Goal: Task Accomplishment & Management: Manage account settings

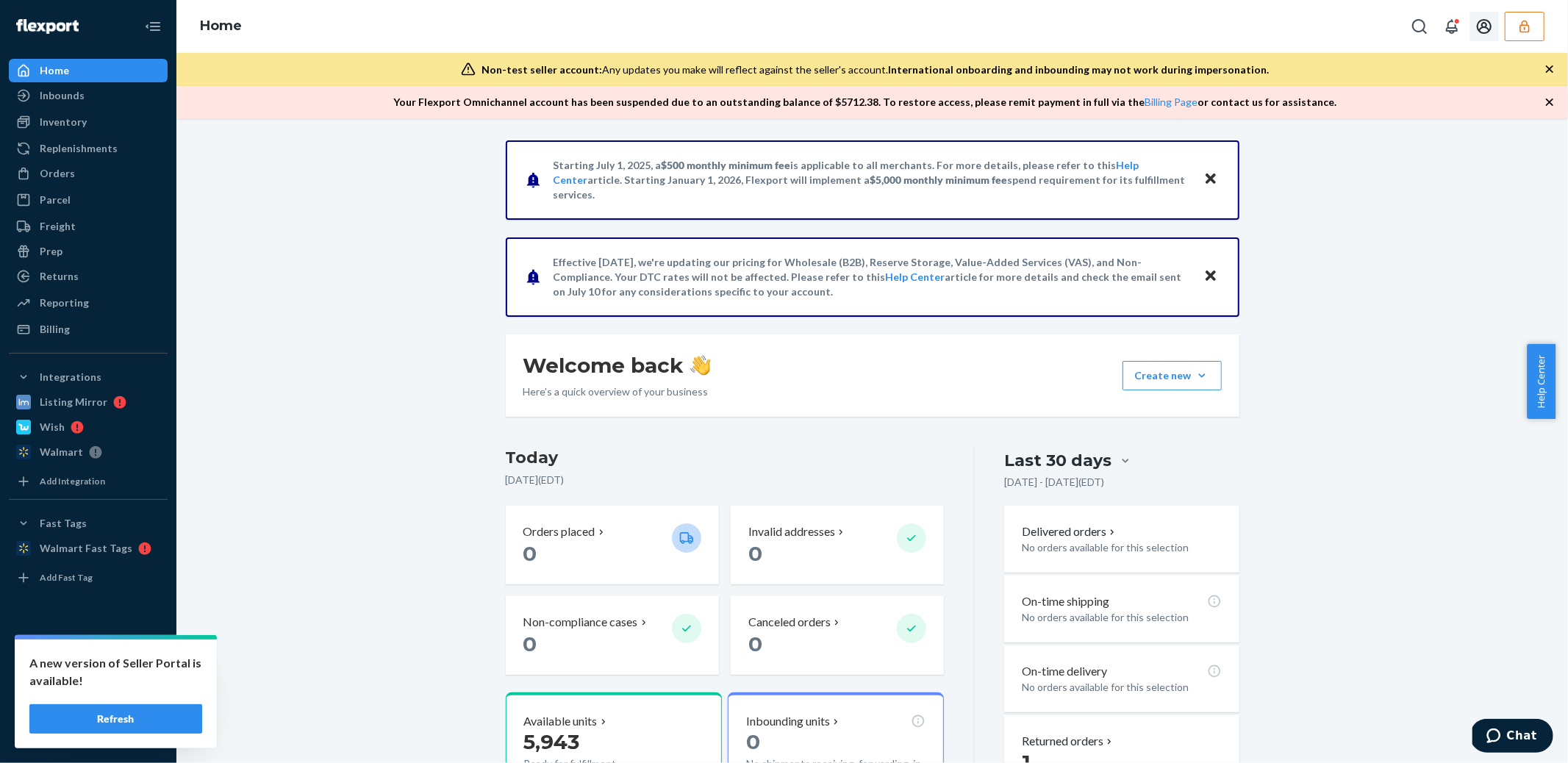
click at [1526, 35] on button "button" at bounding box center [1525, 27] width 40 height 30
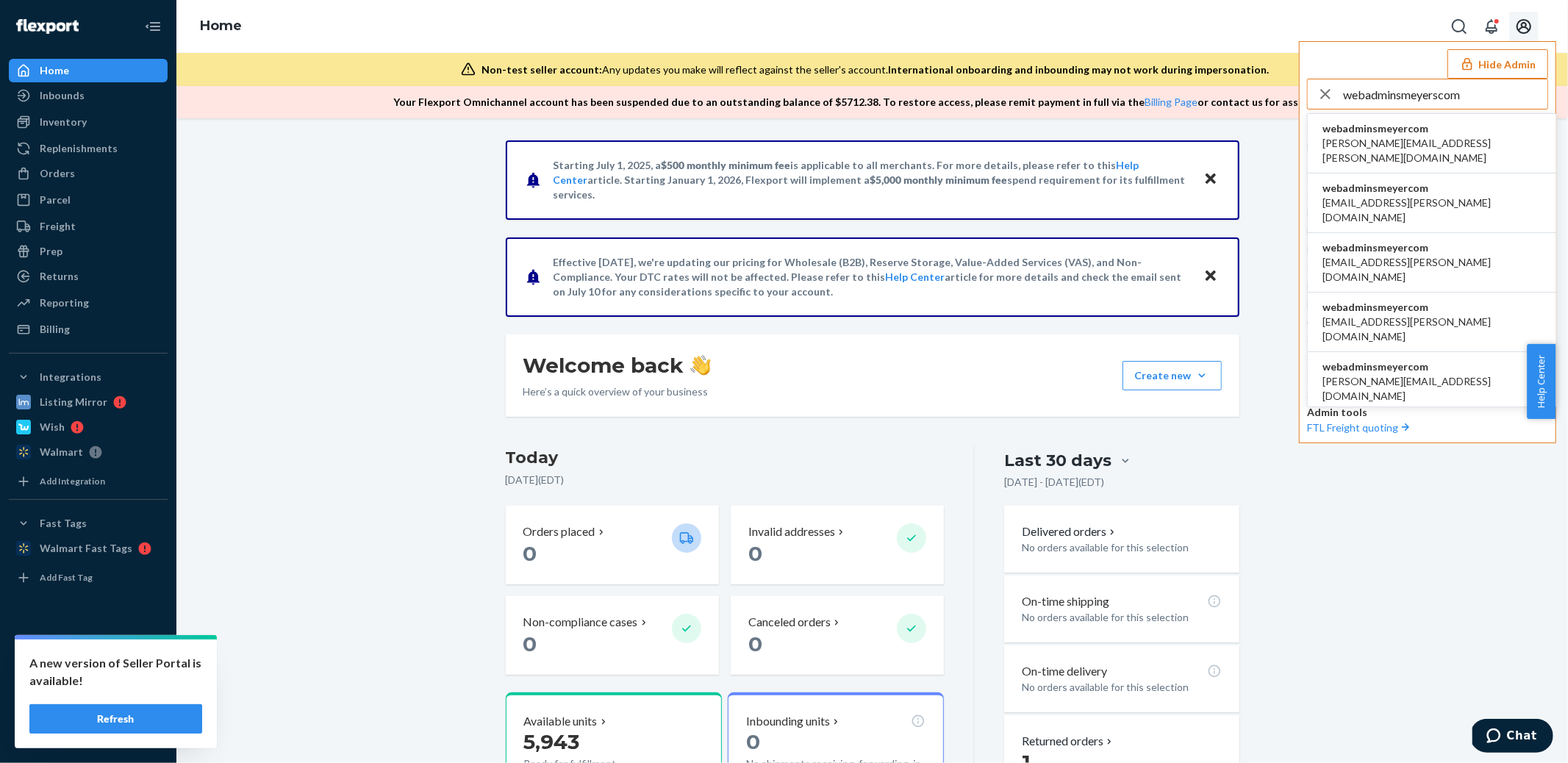
type input "webadminsmeyerscom"
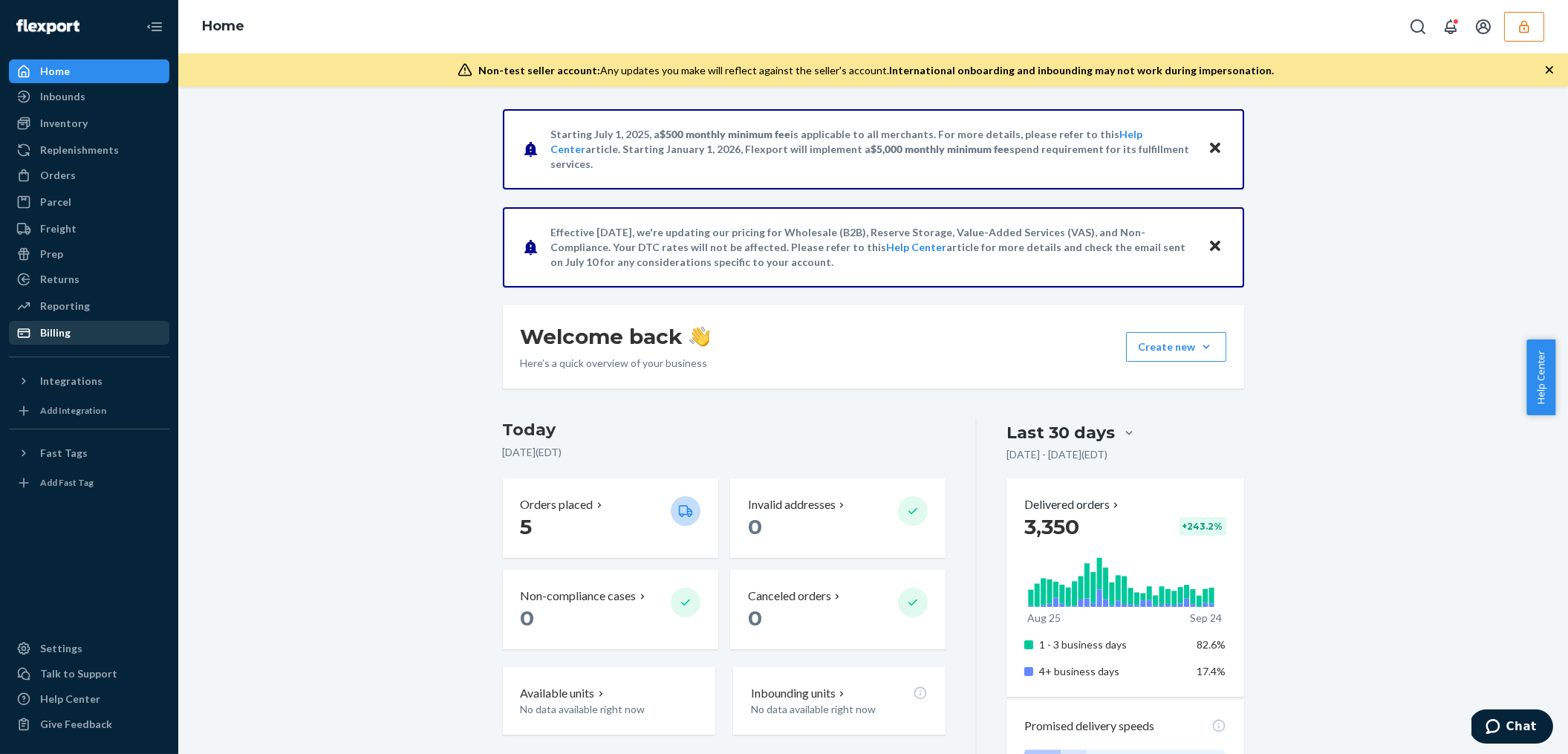
click at [78, 337] on div "Billing" at bounding box center [89, 333] width 157 height 21
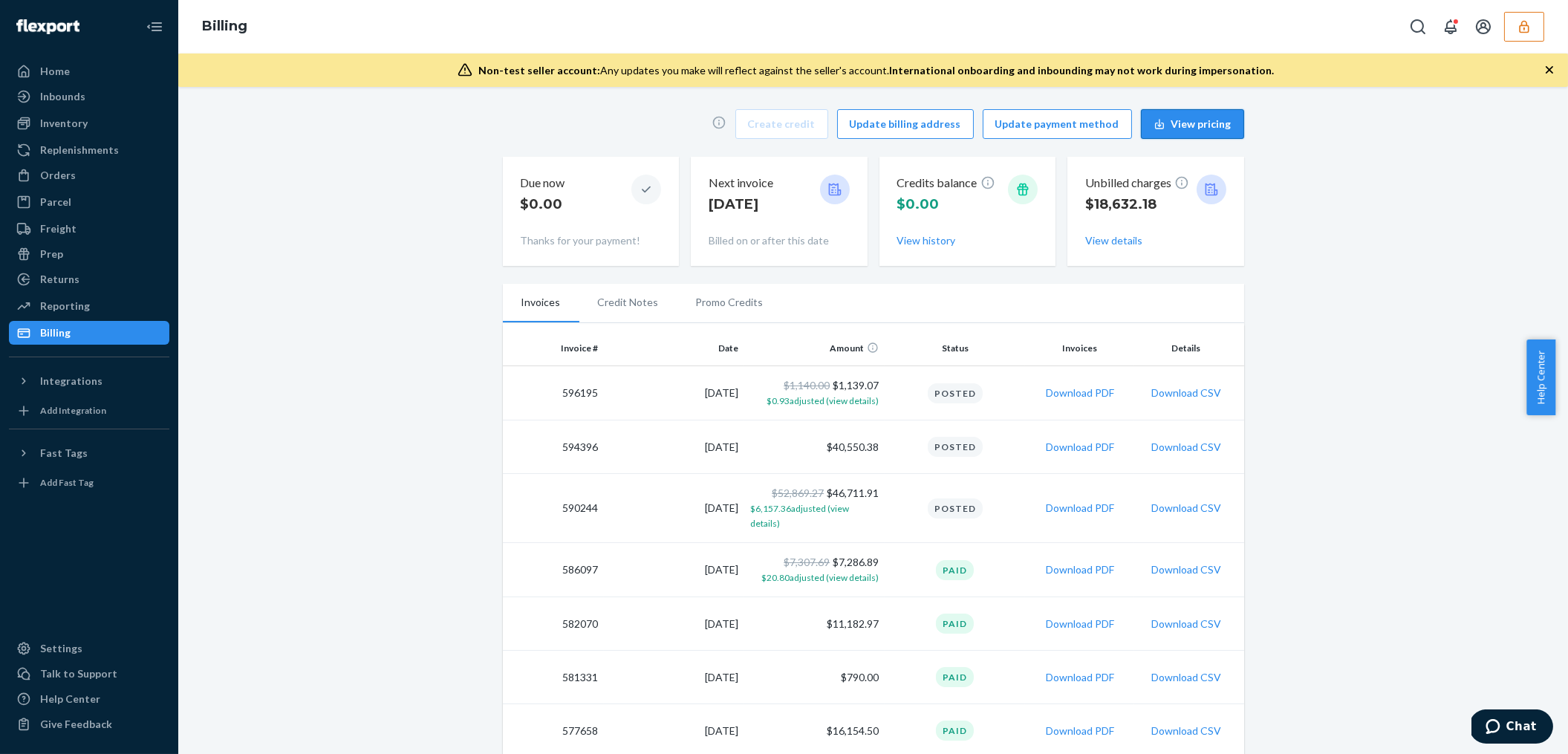
click at [1181, 118] on button "View pricing" at bounding box center [1193, 124] width 104 height 30
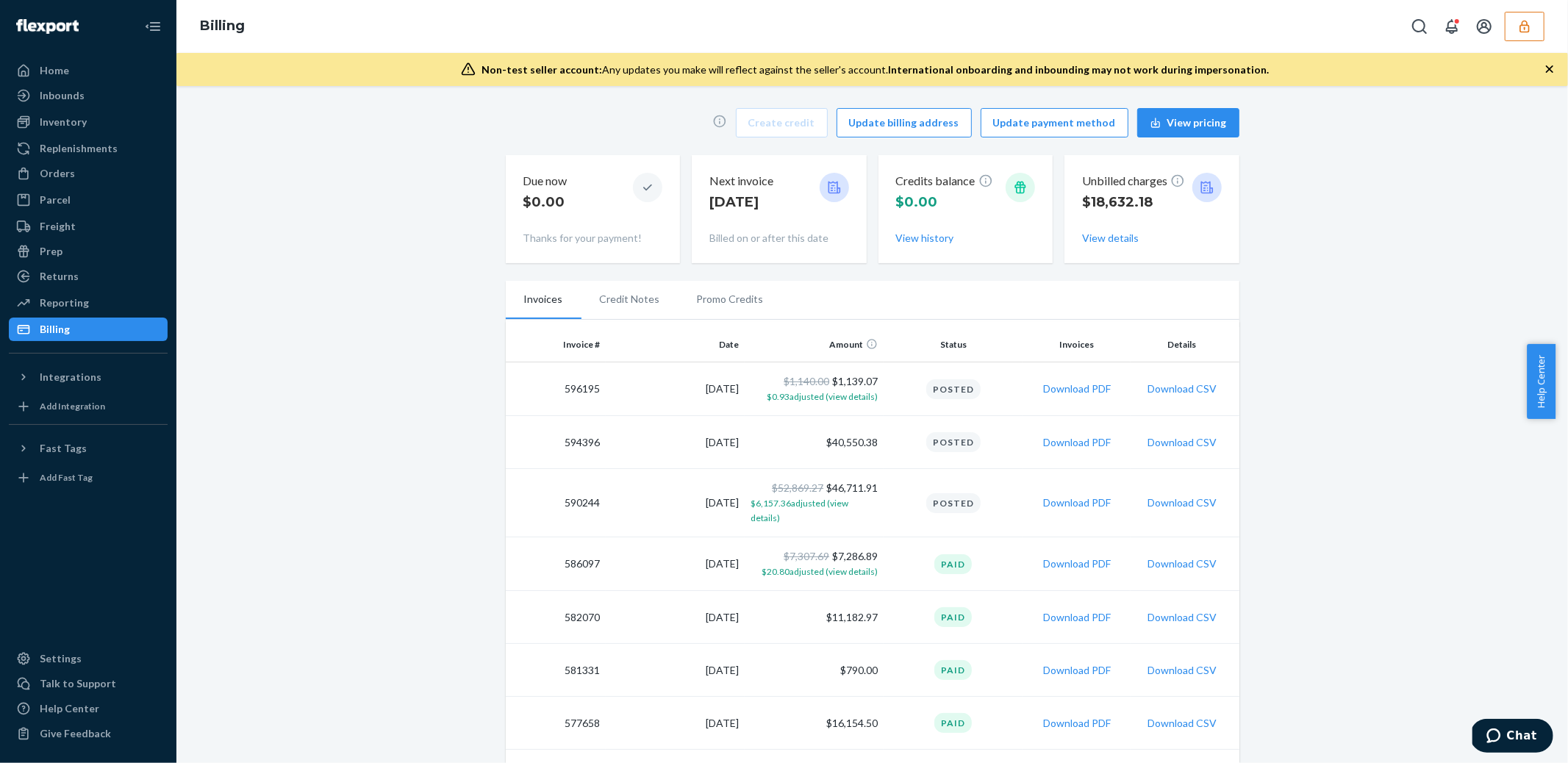
click at [753, 234] on p "Billed on or after this date" at bounding box center [780, 239] width 140 height 15
click at [834, 187] on icon at bounding box center [834, 187] width 12 height 12
click at [627, 301] on li "Credit Notes" at bounding box center [631, 298] width 97 height 36
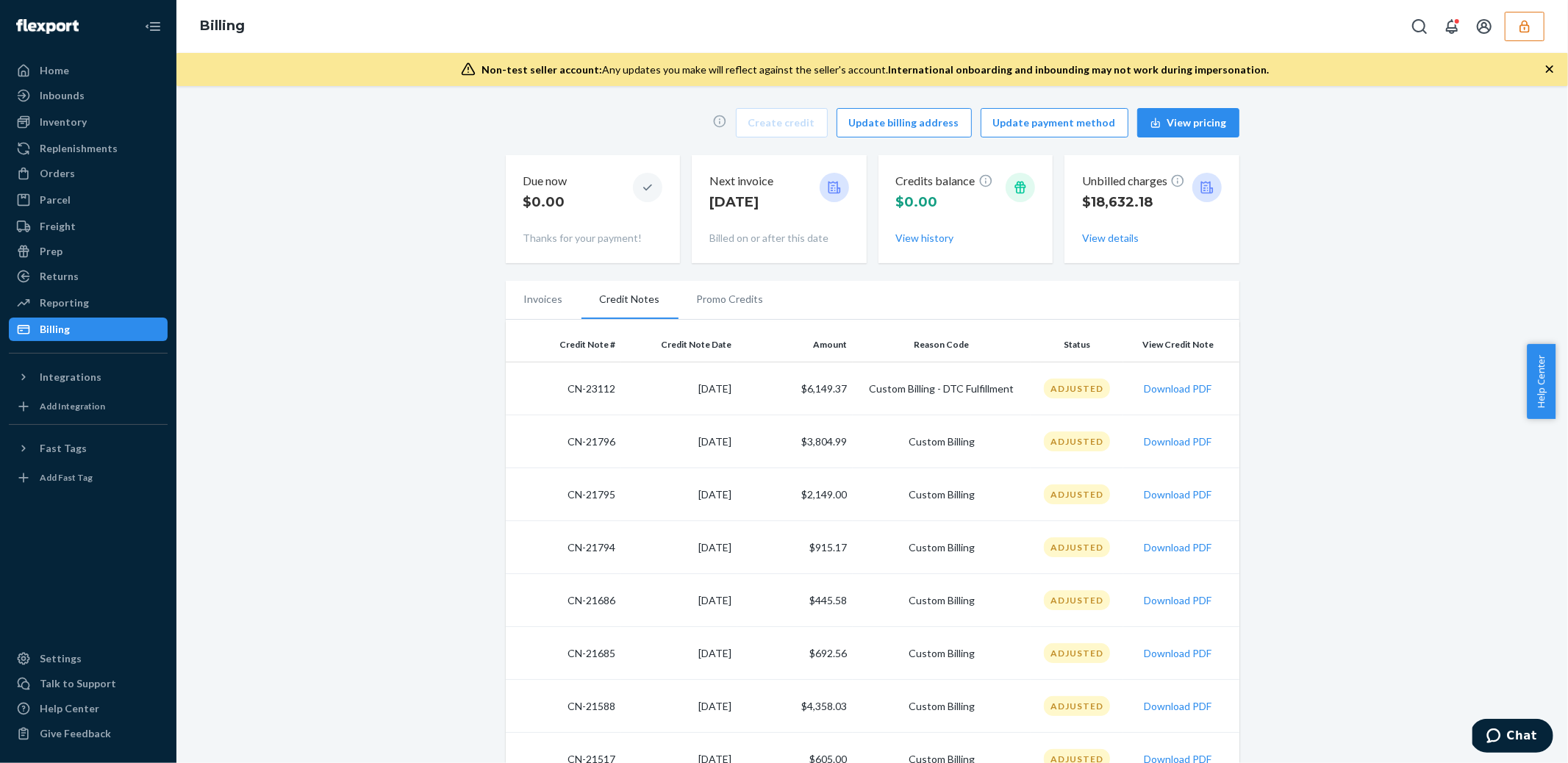
click at [719, 303] on li "Promo Credits" at bounding box center [730, 298] width 104 height 36
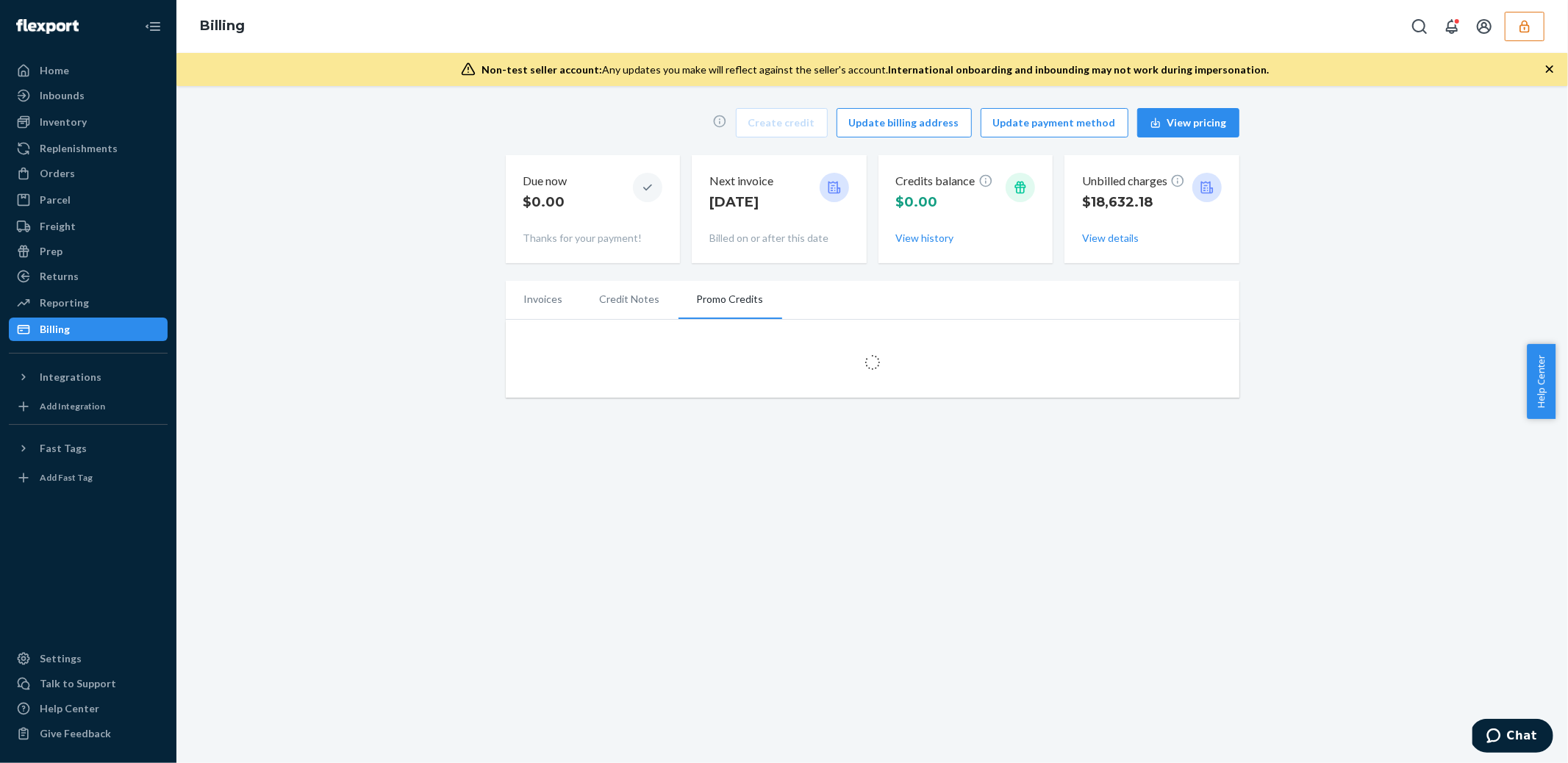
click at [535, 301] on li "Invoices" at bounding box center [543, 298] width 76 height 36
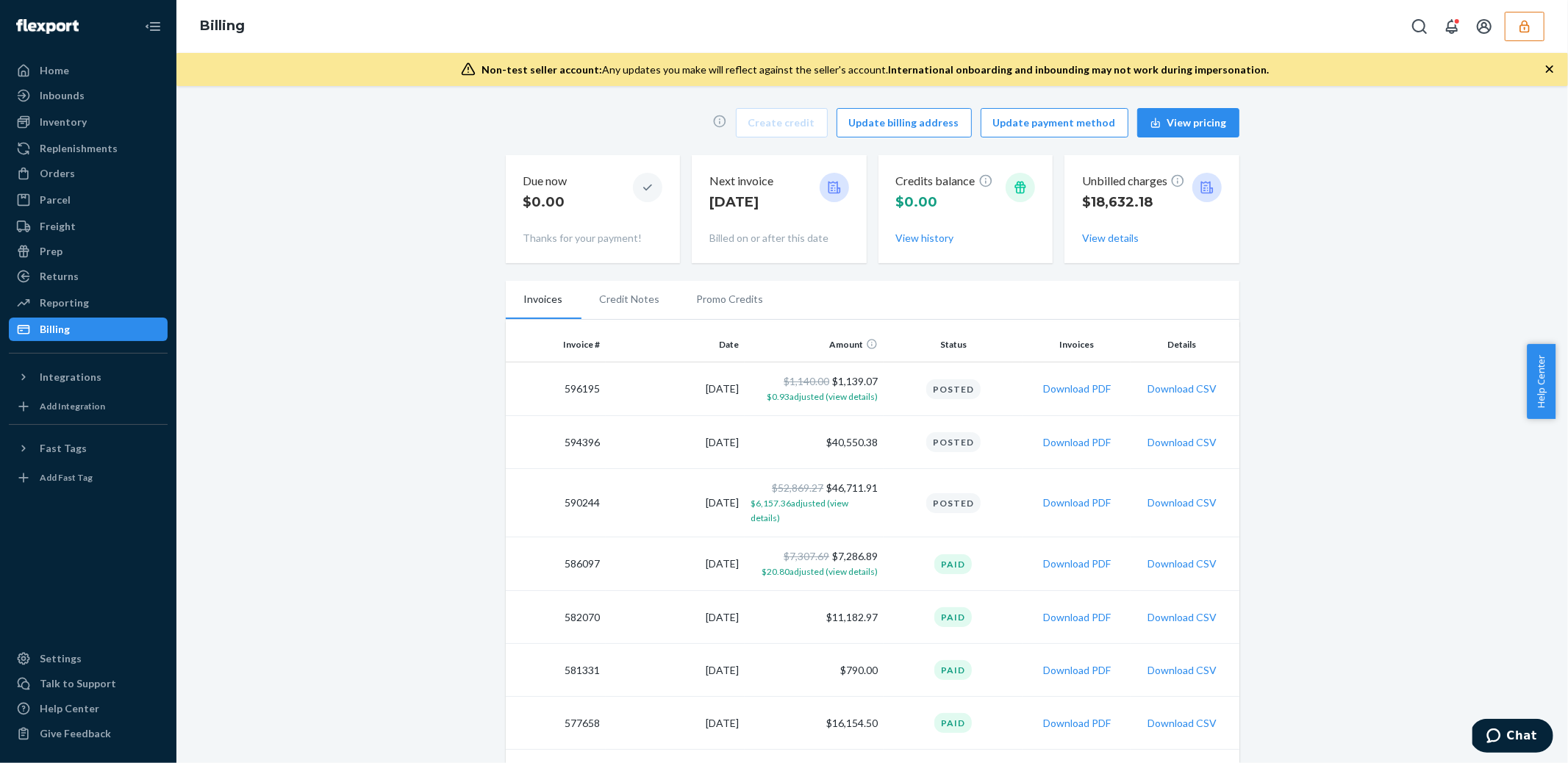
click at [101, 339] on div "Billing" at bounding box center [88, 329] width 156 height 21
click at [100, 339] on div "Billing" at bounding box center [88, 329] width 156 height 21
click at [72, 305] on div "Reporting" at bounding box center [64, 303] width 49 height 15
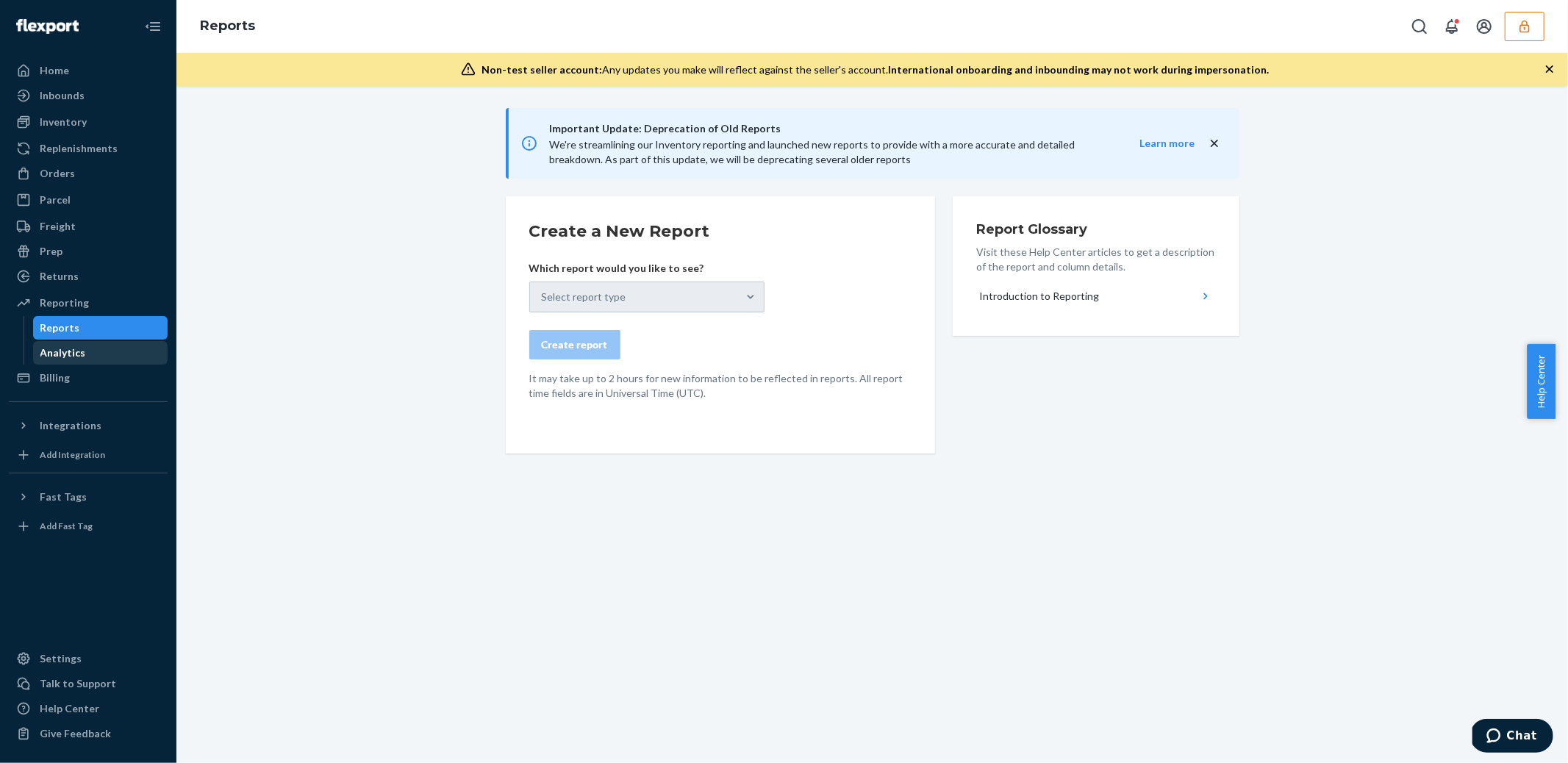
click at [68, 353] on div "Analytics" at bounding box center [62, 354] width 46 height 15
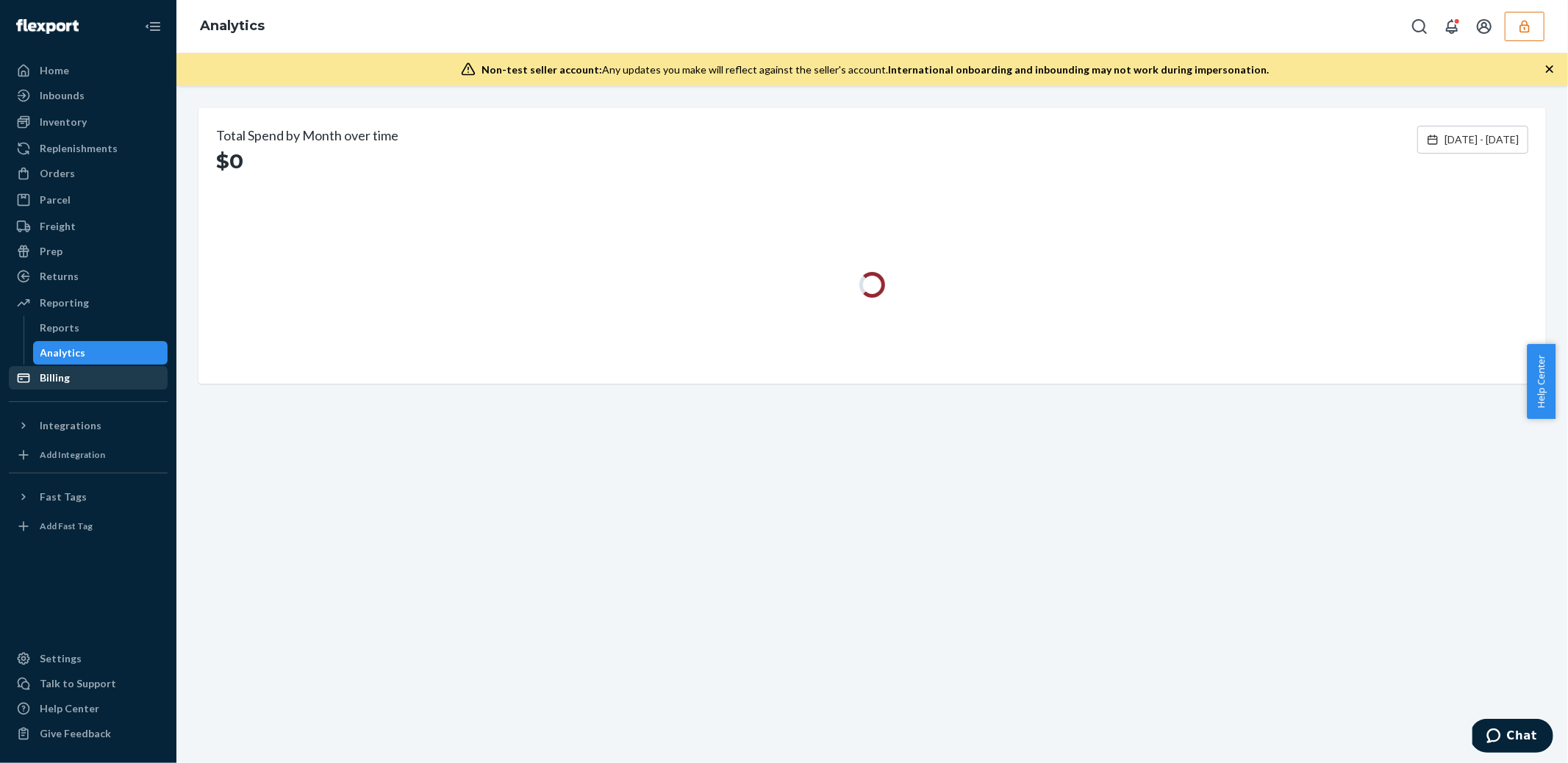
click at [67, 369] on div "Billing" at bounding box center [88, 378] width 156 height 21
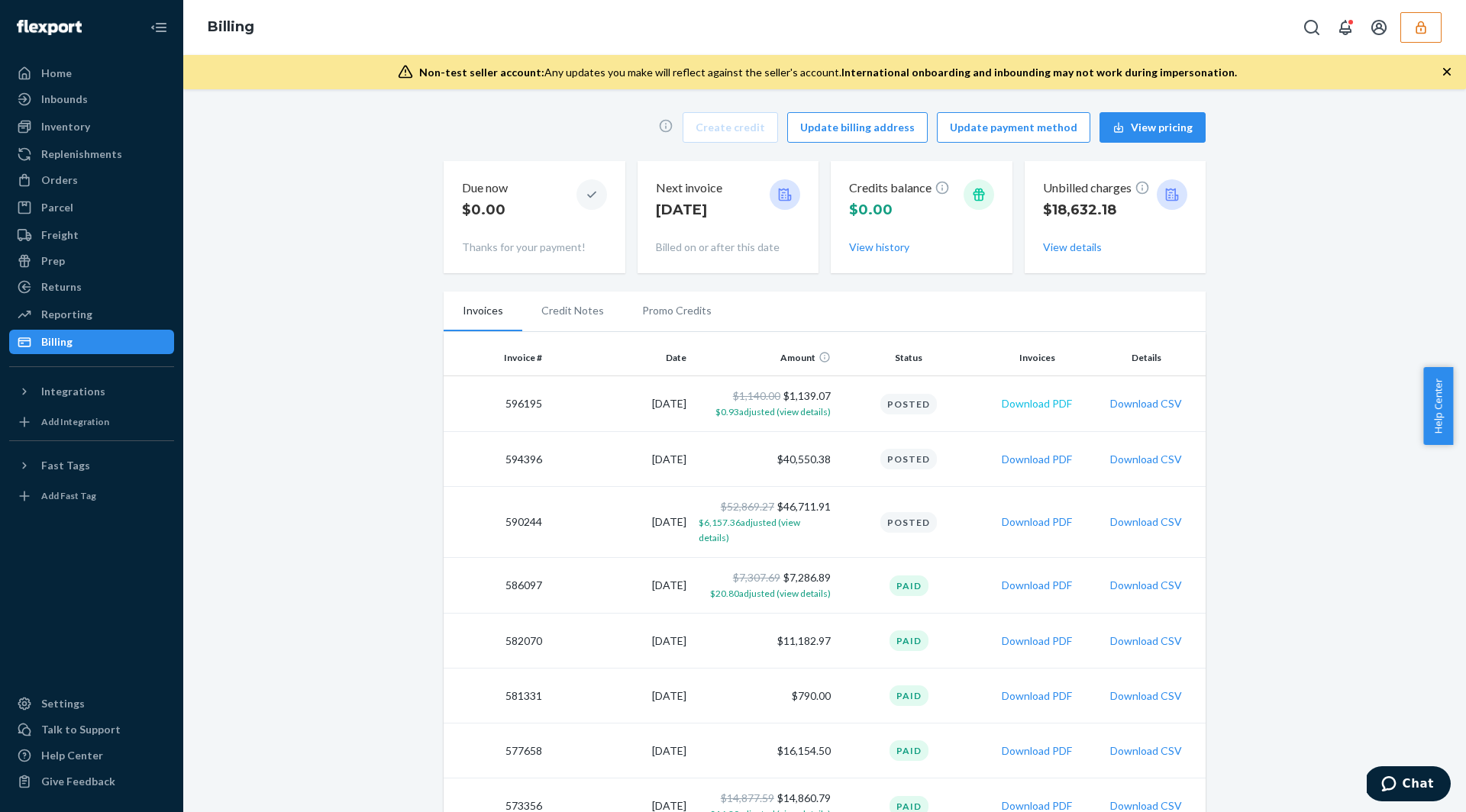
click at [1049, 403] on button "Download PDF" at bounding box center [1036, 404] width 71 height 15
click at [1420, 34] on icon "button" at bounding box center [1420, 27] width 15 height 15
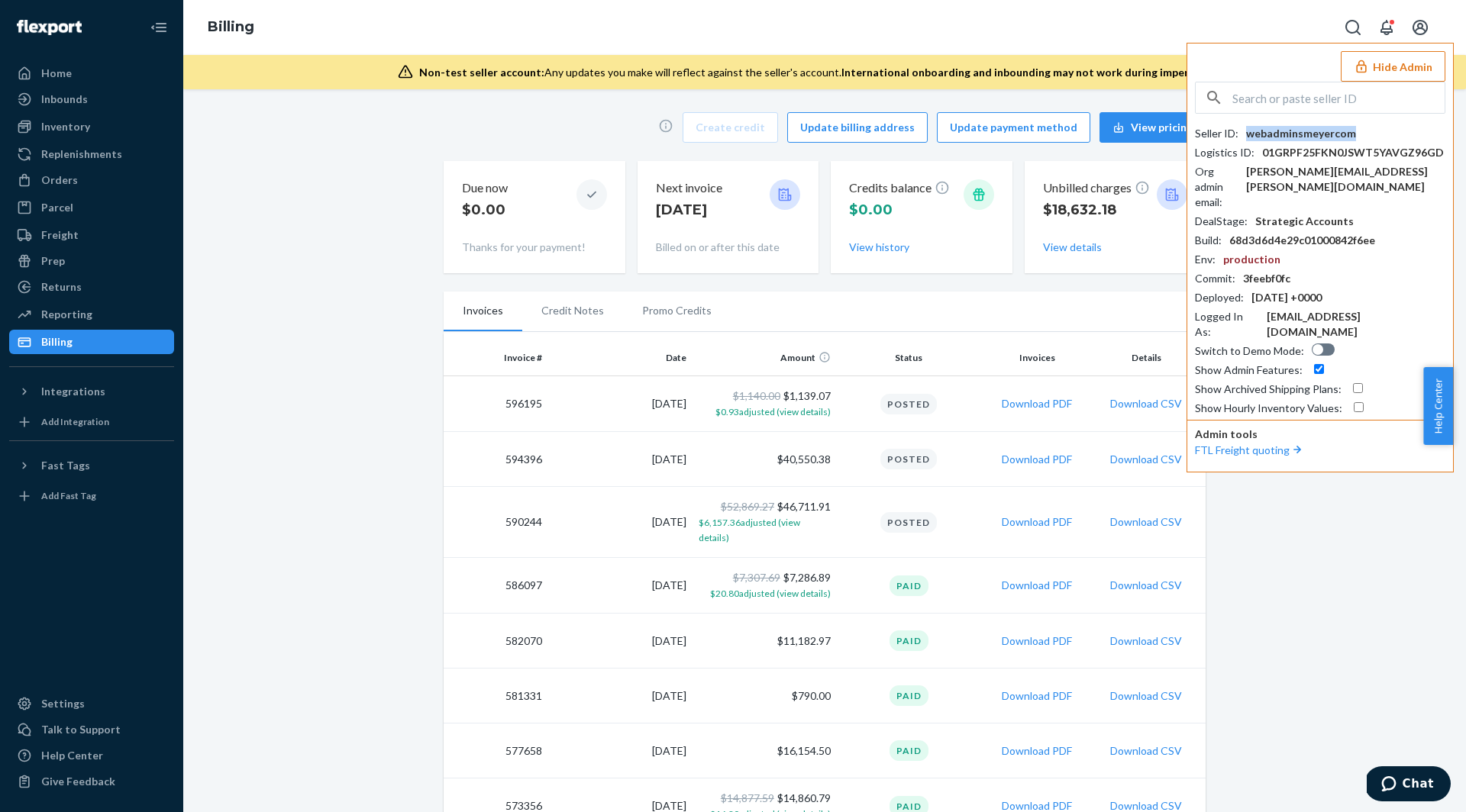
click at [1311, 135] on div "webadminsmeyercom" at bounding box center [1301, 134] width 110 height 15
click at [1298, 128] on div "webadminsmeyercom" at bounding box center [1301, 134] width 110 height 15
click at [1377, 74] on button "Hide Admin" at bounding box center [1392, 67] width 105 height 31
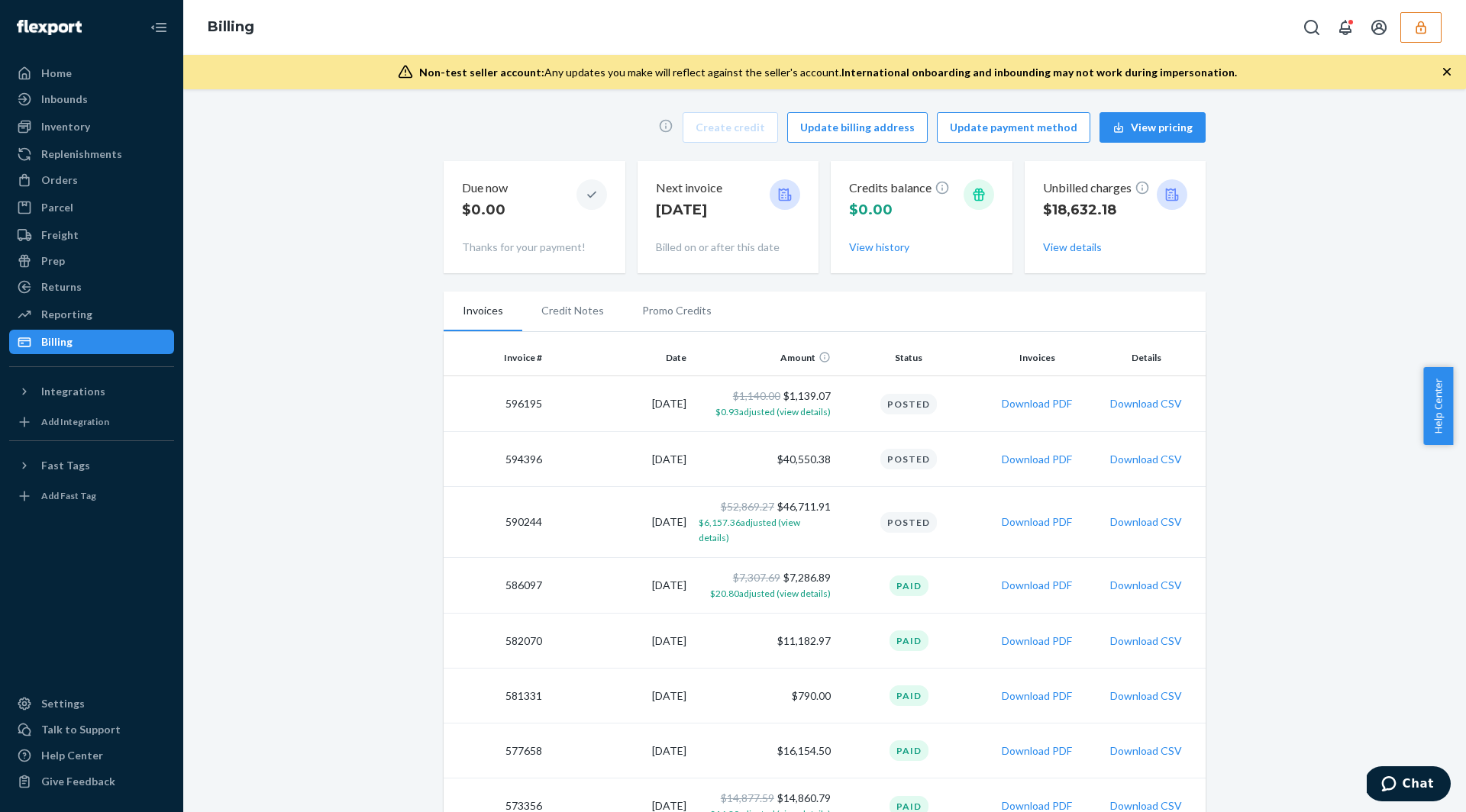
click at [1419, 44] on div "Billing" at bounding box center [824, 27] width 1282 height 55
click at [1420, 36] on button "button" at bounding box center [1420, 28] width 42 height 31
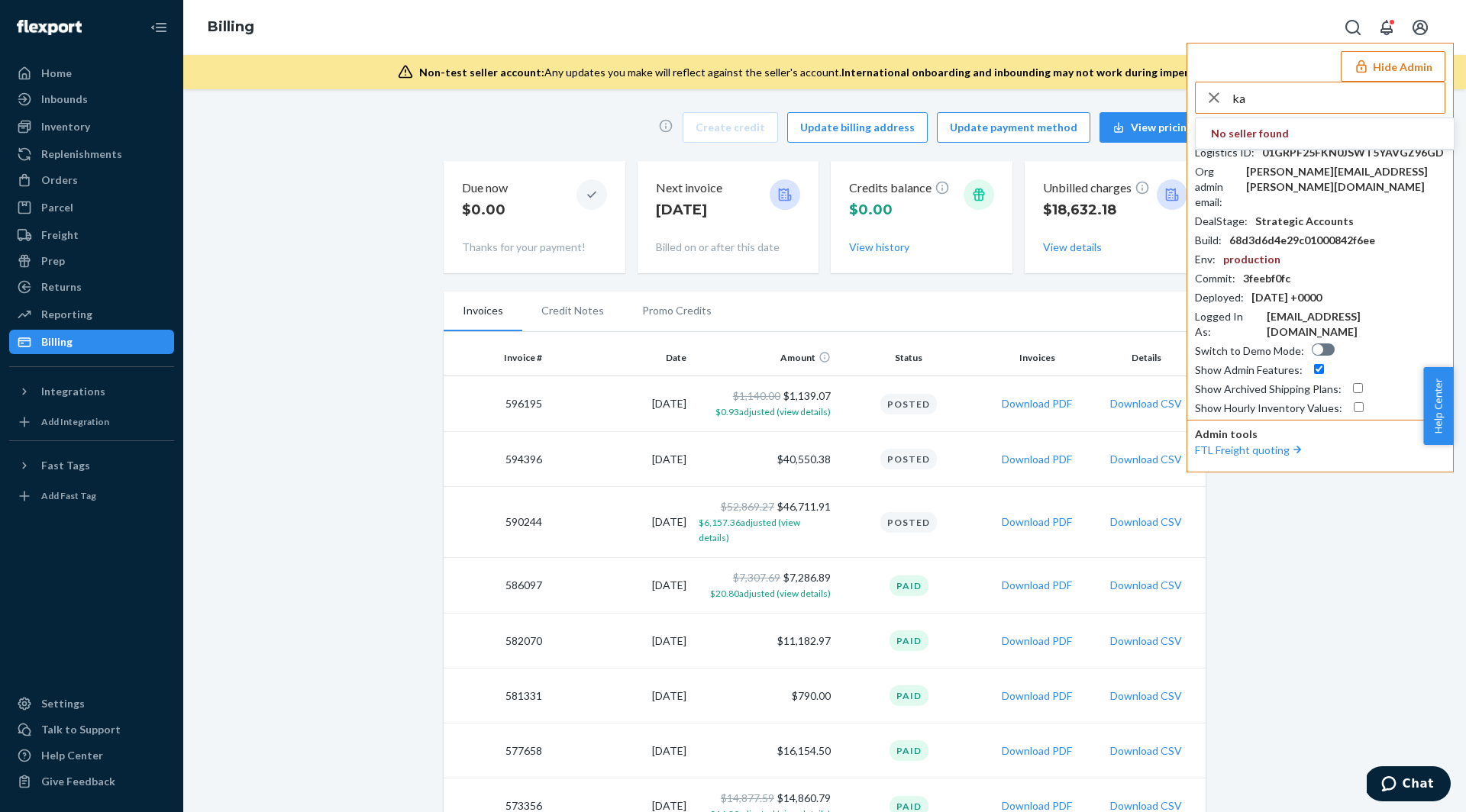
type input "k"
type input "clairegreat"
click at [1330, 141] on span "[PERSON_NAME][EMAIL_ADDRESS][DOMAIN_NAME]" at bounding box center [1324, 157] width 228 height 31
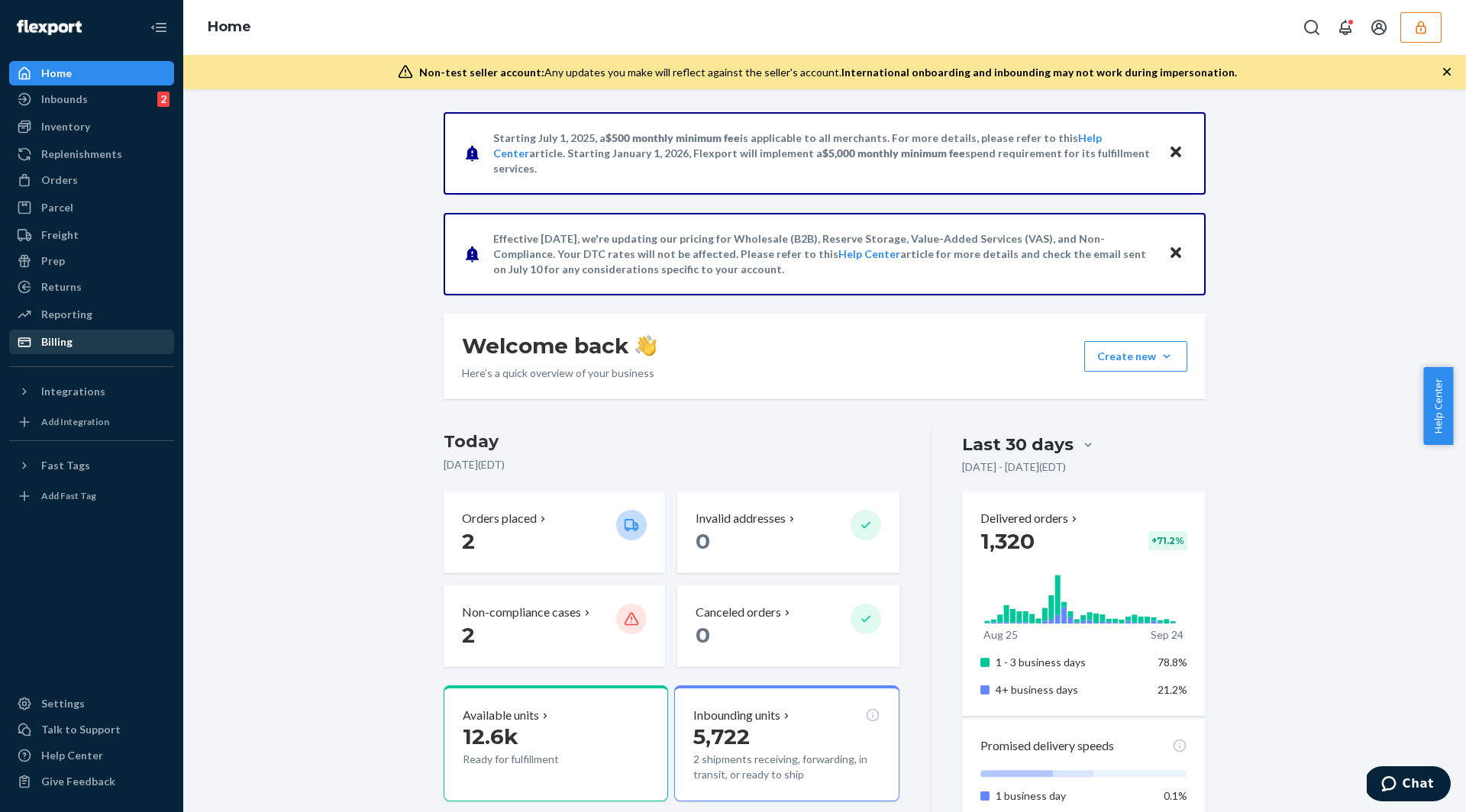
click at [84, 337] on div "Billing" at bounding box center [91, 342] width 162 height 21
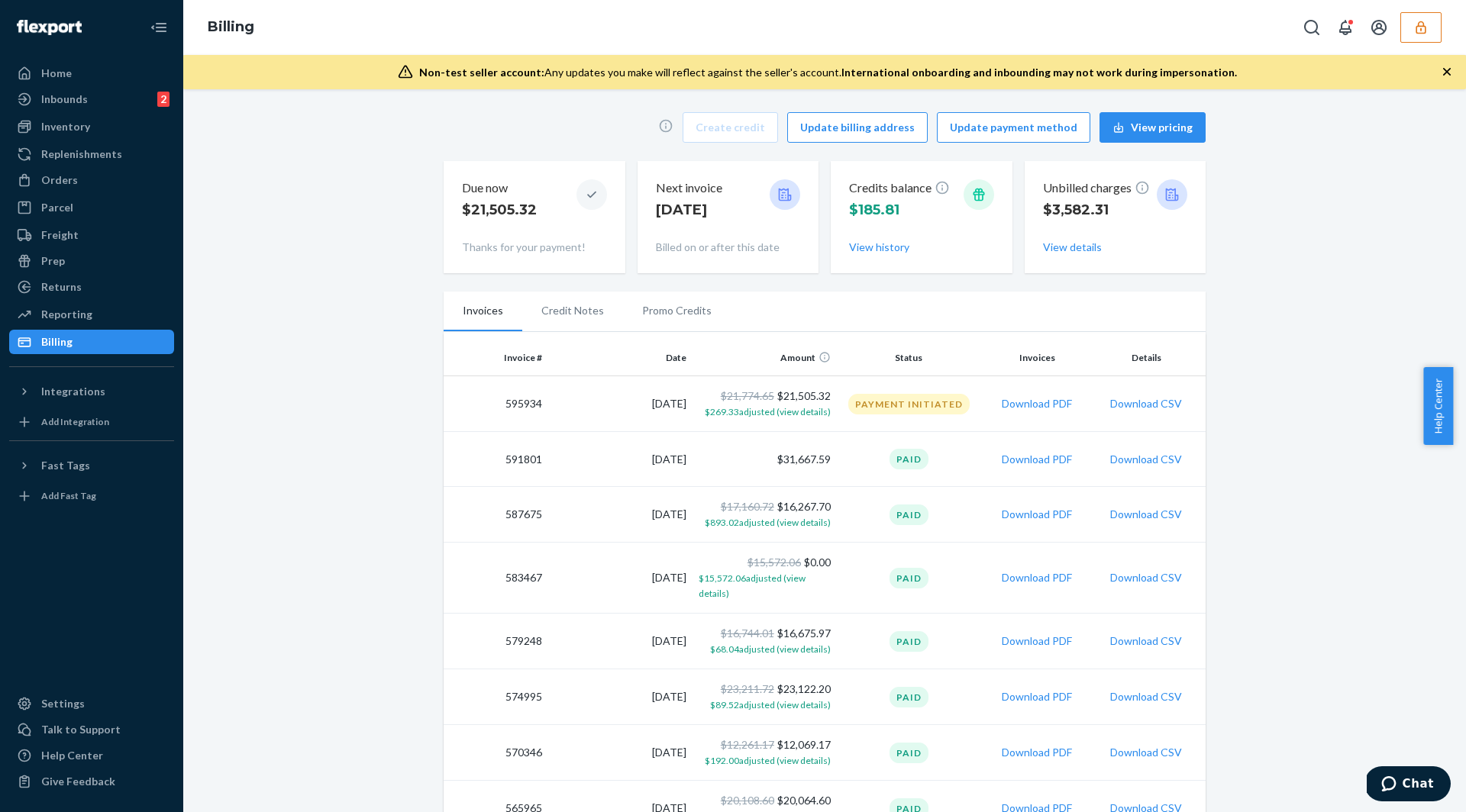
drag, startPoint x: 803, startPoint y: 420, endPoint x: 860, endPoint y: 450, distance: 64.4
click at [803, 420] on td "$21,774.65 $21,505.32 $269.33 adjusted (view details)" at bounding box center [764, 405] width 144 height 56
click at [1019, 460] on button "Download PDF" at bounding box center [1036, 460] width 71 height 15
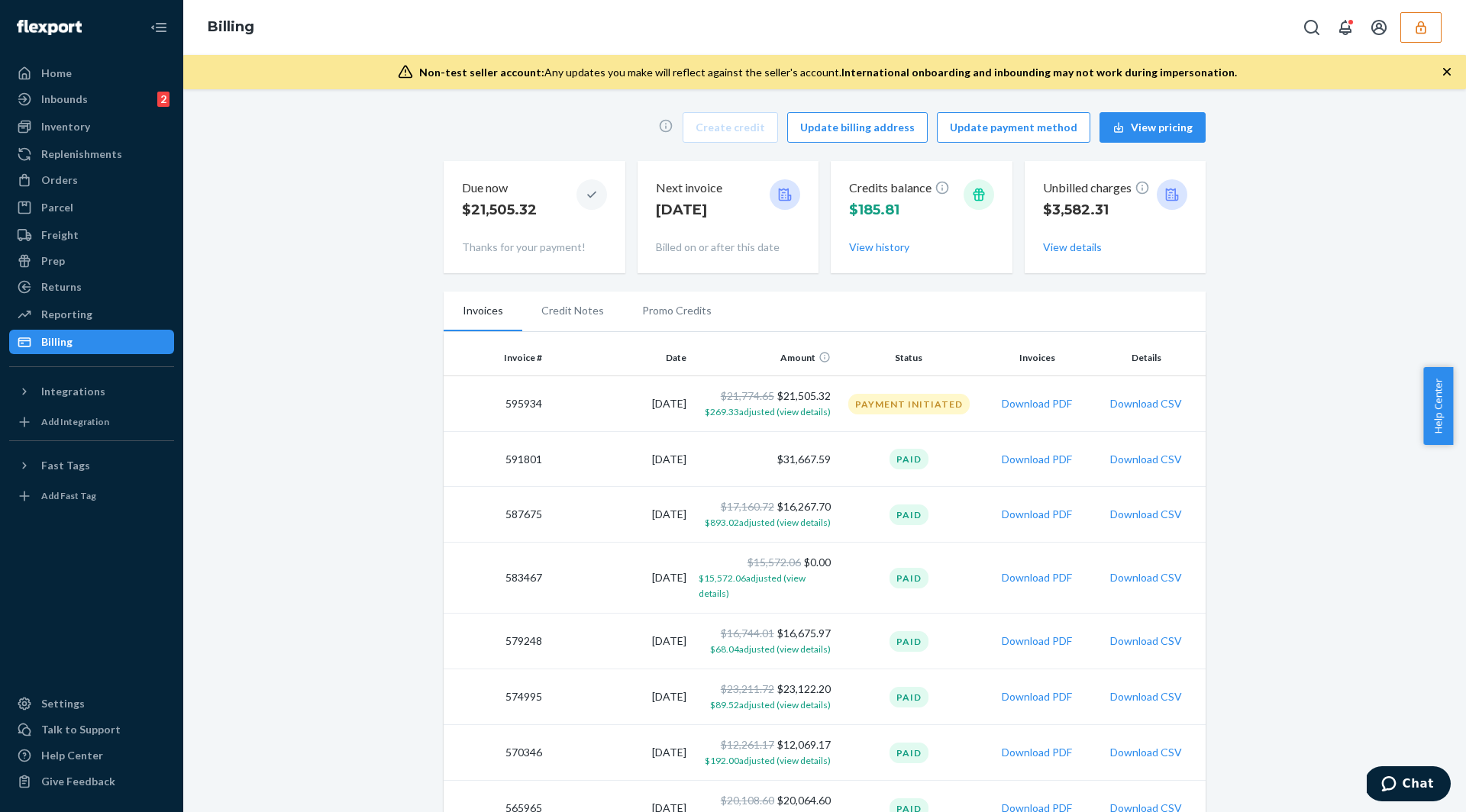
click at [1422, 32] on icon "button" at bounding box center [1420, 27] width 15 height 15
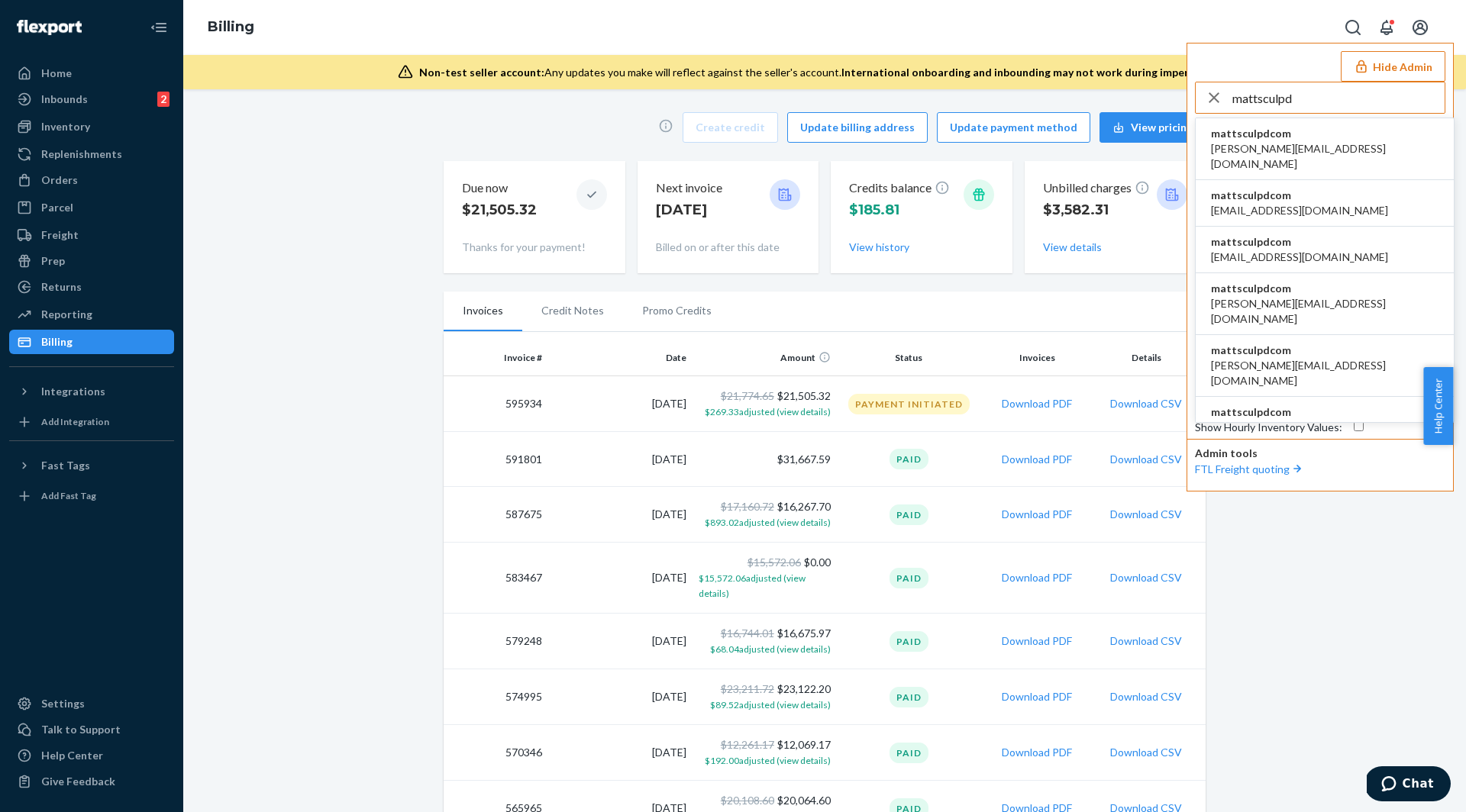
type input "mattsculpd"
click at [1296, 146] on li "mattsculpdcom anna@sculpd.com" at bounding box center [1324, 149] width 258 height 62
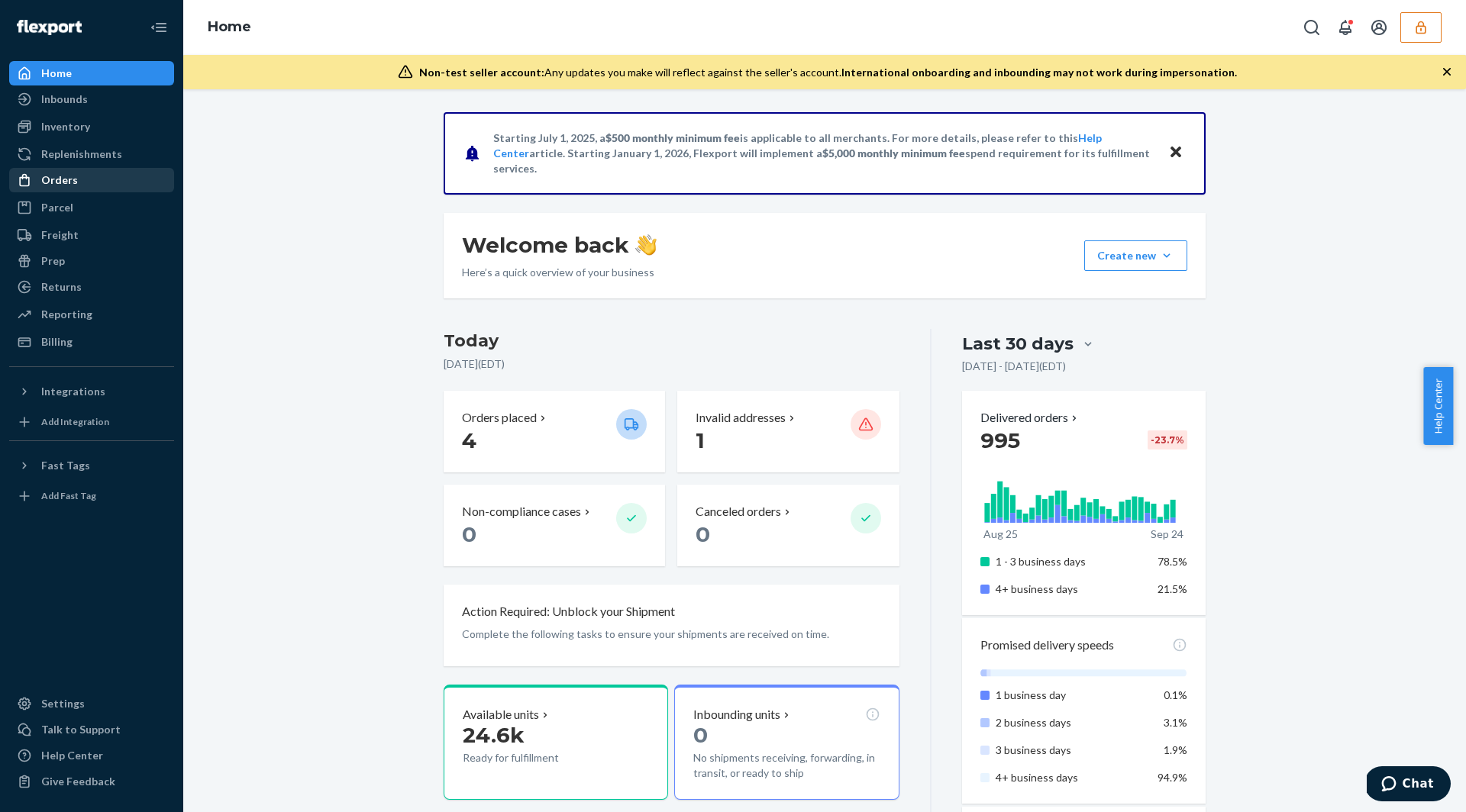
click at [90, 185] on div "Orders" at bounding box center [91, 180] width 162 height 21
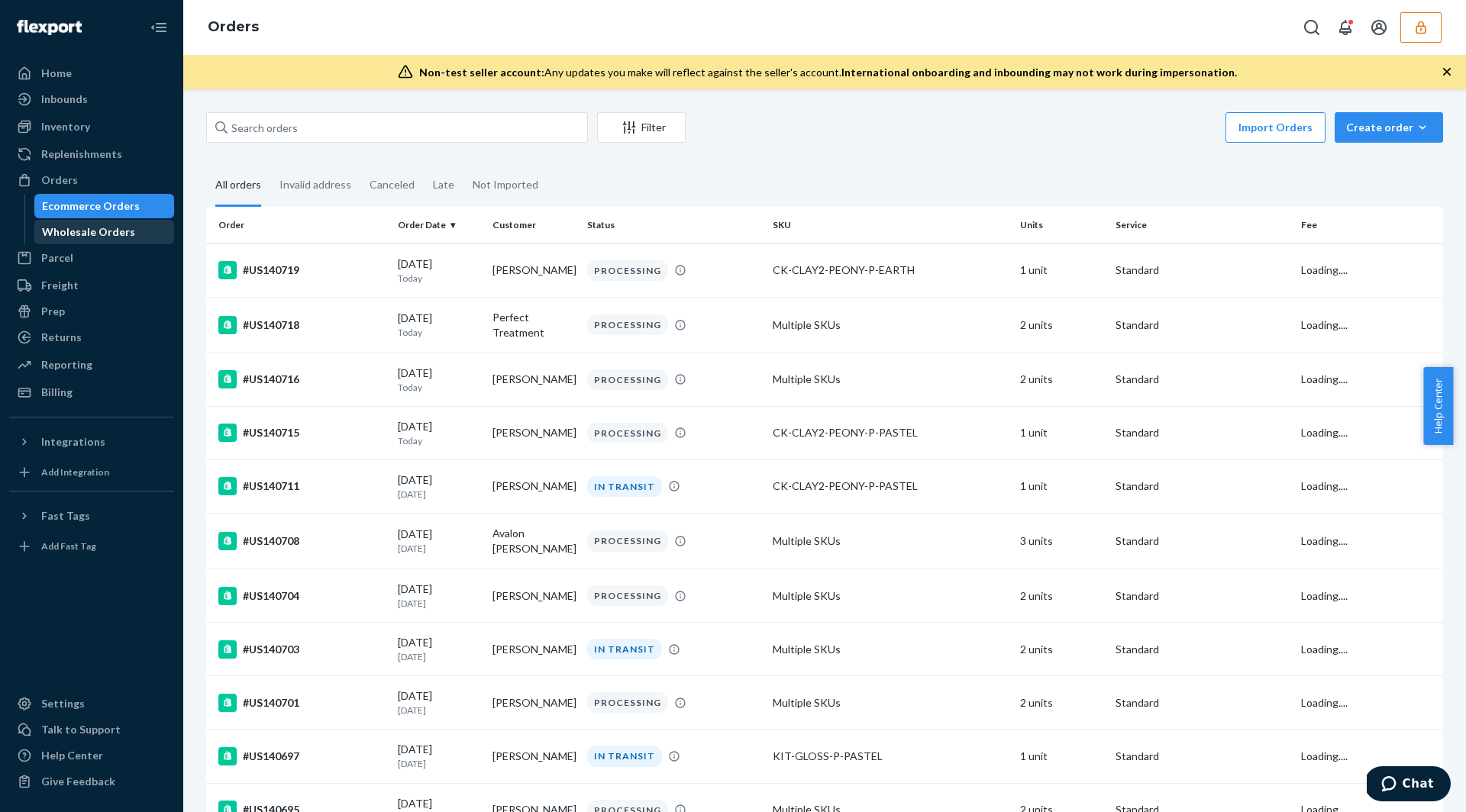
click at [79, 222] on div "Wholesale Orders" at bounding box center [105, 232] width 137 height 21
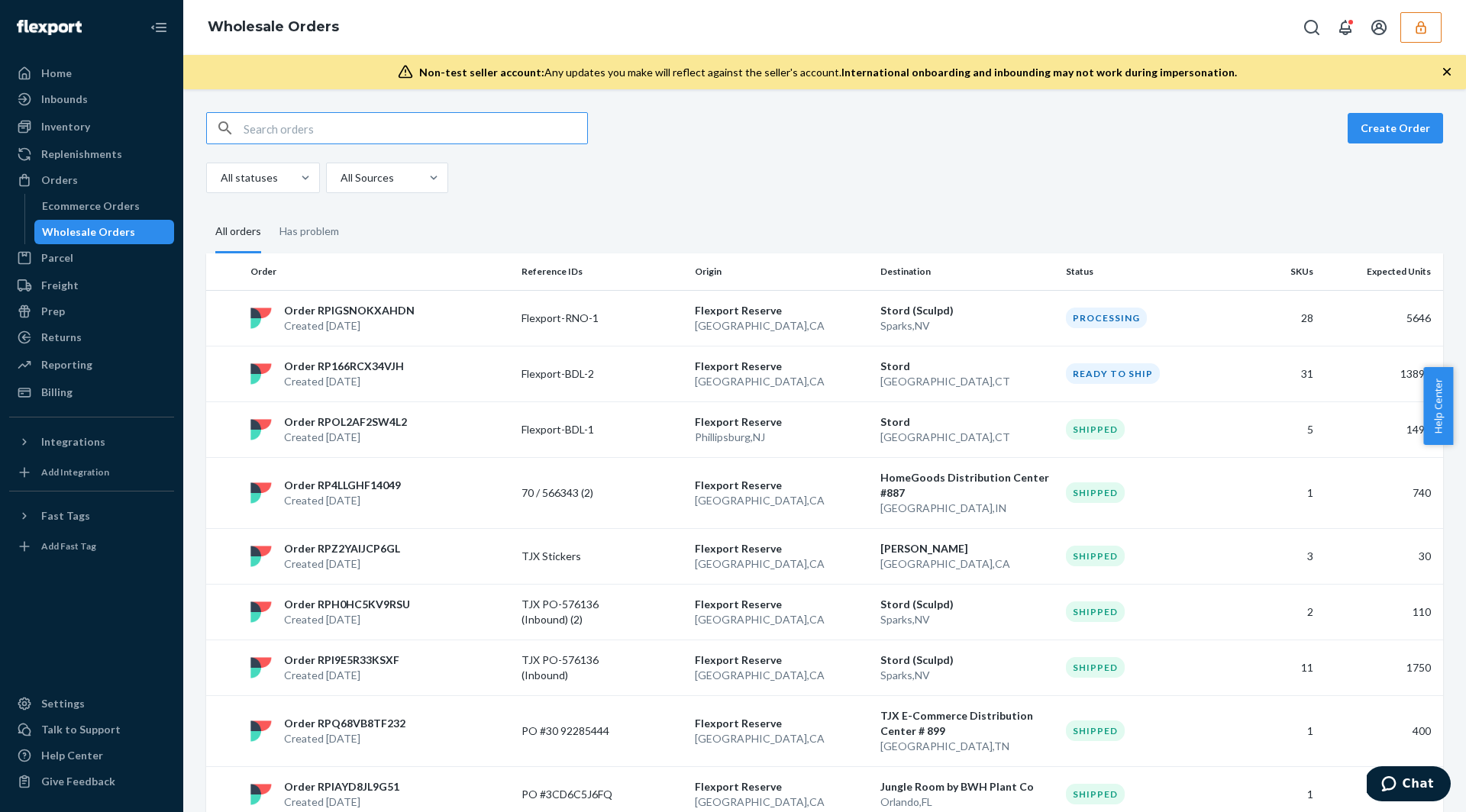
click at [349, 128] on input "text" at bounding box center [414, 129] width 344 height 31
paste input "RP166RCX34VJH"
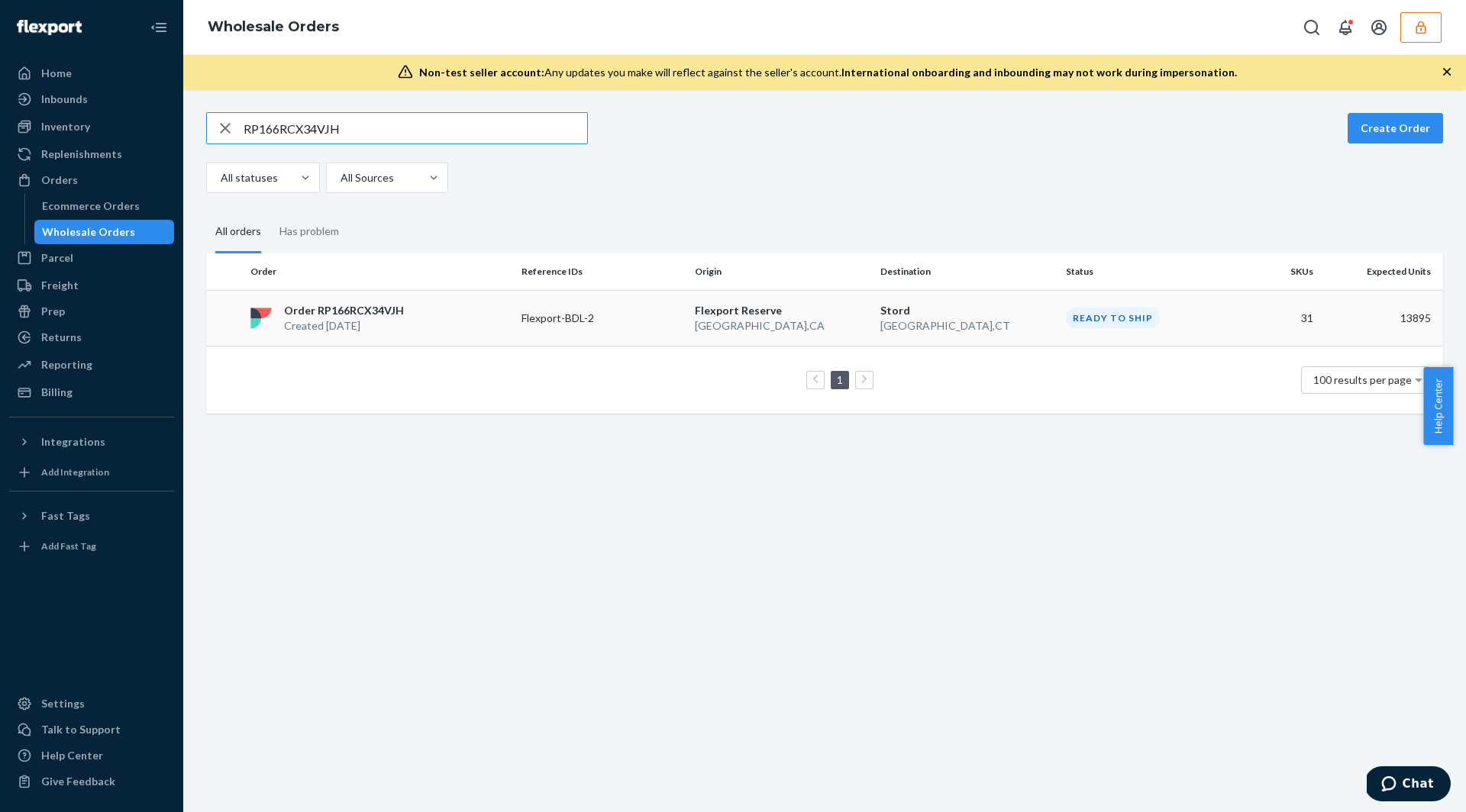
type input "RP166RCX34VJH"
click at [541, 333] on td "Flexport-BDL-2" at bounding box center [601, 318] width 173 height 56
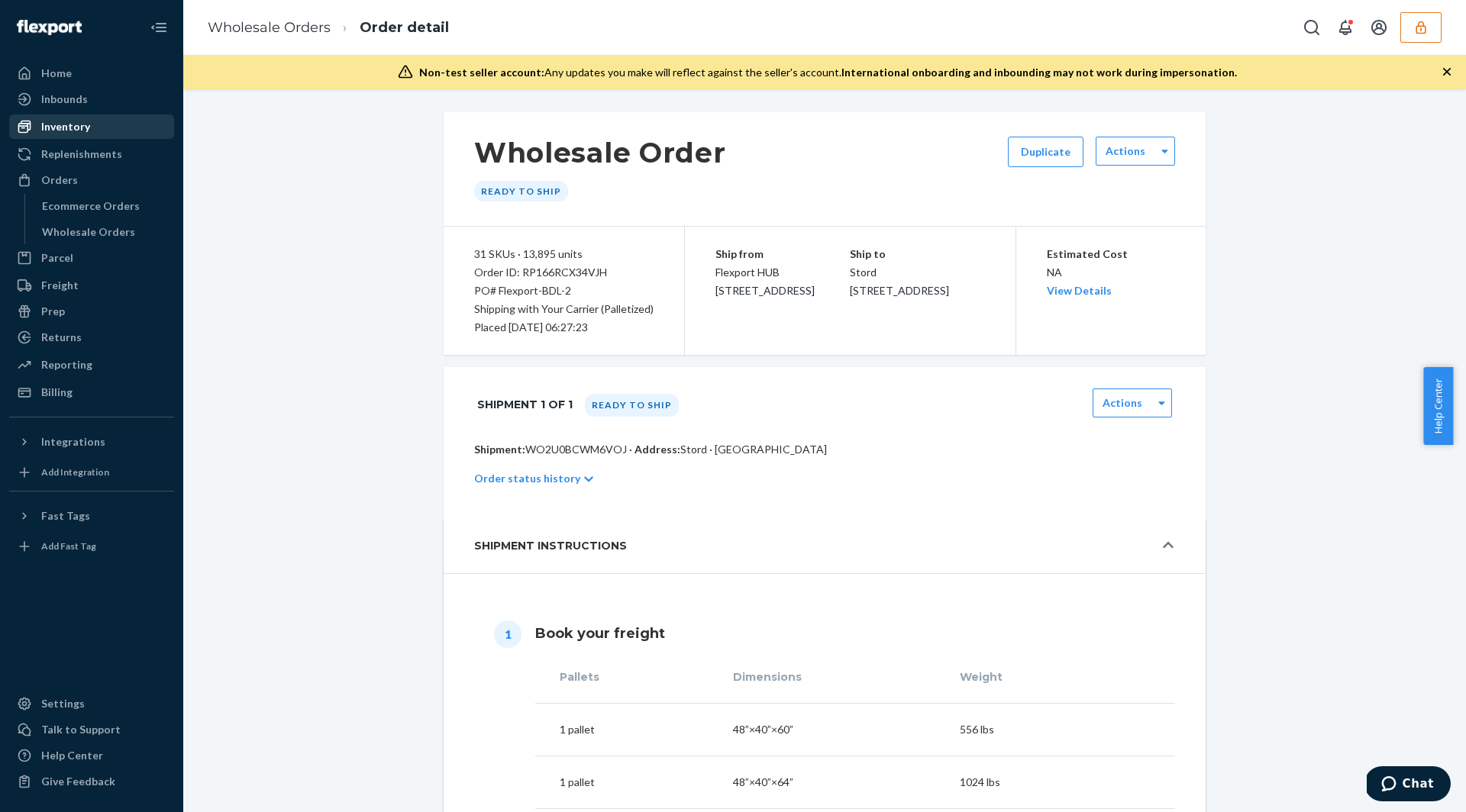
click at [74, 127] on div "Inventory" at bounding box center [66, 127] width 48 height 15
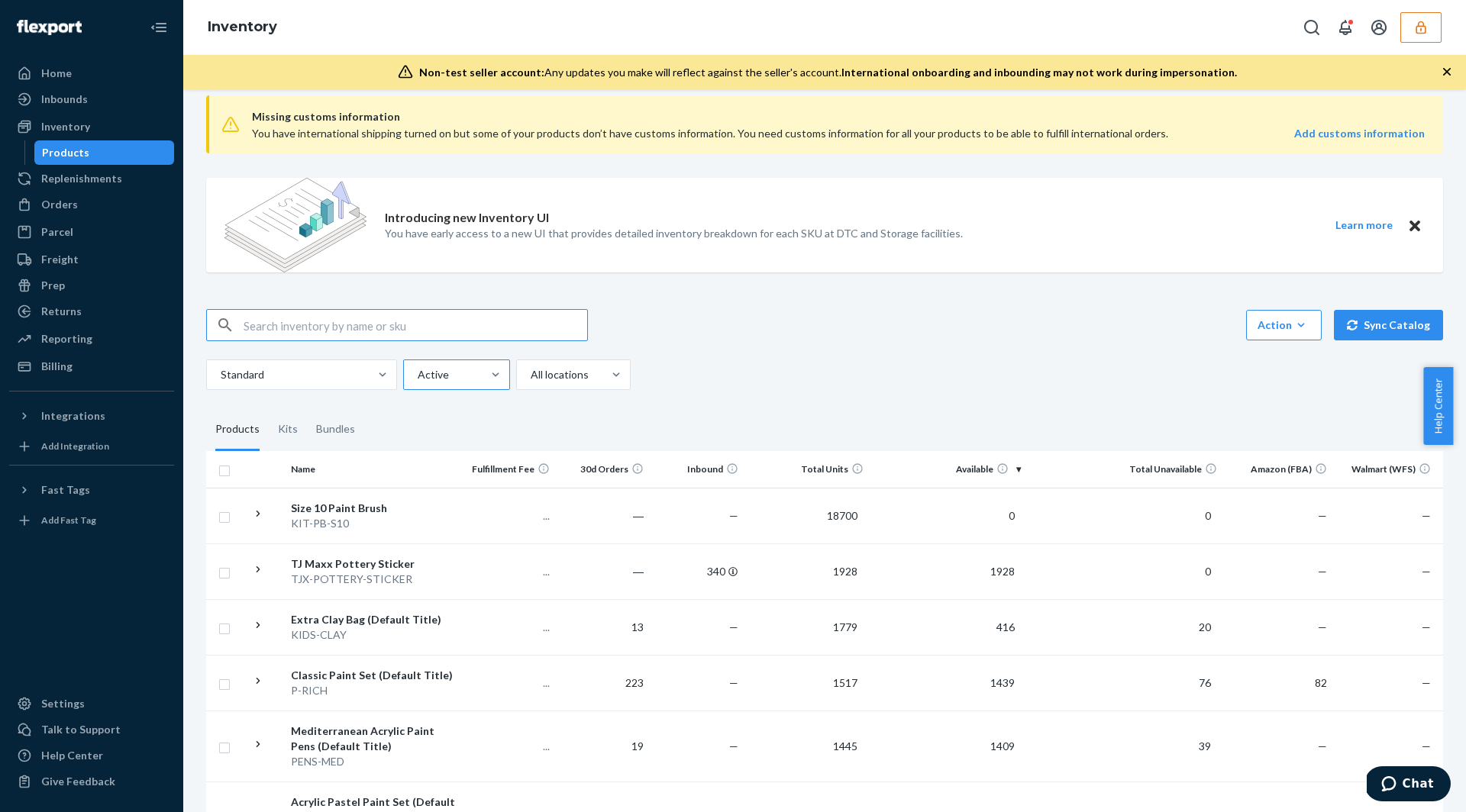
scroll to position [20, 0]
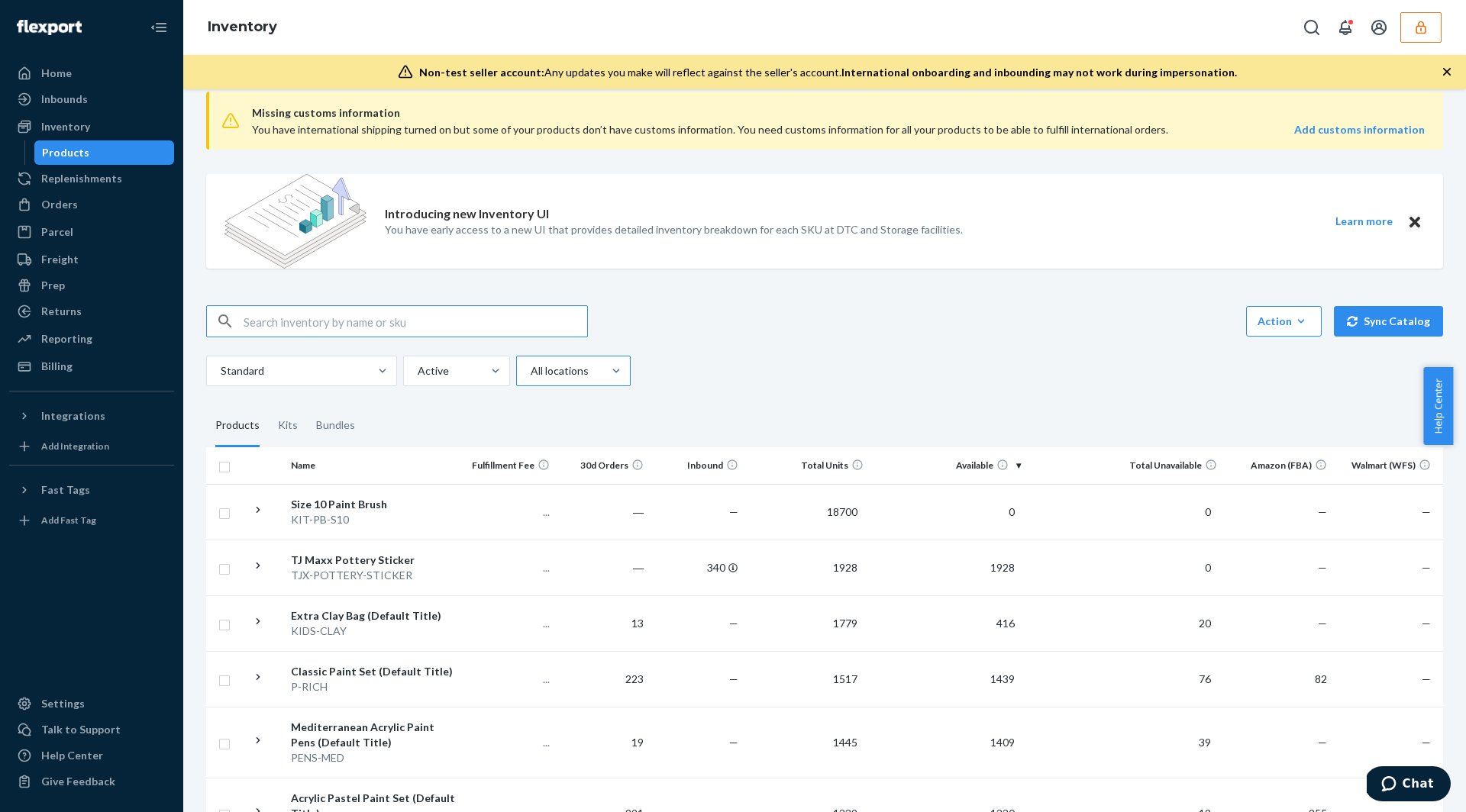
click at [552, 374] on div at bounding box center [571, 371] width 85 height 18
click at [531, 374] on input "All locations" at bounding box center [530, 371] width 2 height 15
click at [565, 458] on div "Reserve Storage" at bounding box center [573, 468] width 108 height 31
click at [531, 378] on input "option Reserve Storage focused, 0 of 5. 5 results available. Use Up and Down to…" at bounding box center [530, 371] width 2 height 15
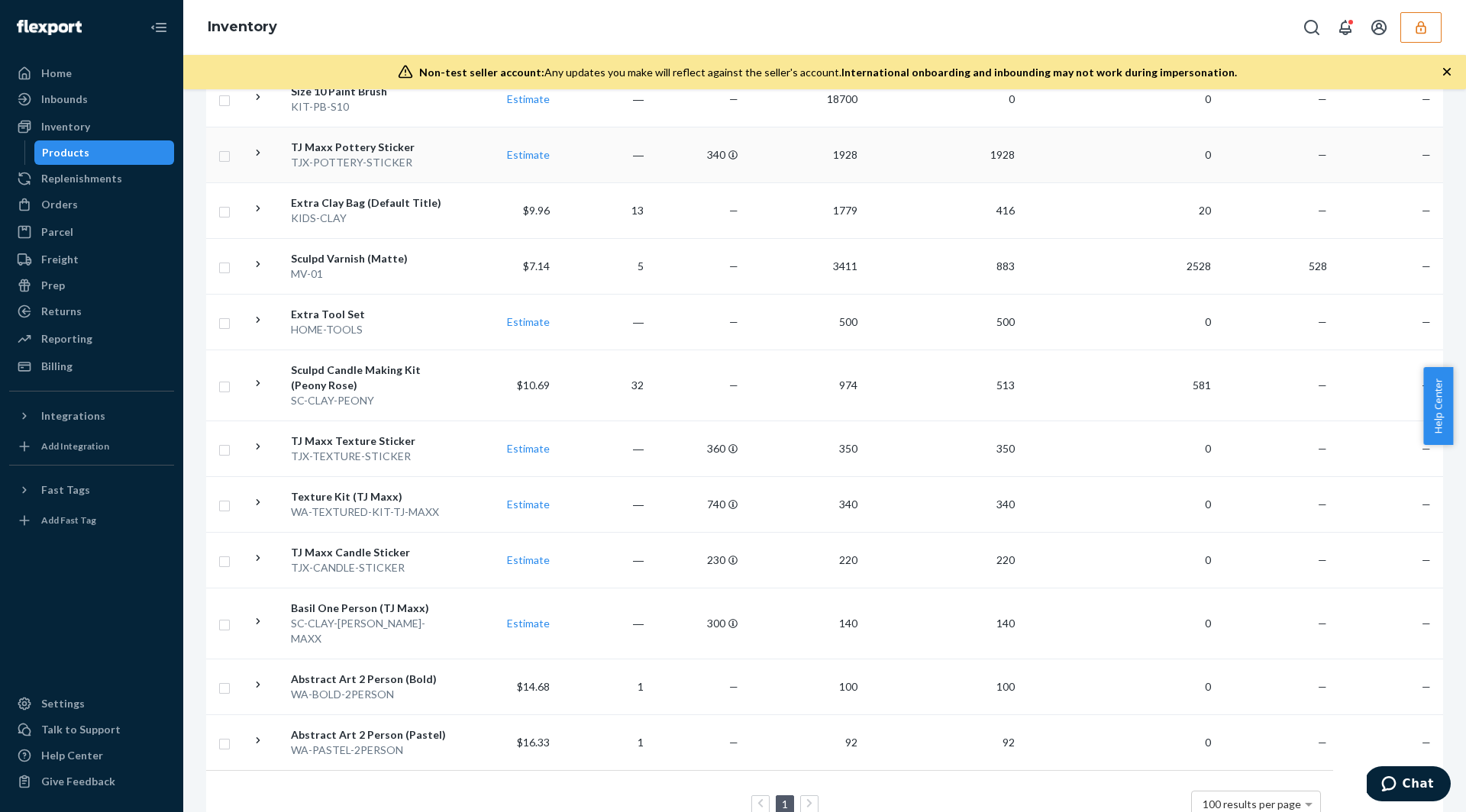
scroll to position [0, 0]
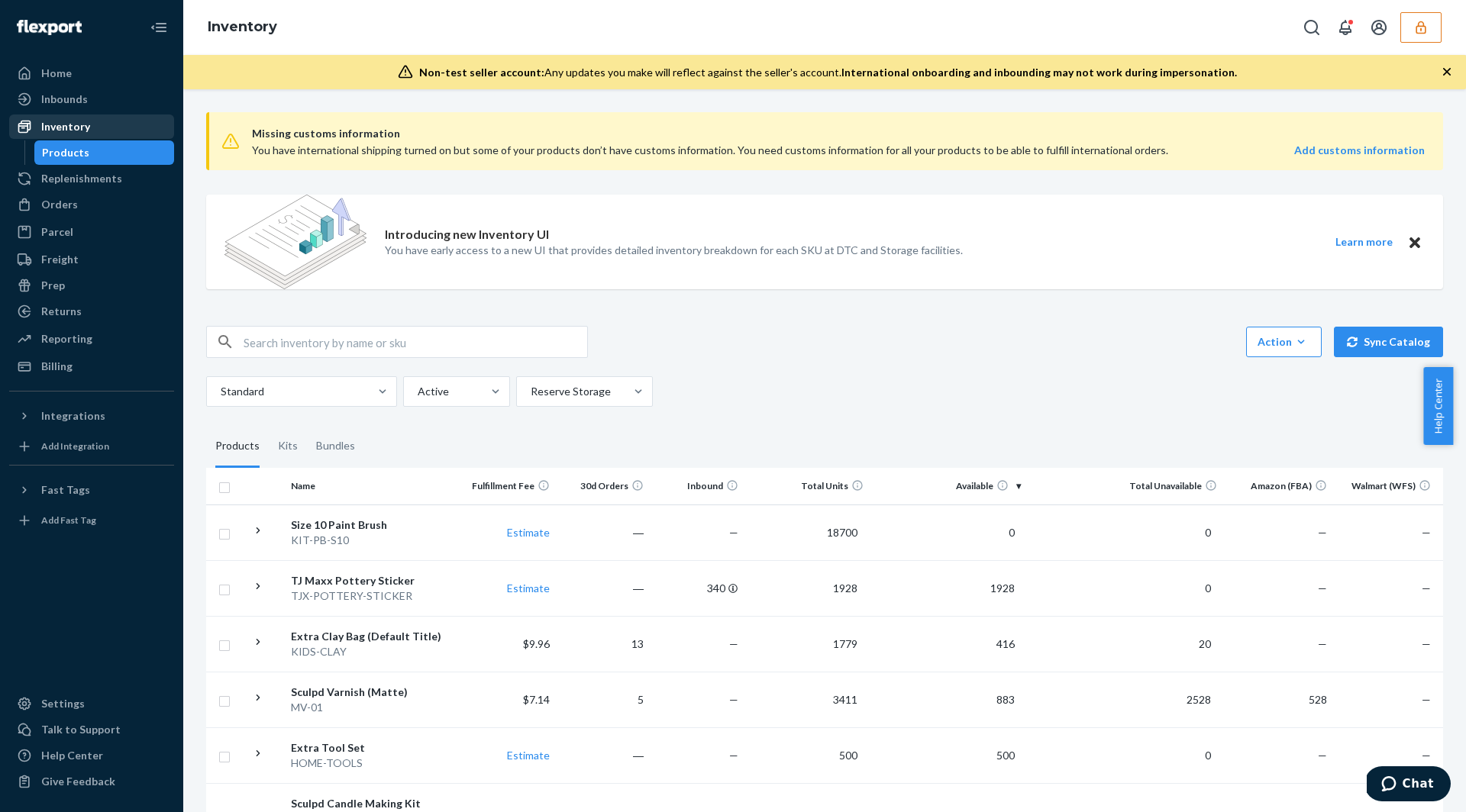
click at [62, 127] on div "Inventory" at bounding box center [66, 127] width 48 height 15
click at [57, 106] on div "Inbounds" at bounding box center [65, 100] width 46 height 15
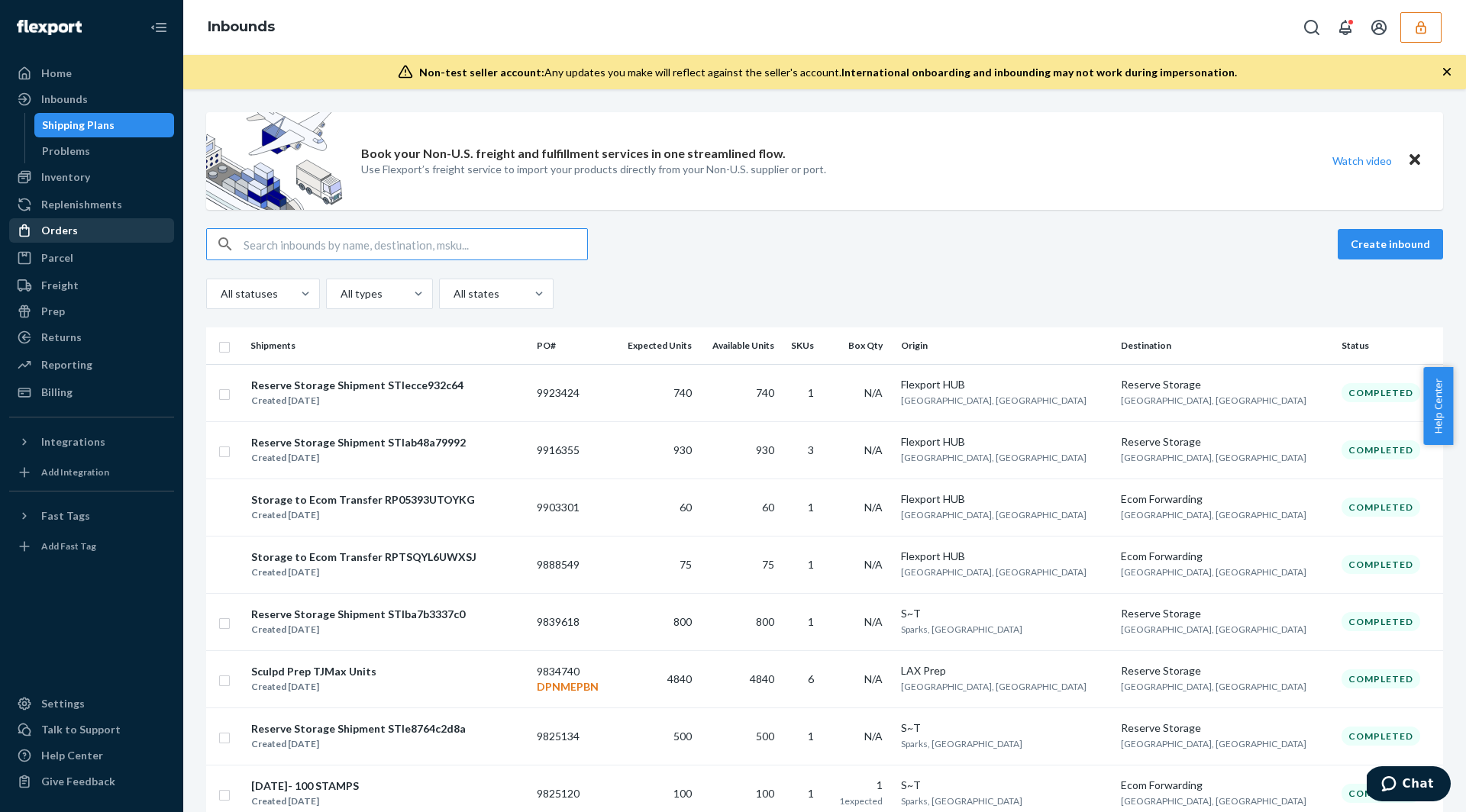
click at [66, 236] on div "Orders" at bounding box center [60, 230] width 37 height 15
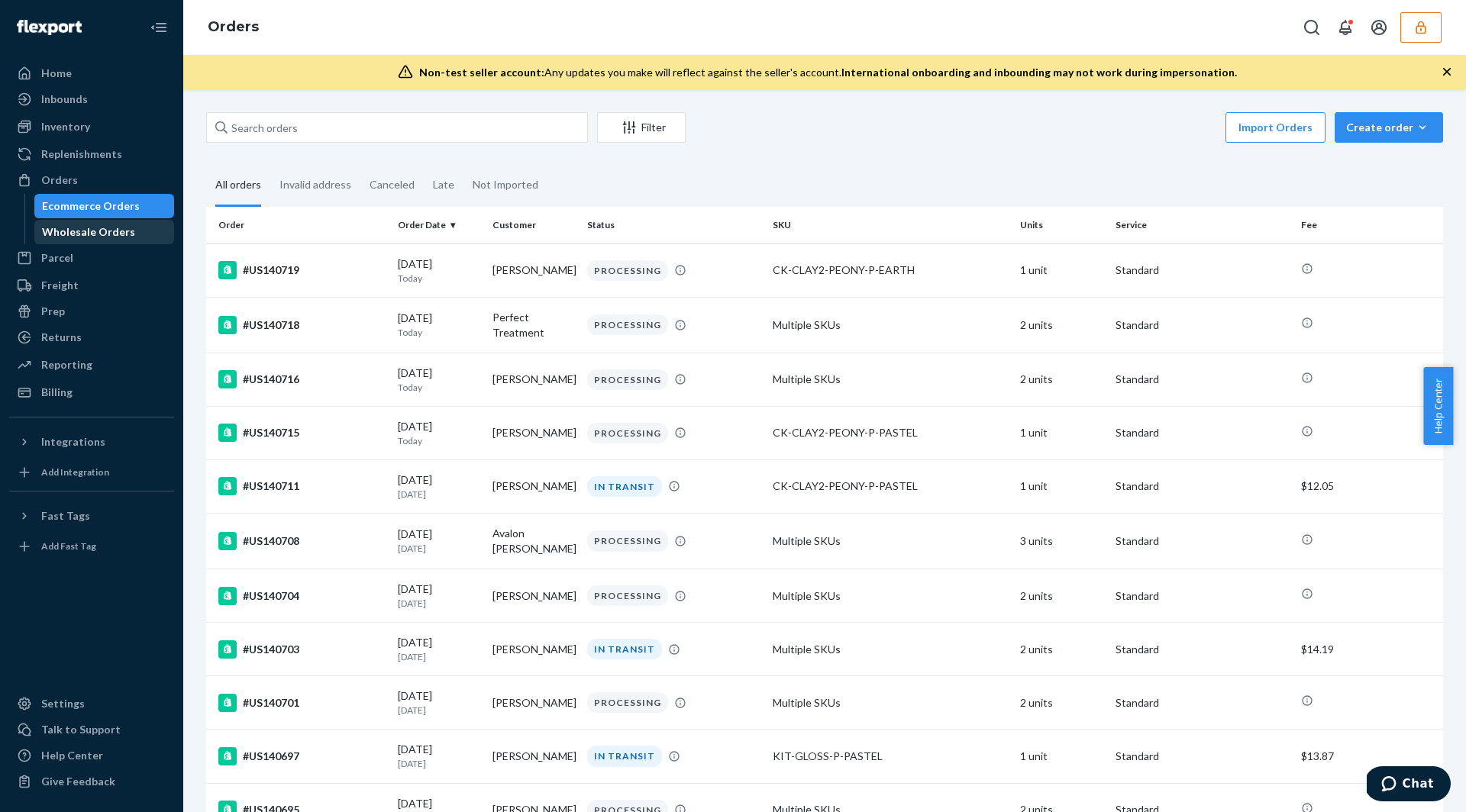
click at [71, 235] on div "Wholesale Orders" at bounding box center [88, 232] width 93 height 15
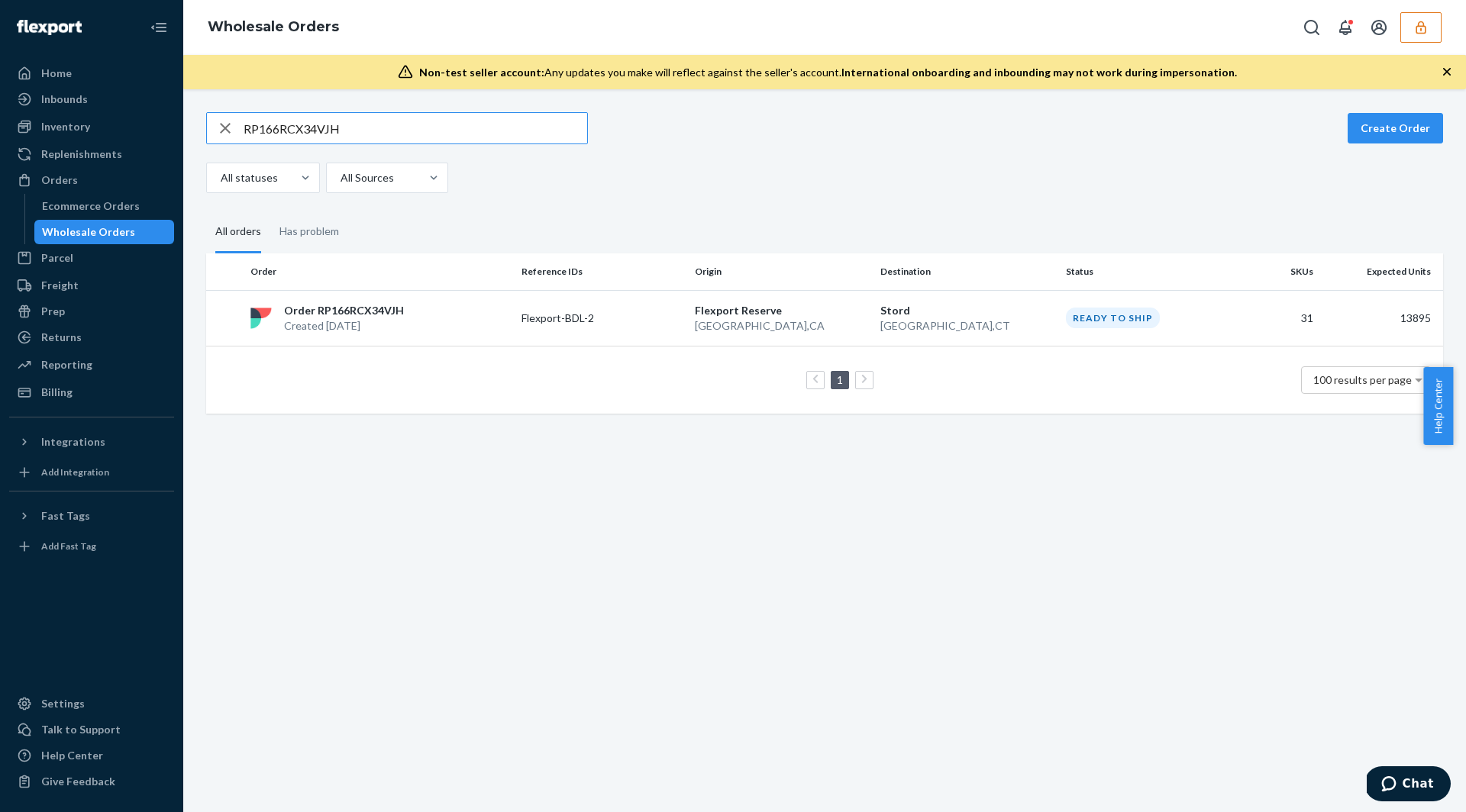
click at [1418, 31] on icon "button" at bounding box center [1420, 27] width 15 height 15
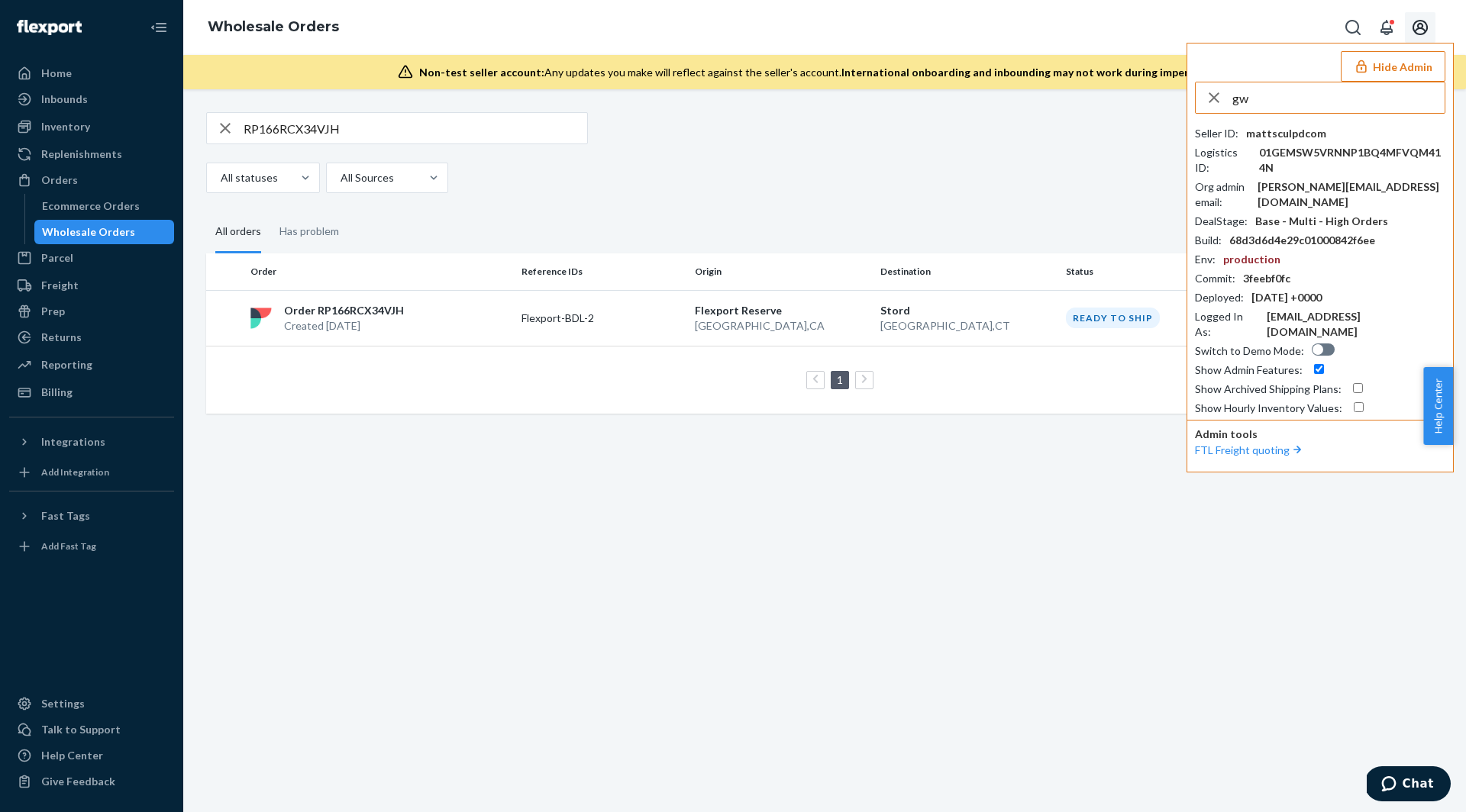
type input "g"
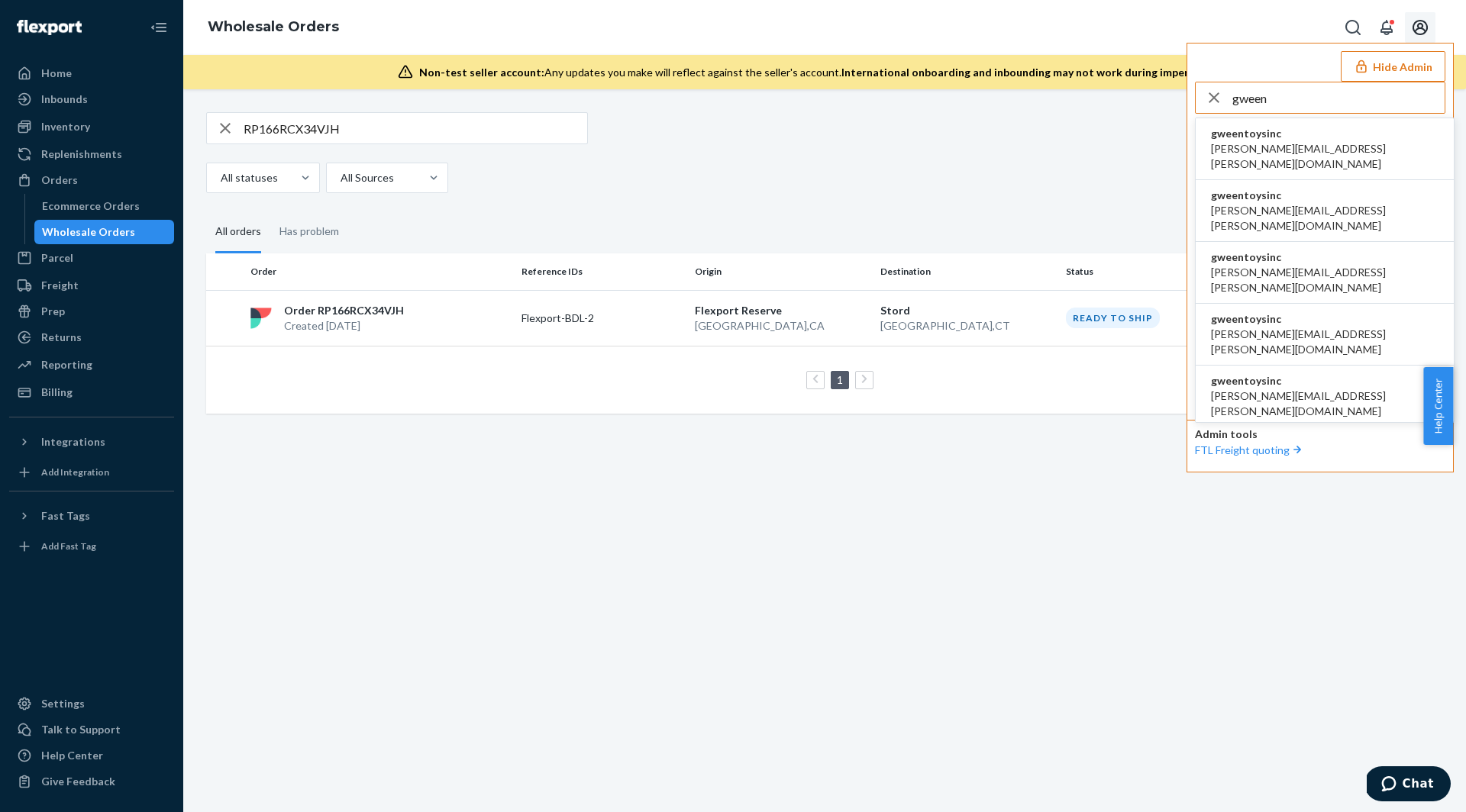
type input "gween"
click at [1253, 142] on span "akanksha.saxena@shopify.com" at bounding box center [1324, 157] width 228 height 31
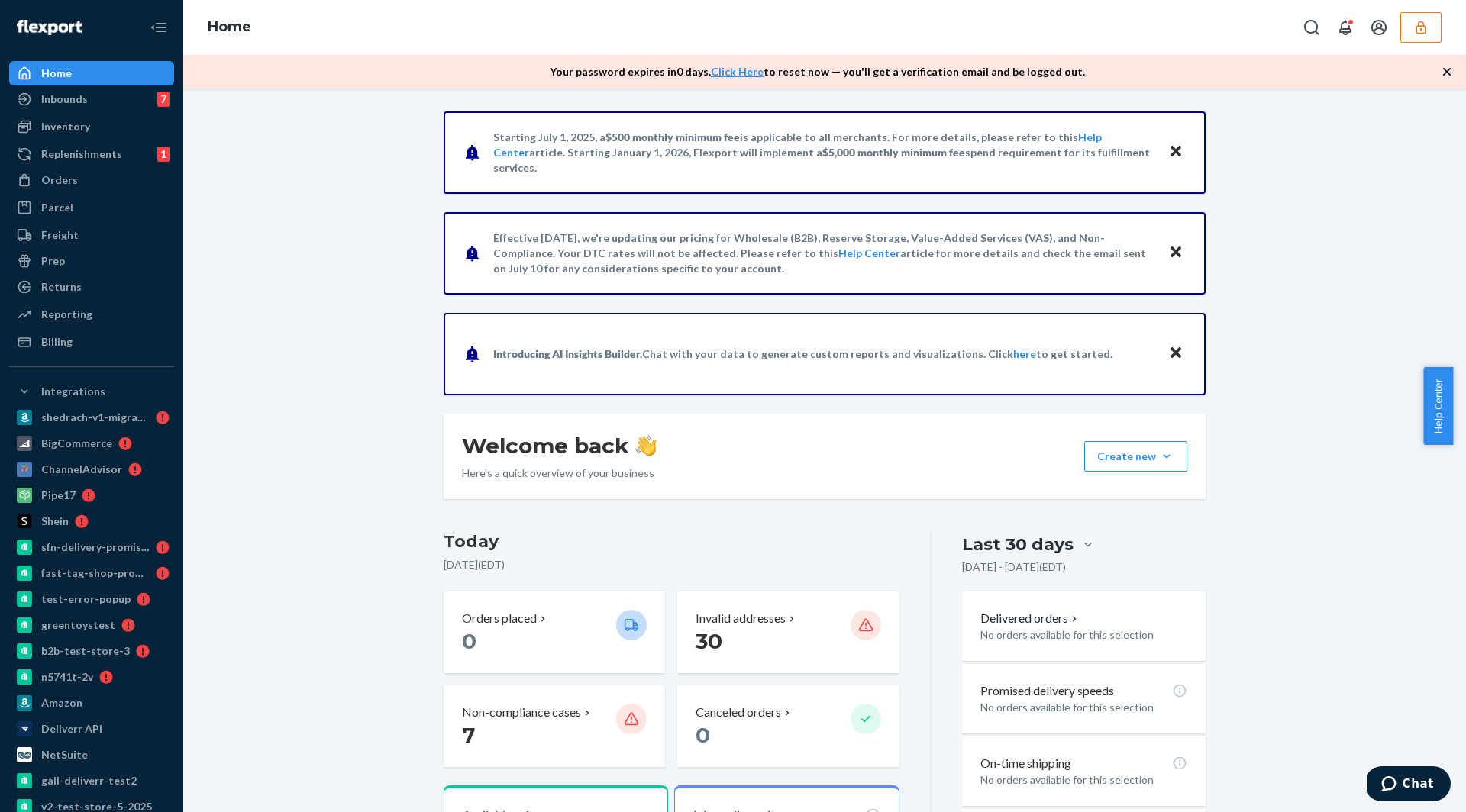
click at [298, 384] on div "Starting [DATE], a $500 monthly minimum fee is applicable to all merchants. For…" at bounding box center [824, 747] width 1260 height 1272
click at [71, 182] on div "Orders" at bounding box center [60, 180] width 37 height 15
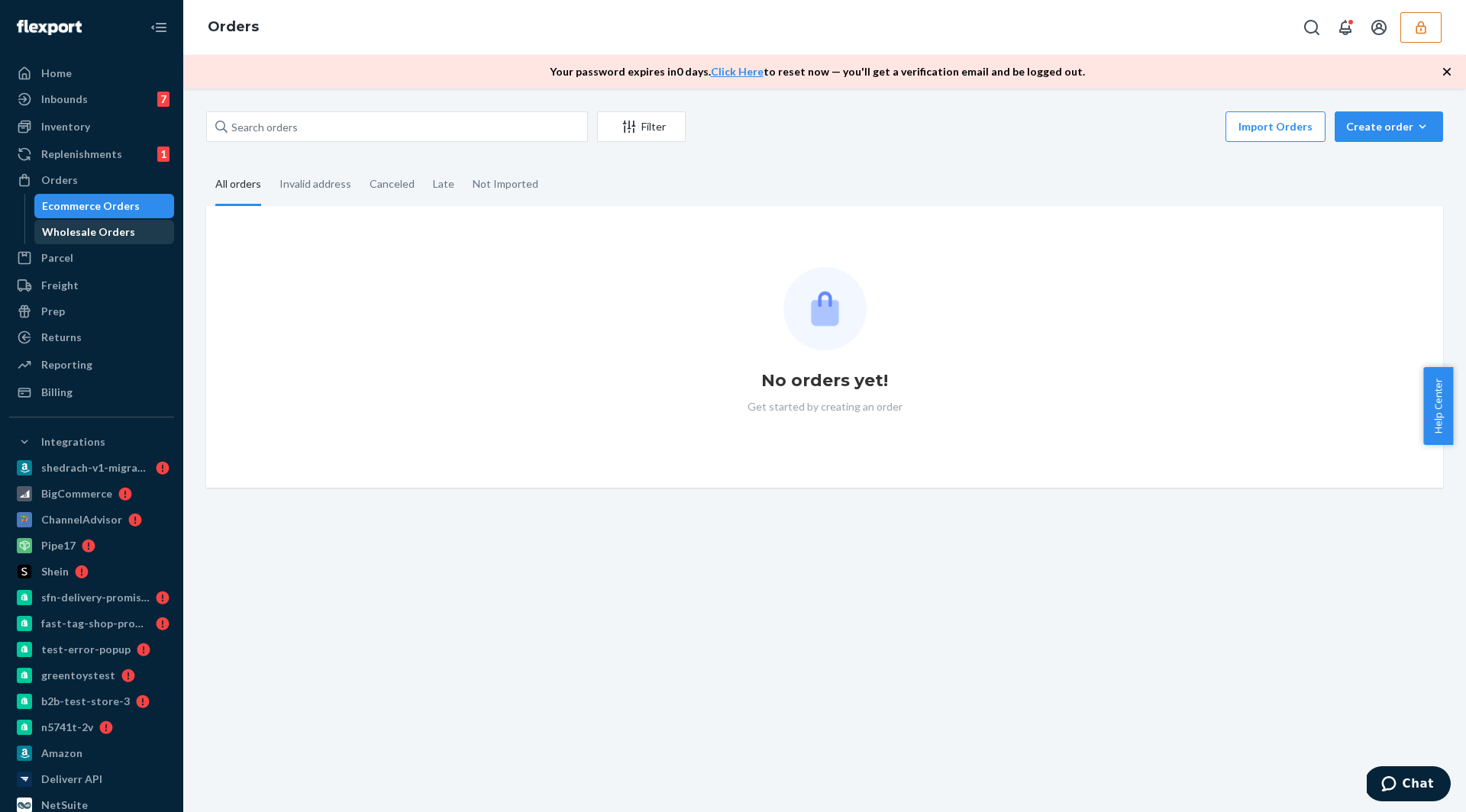
click at [74, 236] on div "Wholesale Orders" at bounding box center [88, 232] width 93 height 15
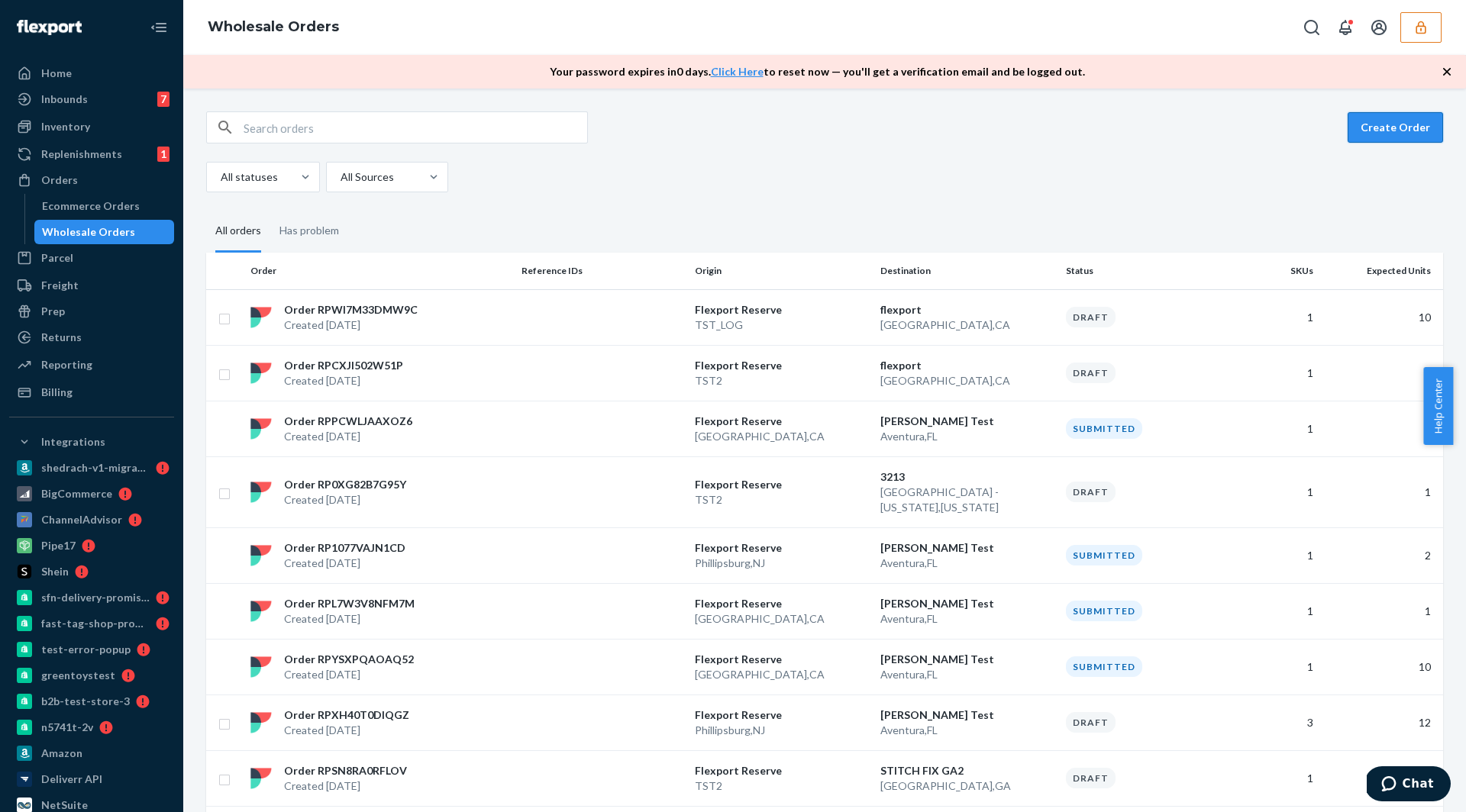
click at [1372, 124] on button "Create Order" at bounding box center [1394, 128] width 96 height 31
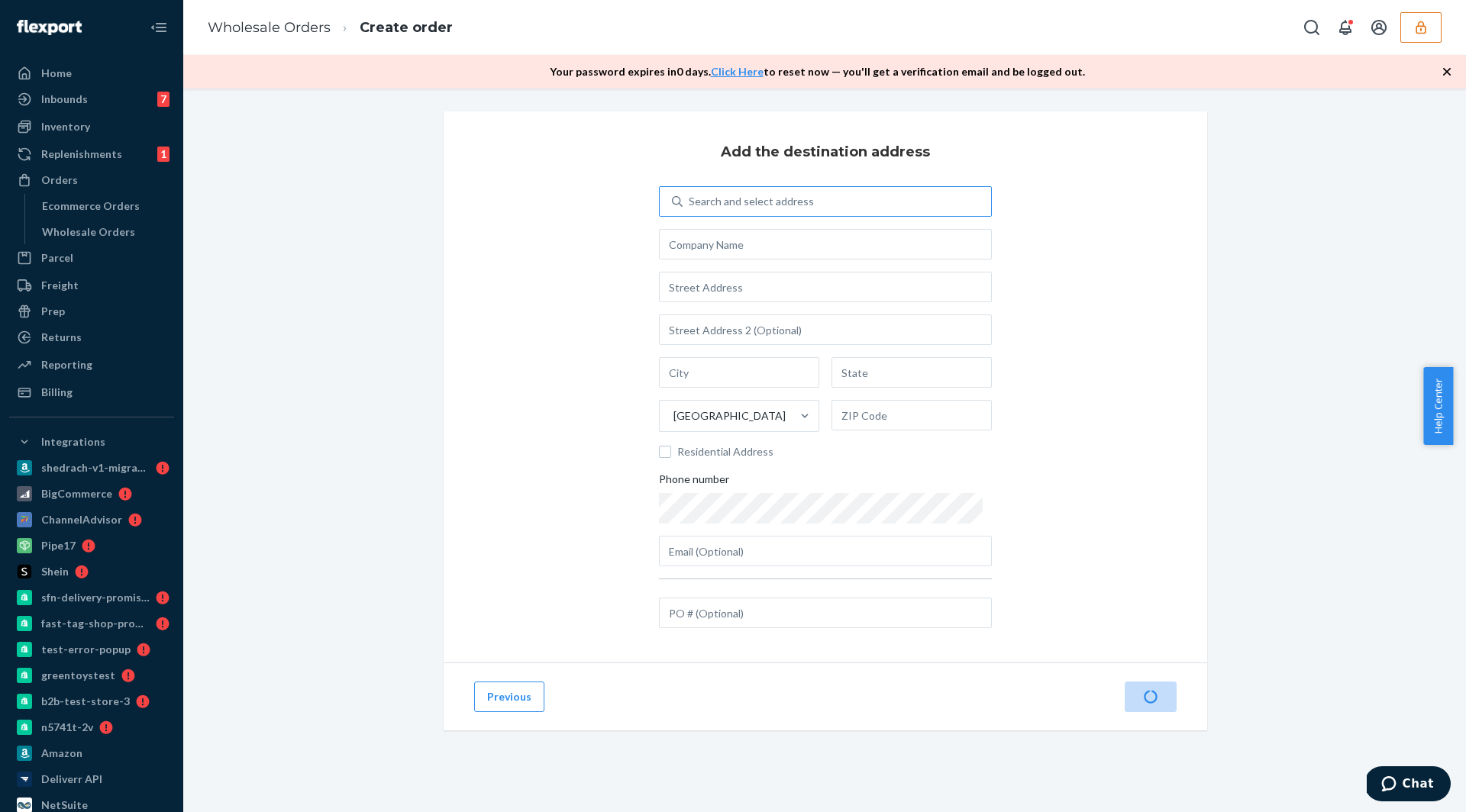
click at [786, 203] on div "Search and select address" at bounding box center [750, 201] width 125 height 15
click at [690, 203] on input "Search and select address" at bounding box center [689, 201] width 2 height 15
click at [776, 193] on div "Search and select address" at bounding box center [837, 201] width 308 height 27
click at [690, 194] on input "0 results available. Use Up and Down to choose options, press Enter to select t…" at bounding box center [689, 201] width 2 height 15
click at [777, 193] on div "Search and select address" at bounding box center [837, 201] width 308 height 27
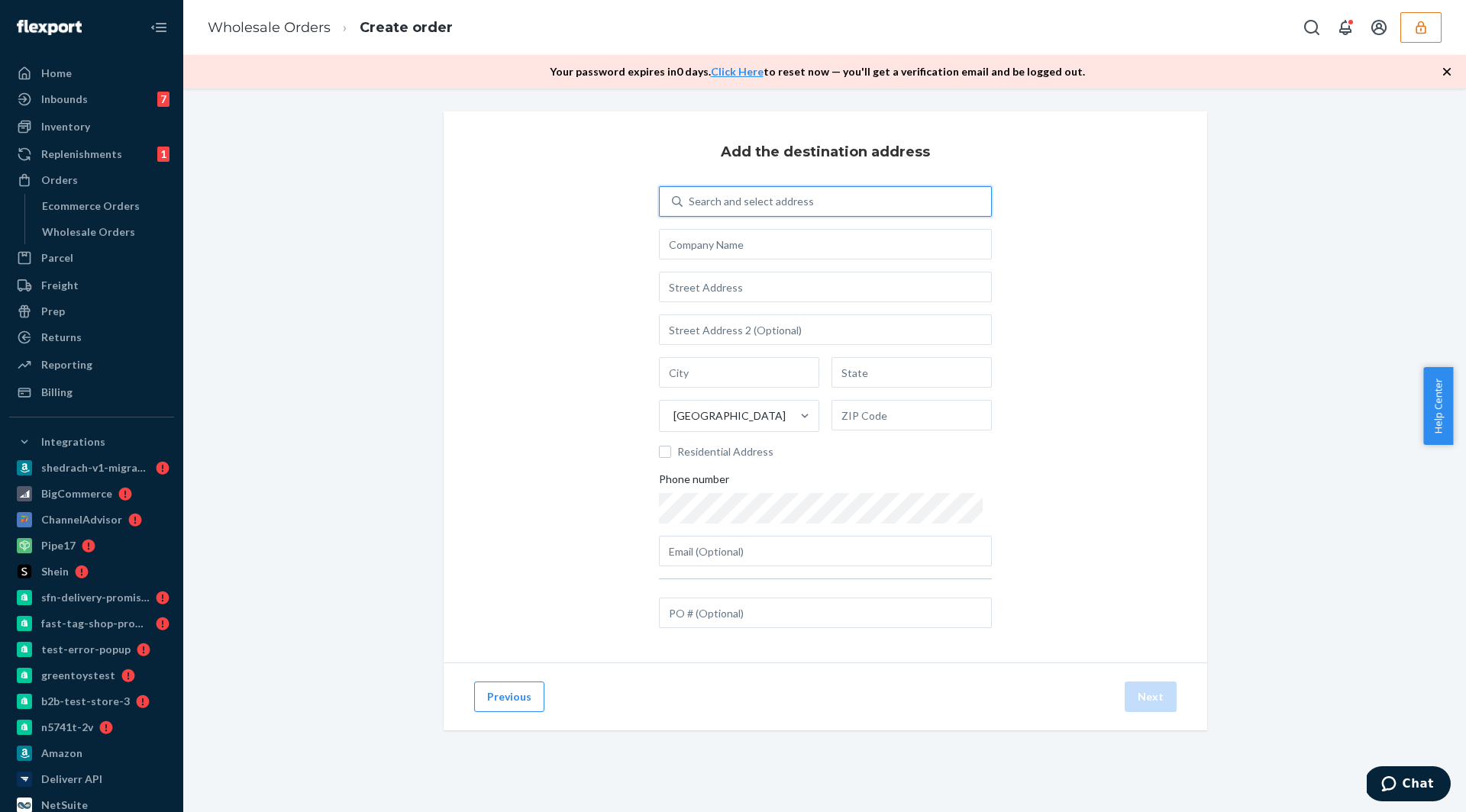
click at [690, 194] on input "0 results available. Use Up and Down to choose options, press Enter to select t…" at bounding box center [689, 201] width 2 height 15
click at [770, 201] on div "Search and select address" at bounding box center [750, 201] width 125 height 15
click at [690, 201] on input "0 results available. Use Up and Down to choose options, press Enter to select t…" at bounding box center [689, 201] width 2 height 15
click at [749, 253] on input "text" at bounding box center [825, 244] width 333 height 31
type input "EWR1 Prep"
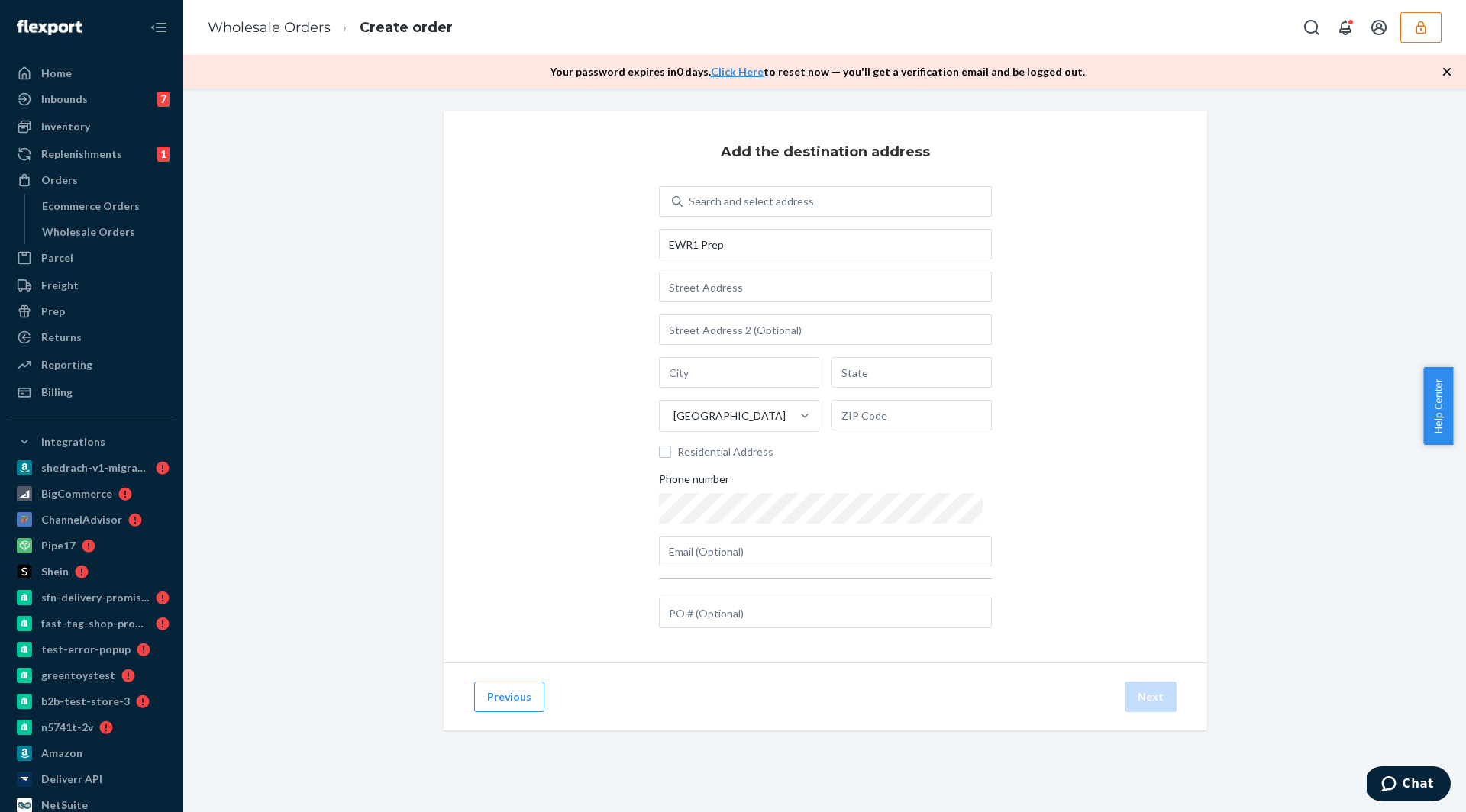
type input "[STREET_ADDRESS]"
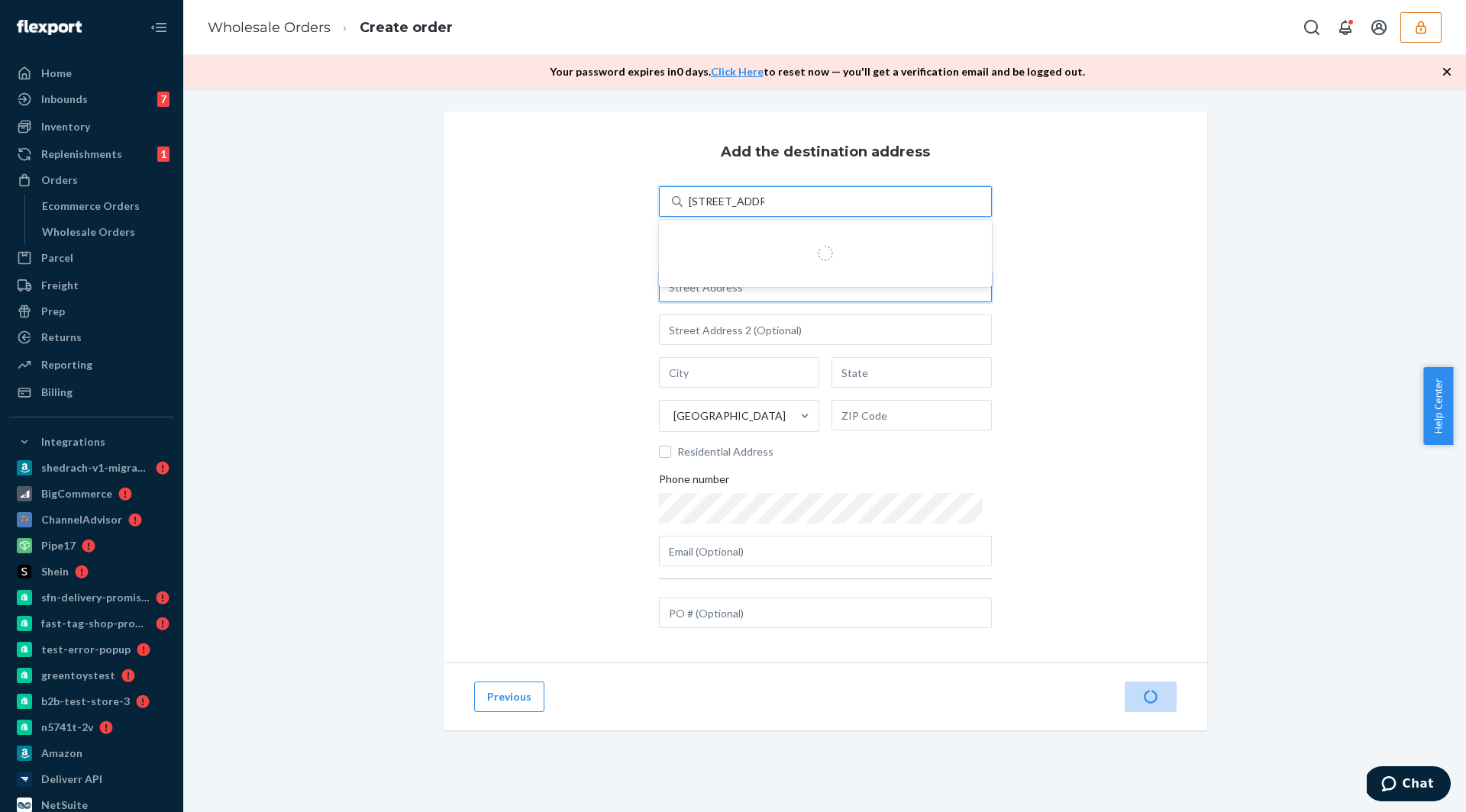
type input "[STREET_ADDRESS]"
type input "Phillipsburg"
type input "NJ"
type input "08865"
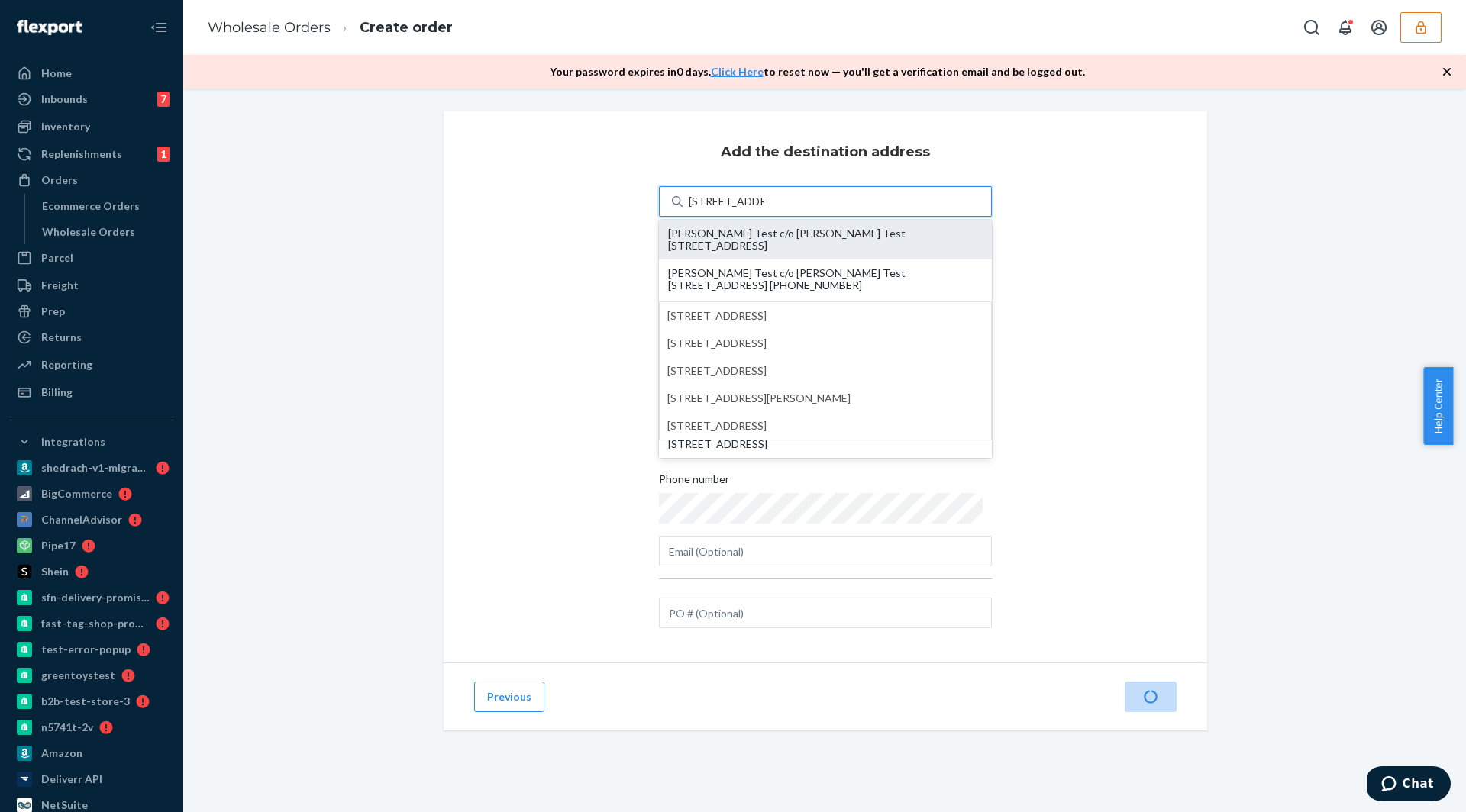
click at [717, 240] on div "[PERSON_NAME] Test c/o [PERSON_NAME] Test [STREET_ADDRESS]" at bounding box center [825, 239] width 315 height 24
click at [717, 209] on input "3000 Rand Blvd" at bounding box center [726, 201] width 76 height 15
type input "Shubham Test"
type input "19501 Biscayne Blvd"
type input "Aventura"
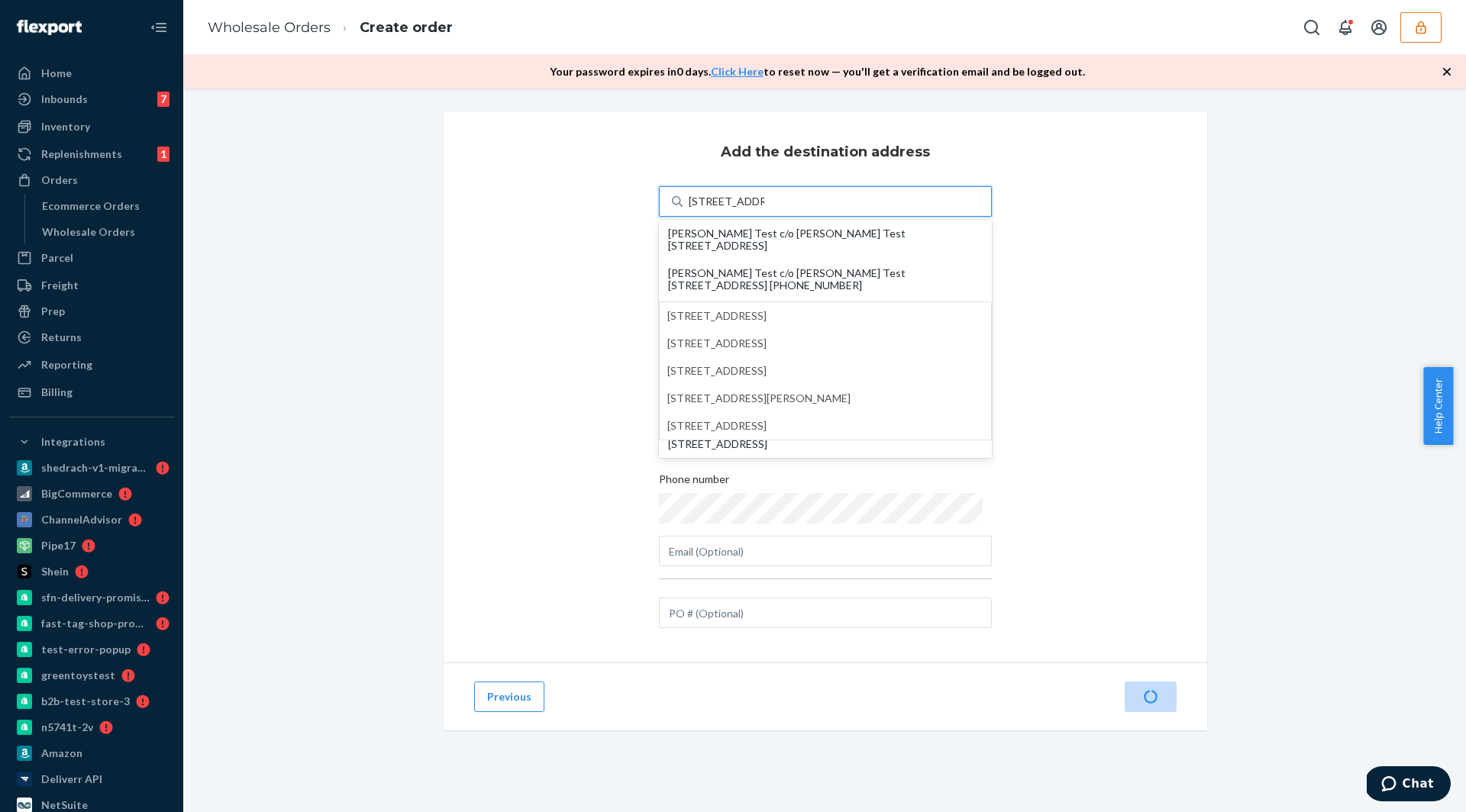
type input "FL"
type input "33180"
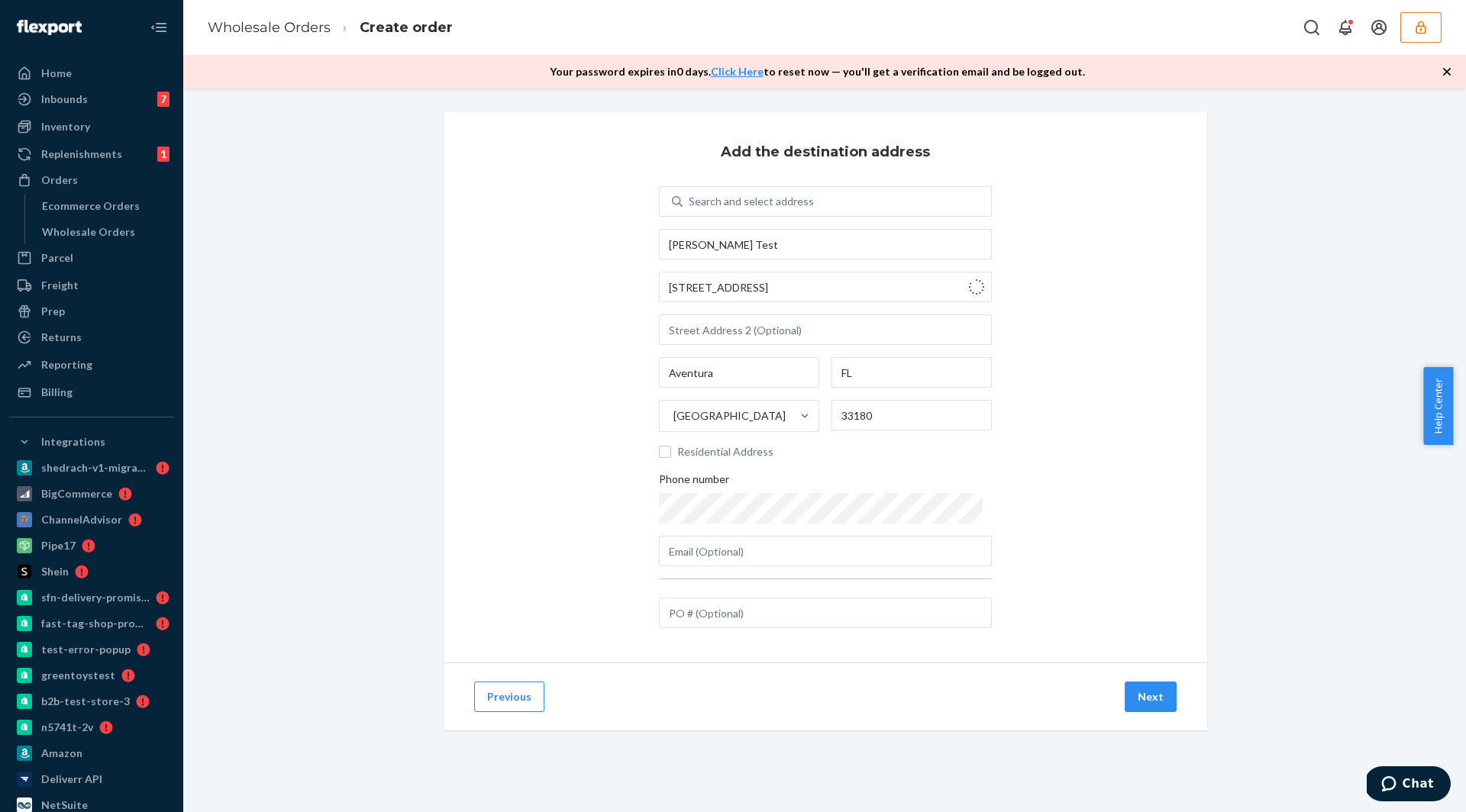
type input "3000 Rand Blvd"
type input "Phillipsburg"
type input "NJ"
type input "08865"
click at [1148, 697] on button "Next" at bounding box center [1150, 697] width 52 height 31
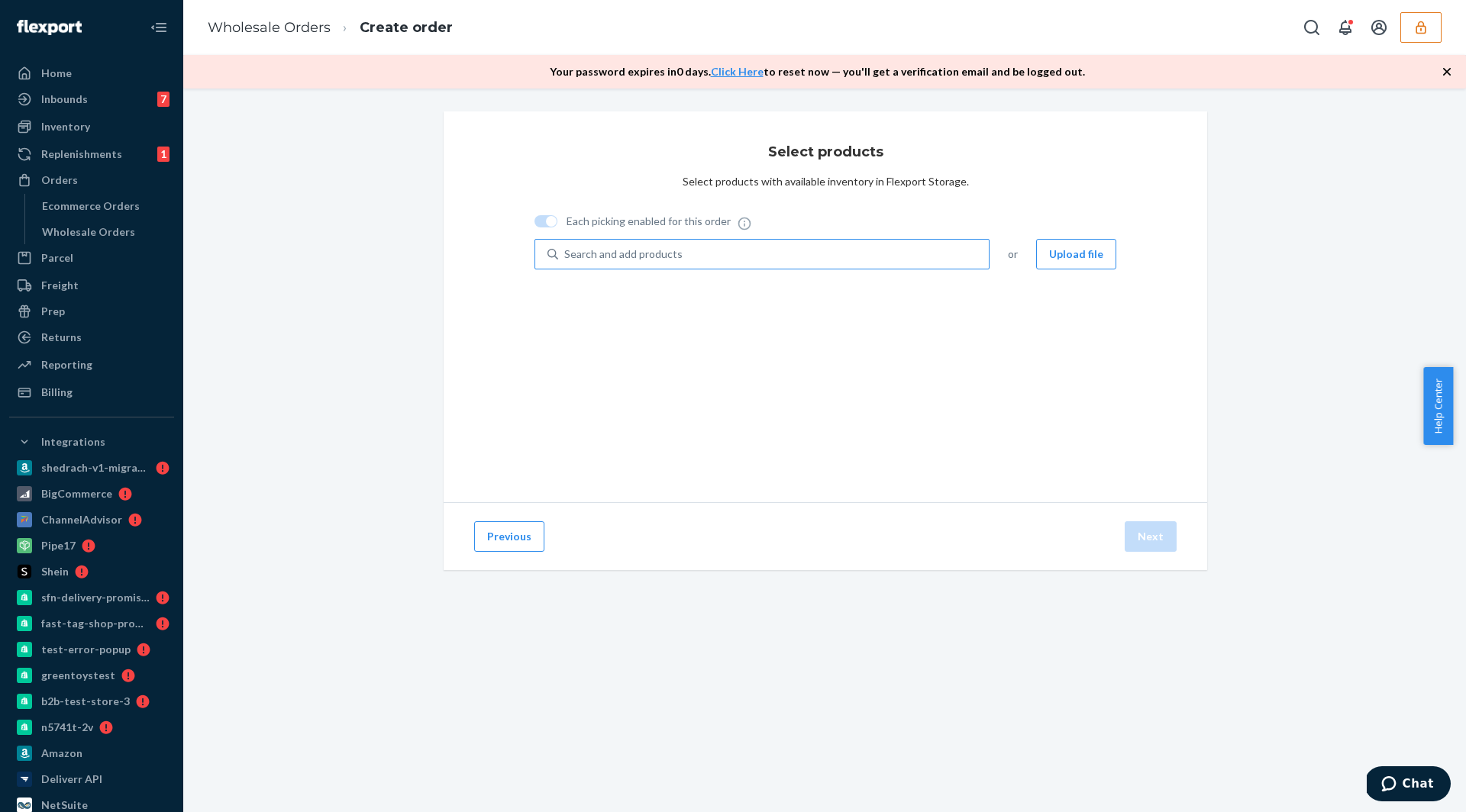
click at [733, 261] on div "Search and add products" at bounding box center [773, 254] width 431 height 27
click at [565, 261] on input "Search and add products" at bounding box center [565, 255] width 2 height 15
click at [728, 258] on div "Search and add products" at bounding box center [773, 254] width 431 height 27
click at [565, 258] on input "0 results available. Use Up and Down to choose options, press Enter to select t…" at bounding box center [565, 255] width 2 height 15
type input "test"
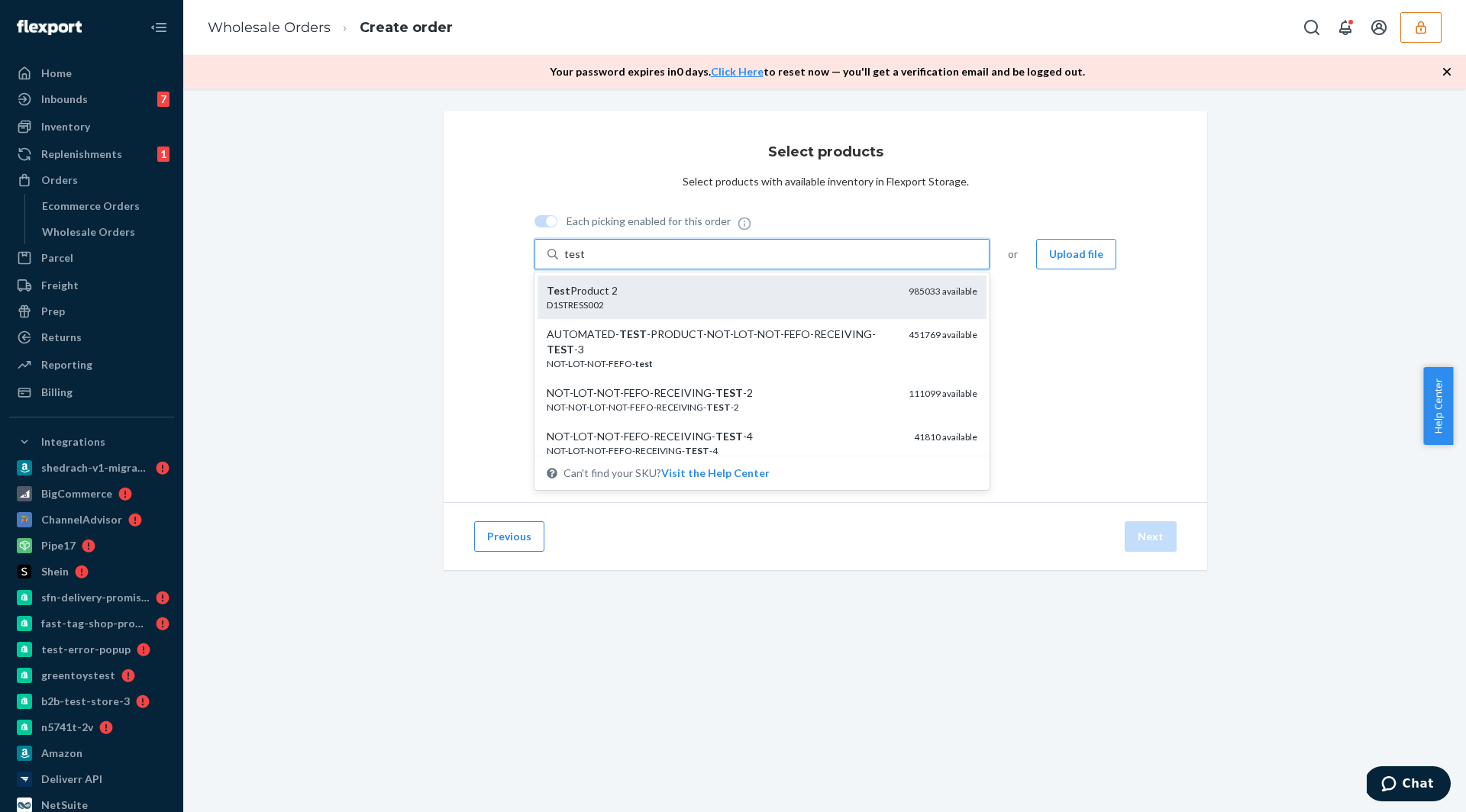
click at [682, 292] on div "Test Product 2" at bounding box center [720, 290] width 350 height 15
click at [584, 261] on input "test" at bounding box center [574, 255] width 19 height 15
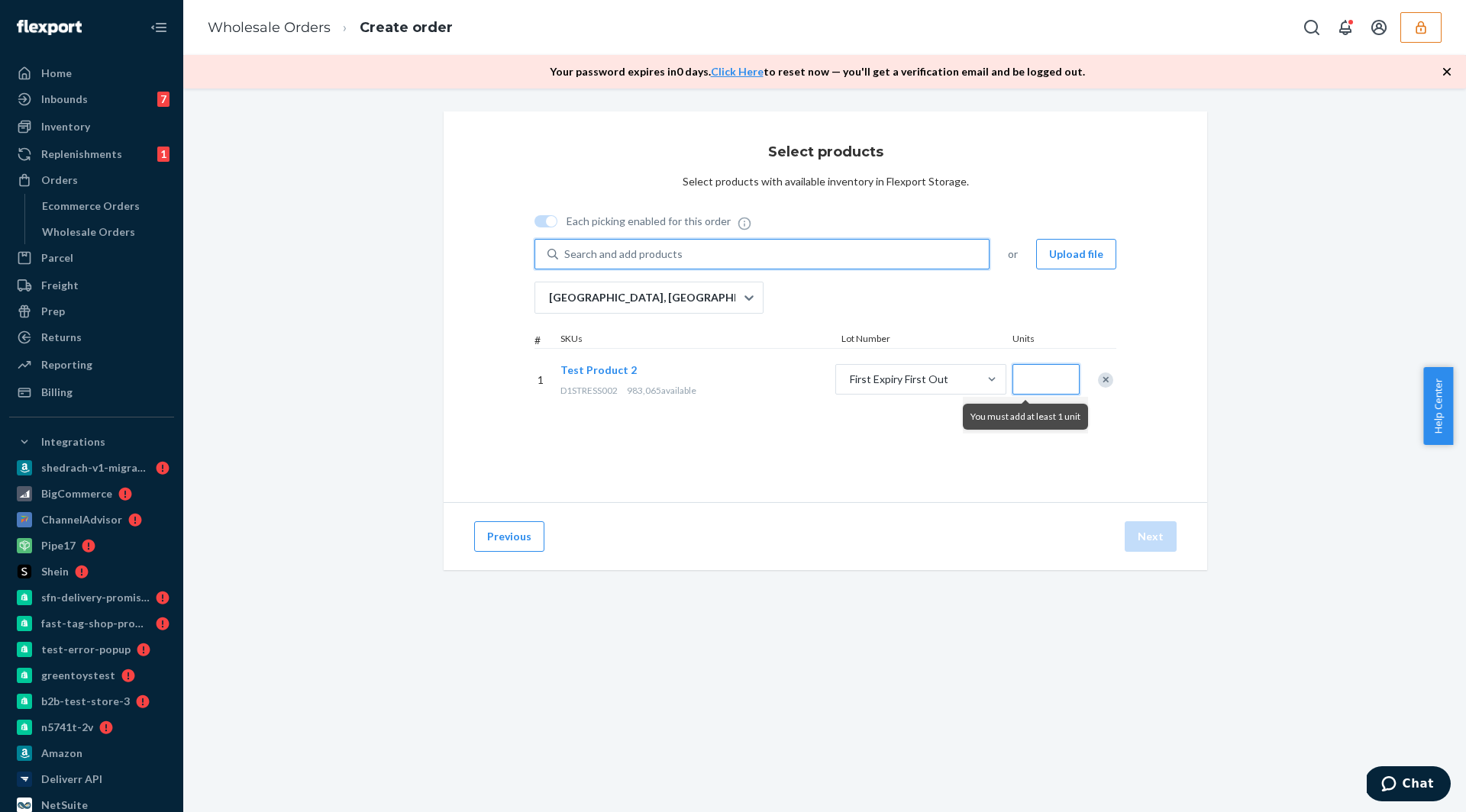
click at [1047, 374] on input "Quantity" at bounding box center [1045, 379] width 67 height 31
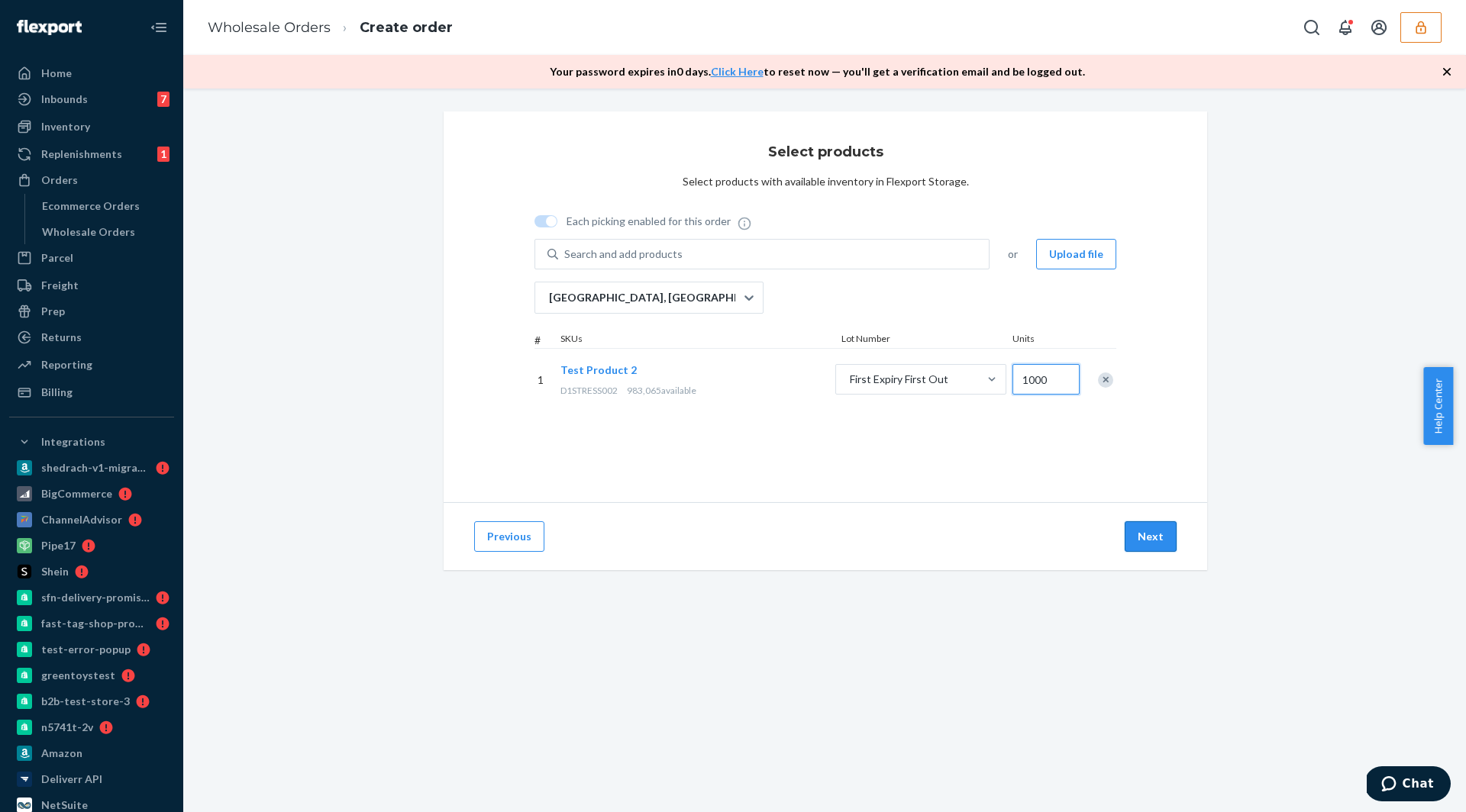
type input "1000"
click at [1138, 532] on button "Next" at bounding box center [1150, 536] width 52 height 31
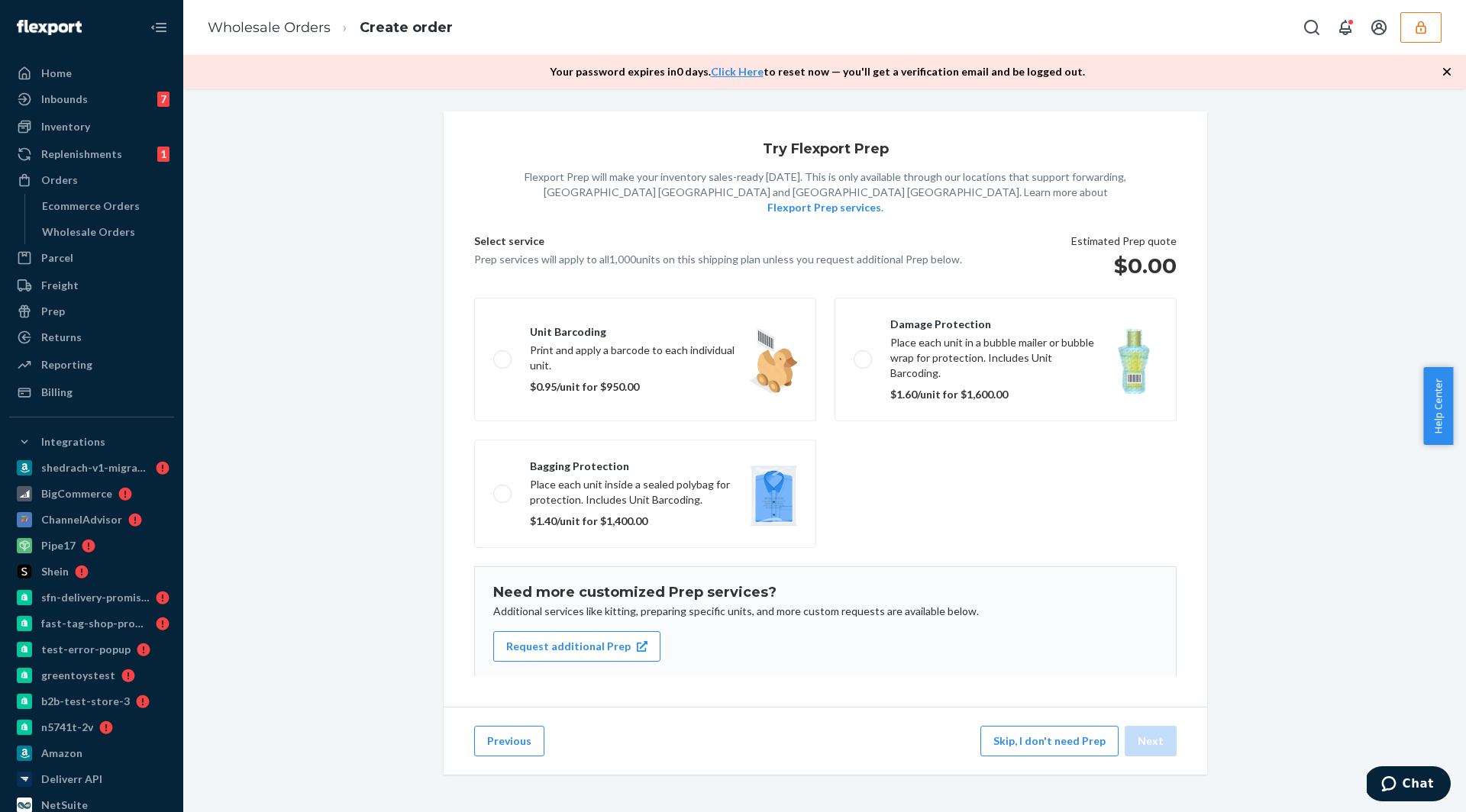
click at [1033, 756] on button "Skip, I don't need Prep" at bounding box center [1049, 741] width 138 height 31
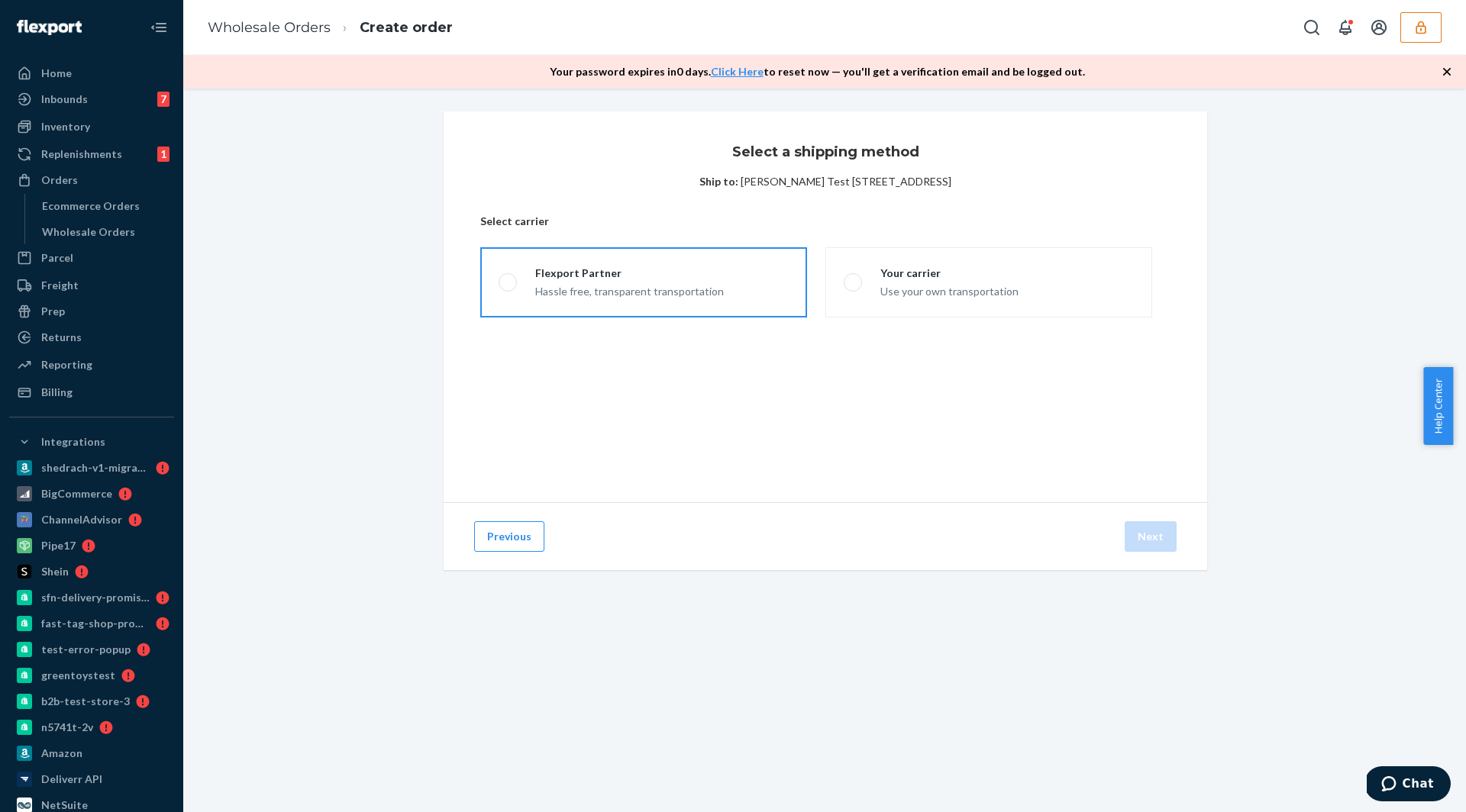
click at [622, 277] on div "Flexport Partner" at bounding box center [629, 273] width 189 height 15
click at [508, 278] on input "Flexport Partner Hassle free, transparent transportation" at bounding box center [504, 283] width 10 height 10
radio input "true"
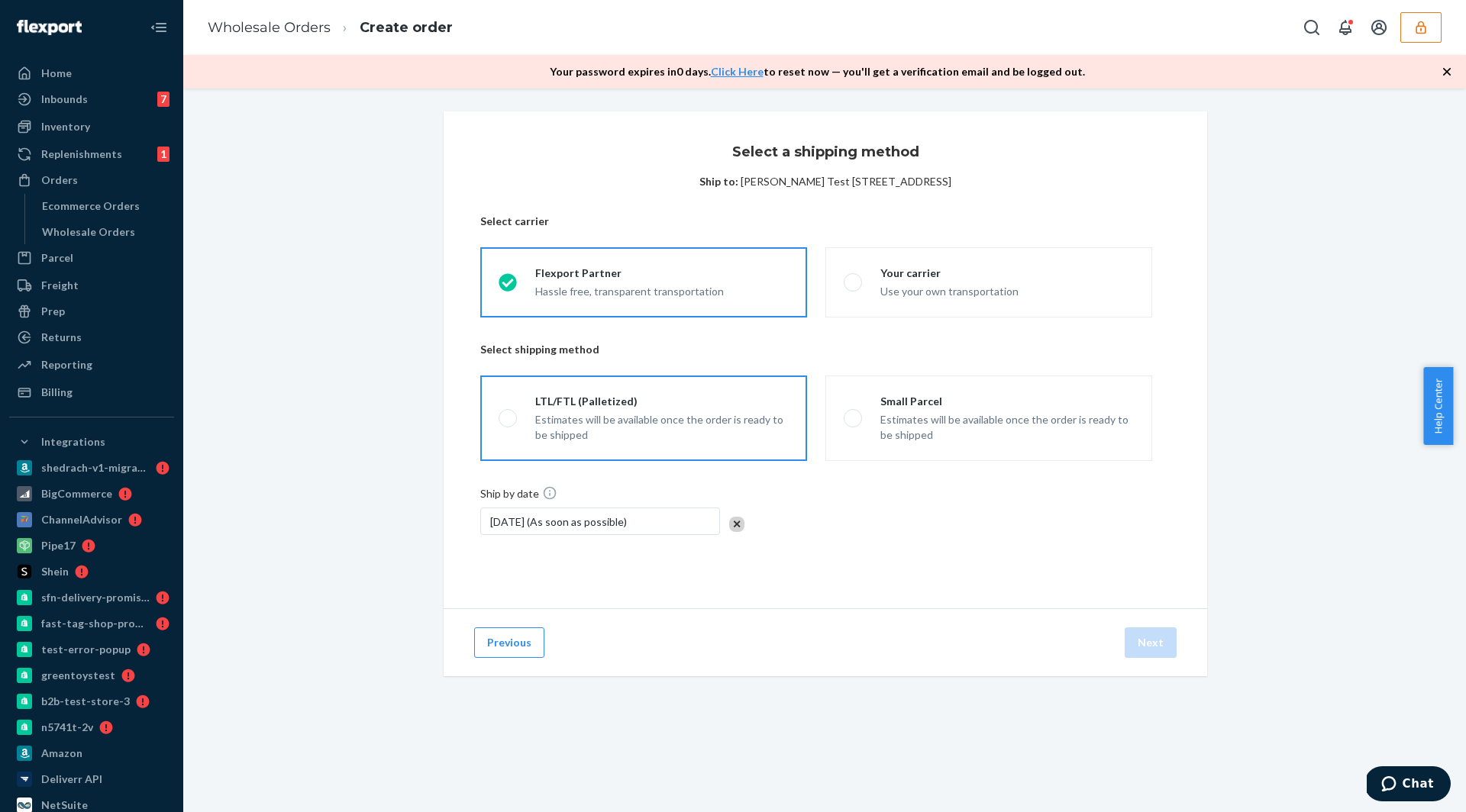
click at [682, 412] on div "Estimates will be available once the order is ready to be shipped" at bounding box center [662, 428] width 254 height 31
click at [508, 413] on input "LTL/FTL (Palletized) Estimates will be available once the order is ready to be …" at bounding box center [504, 418] width 10 height 10
radio input "true"
click at [1161, 648] on button "Next" at bounding box center [1150, 643] width 52 height 31
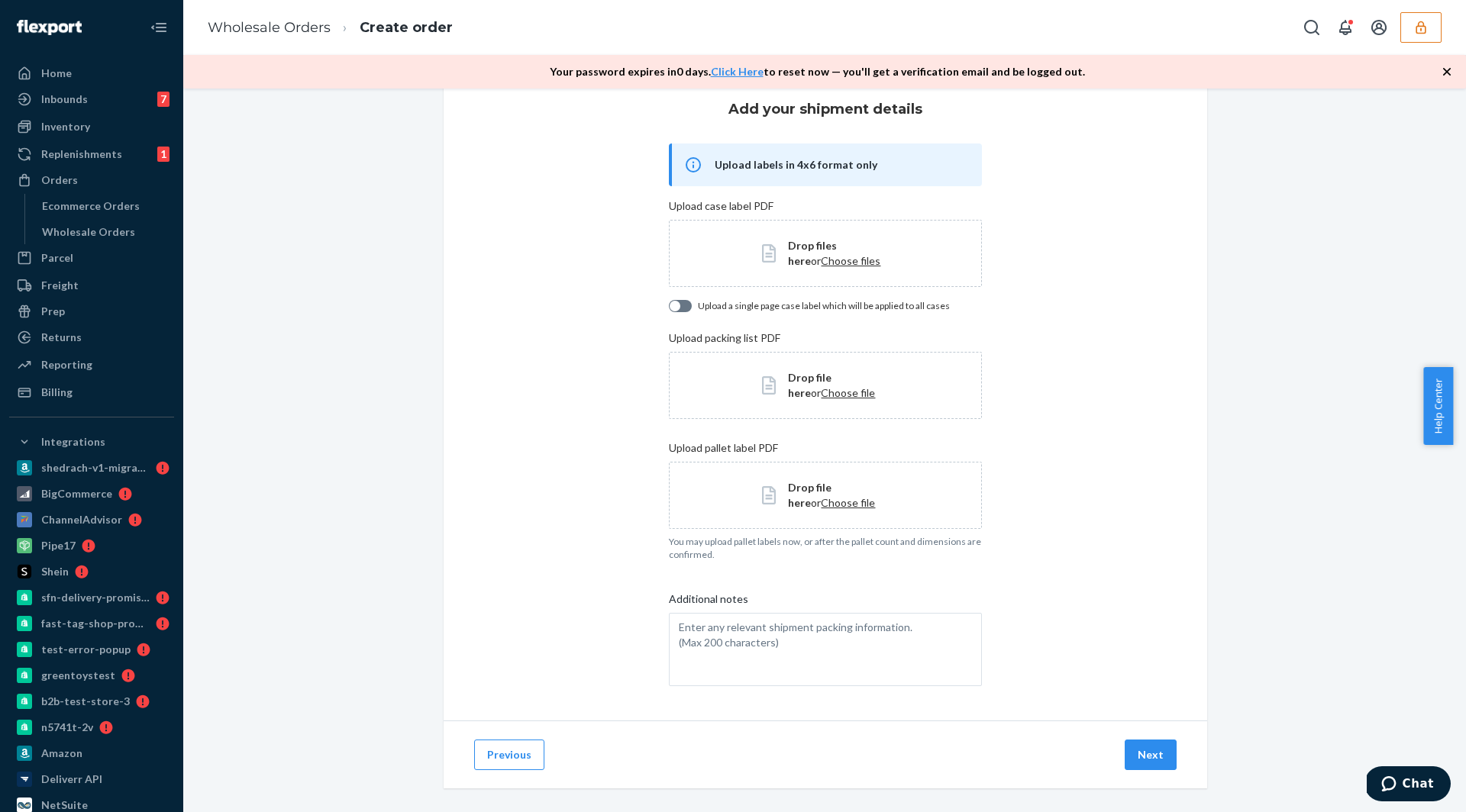
scroll to position [55, 0]
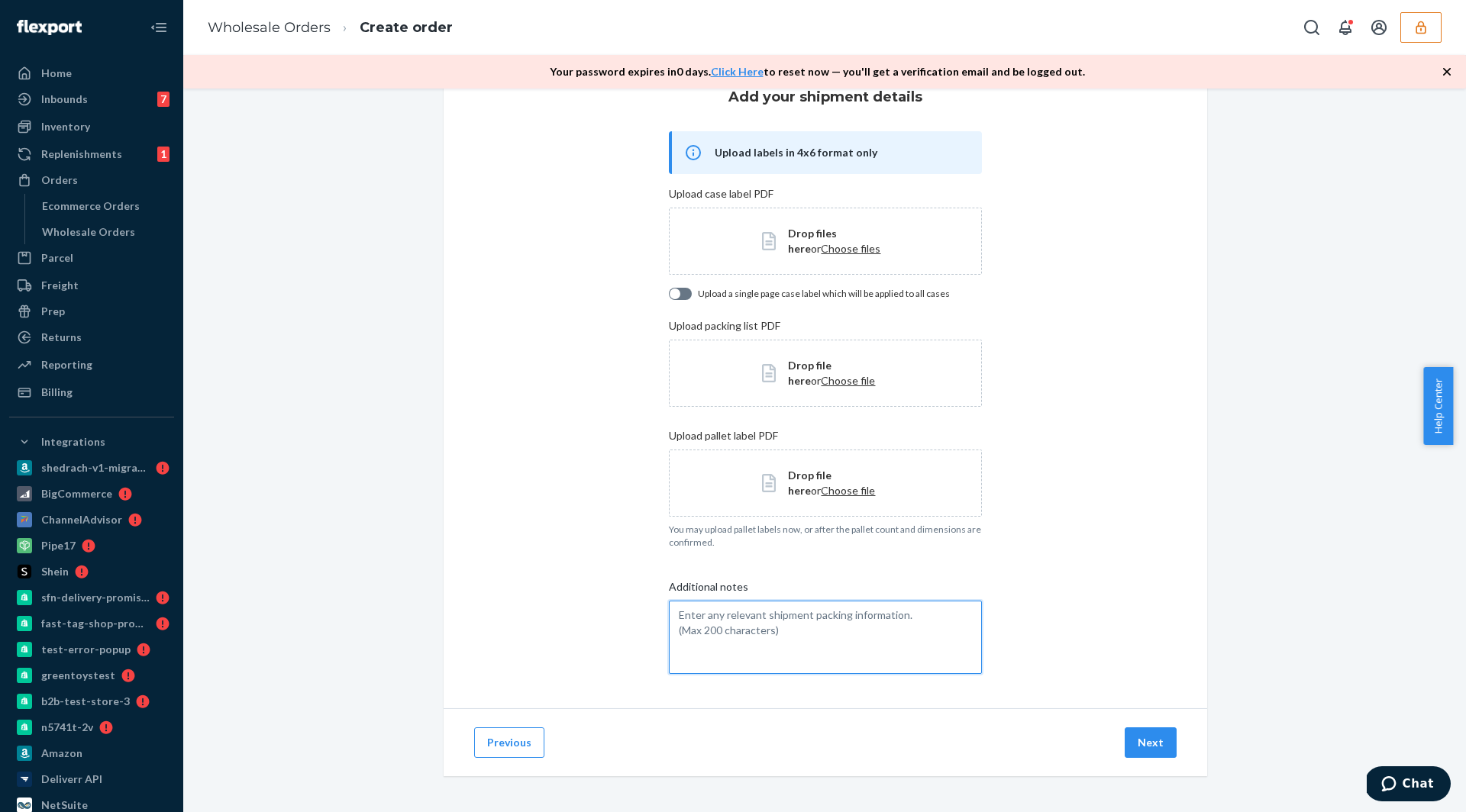
click at [798, 660] on textarea "Additional notes" at bounding box center [825, 637] width 312 height 74
click at [799, 650] on textarea "Additional notes" at bounding box center [825, 637] width 312 height 74
click at [799, 648] on textarea "Additional notes" at bounding box center [825, 637] width 312 height 74
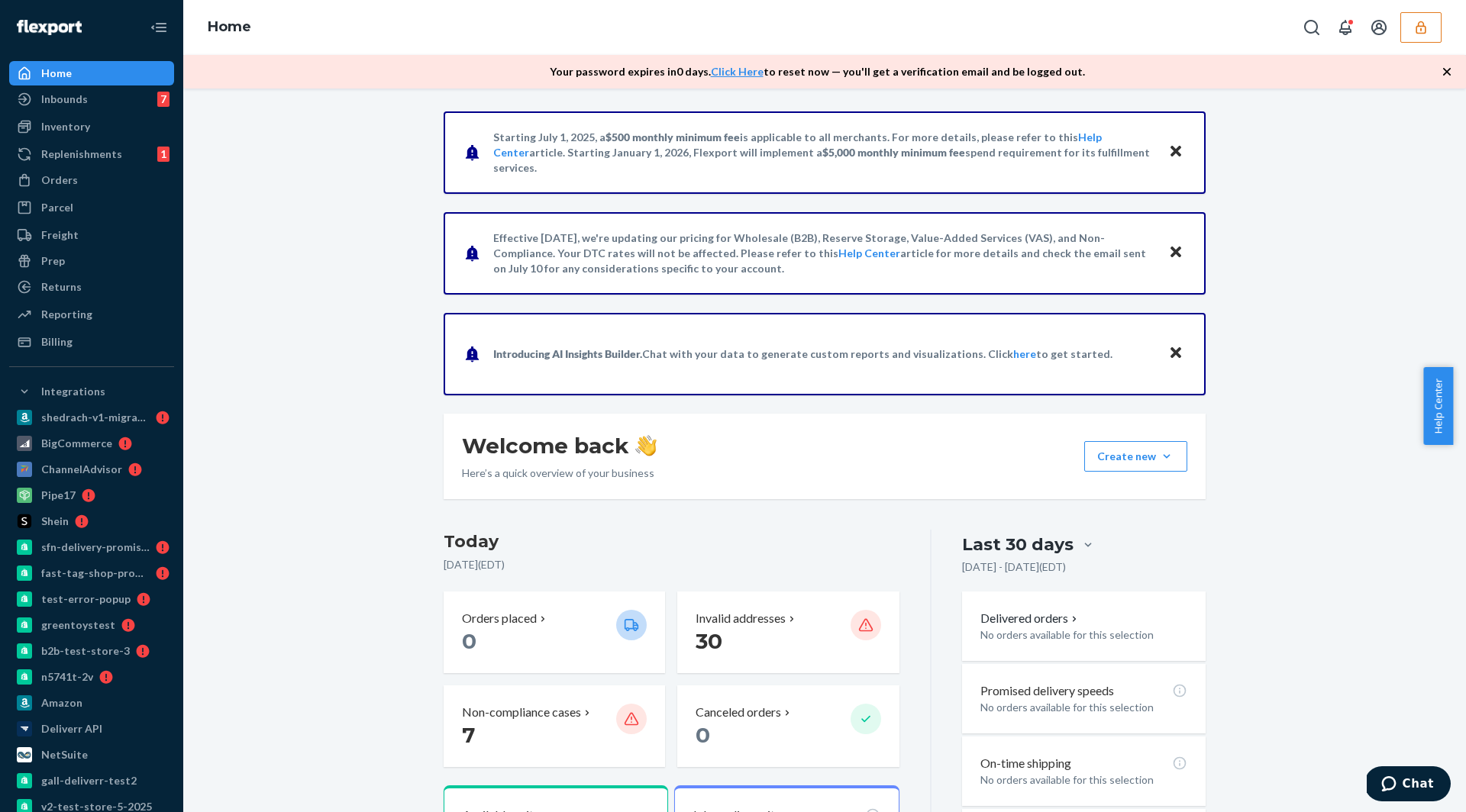
drag, startPoint x: 316, startPoint y: 292, endPoint x: 425, endPoint y: 169, distance: 164.3
click at [316, 292] on div "Starting [DATE], a $500 monthly minimum fee is applicable to all merchants. For…" at bounding box center [824, 747] width 1260 height 1272
click at [1430, 31] on button "button" at bounding box center [1420, 28] width 42 height 31
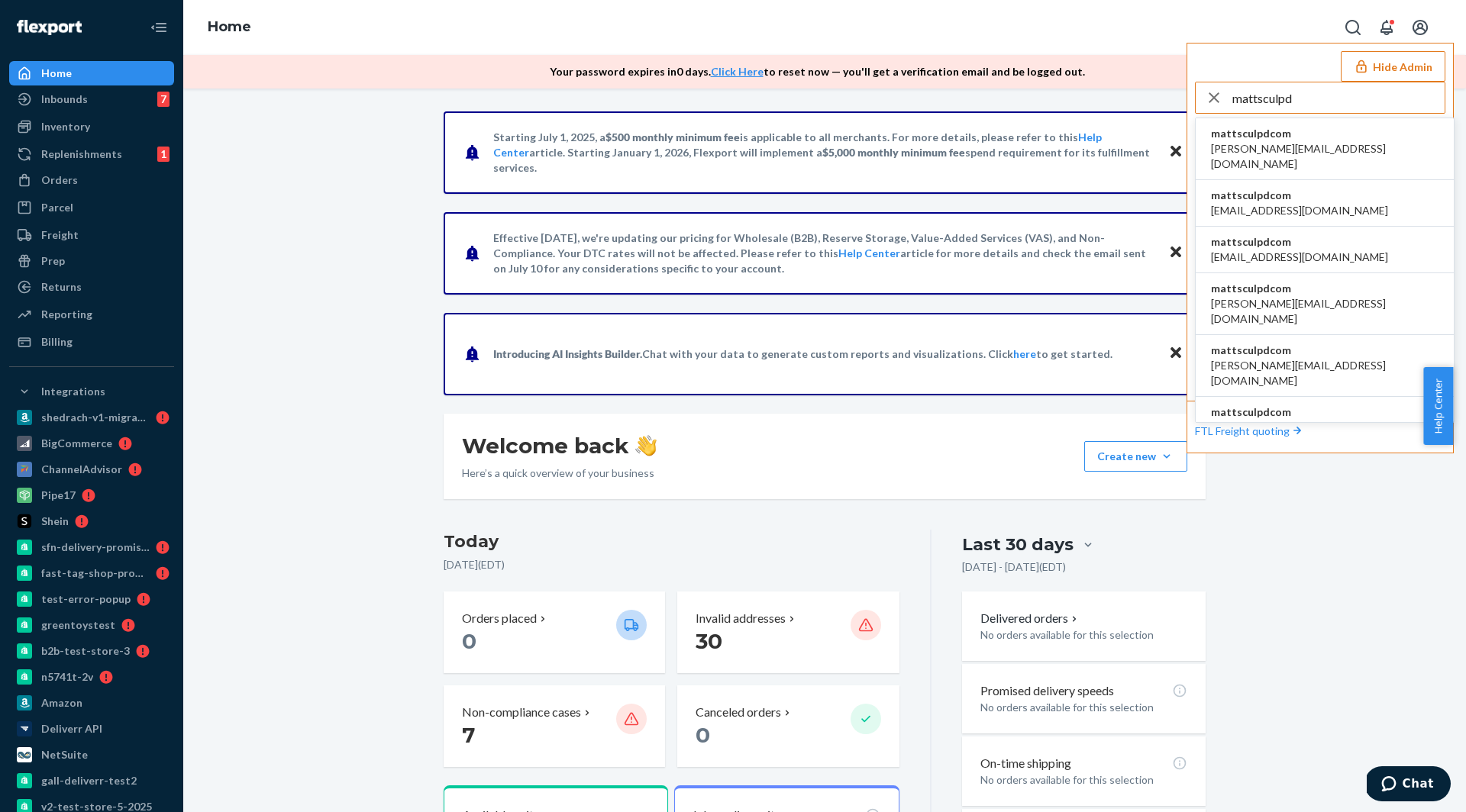
type input "mattsculpd"
click at [1261, 147] on span "[PERSON_NAME][EMAIL_ADDRESS][DOMAIN_NAME]" at bounding box center [1324, 157] width 228 height 31
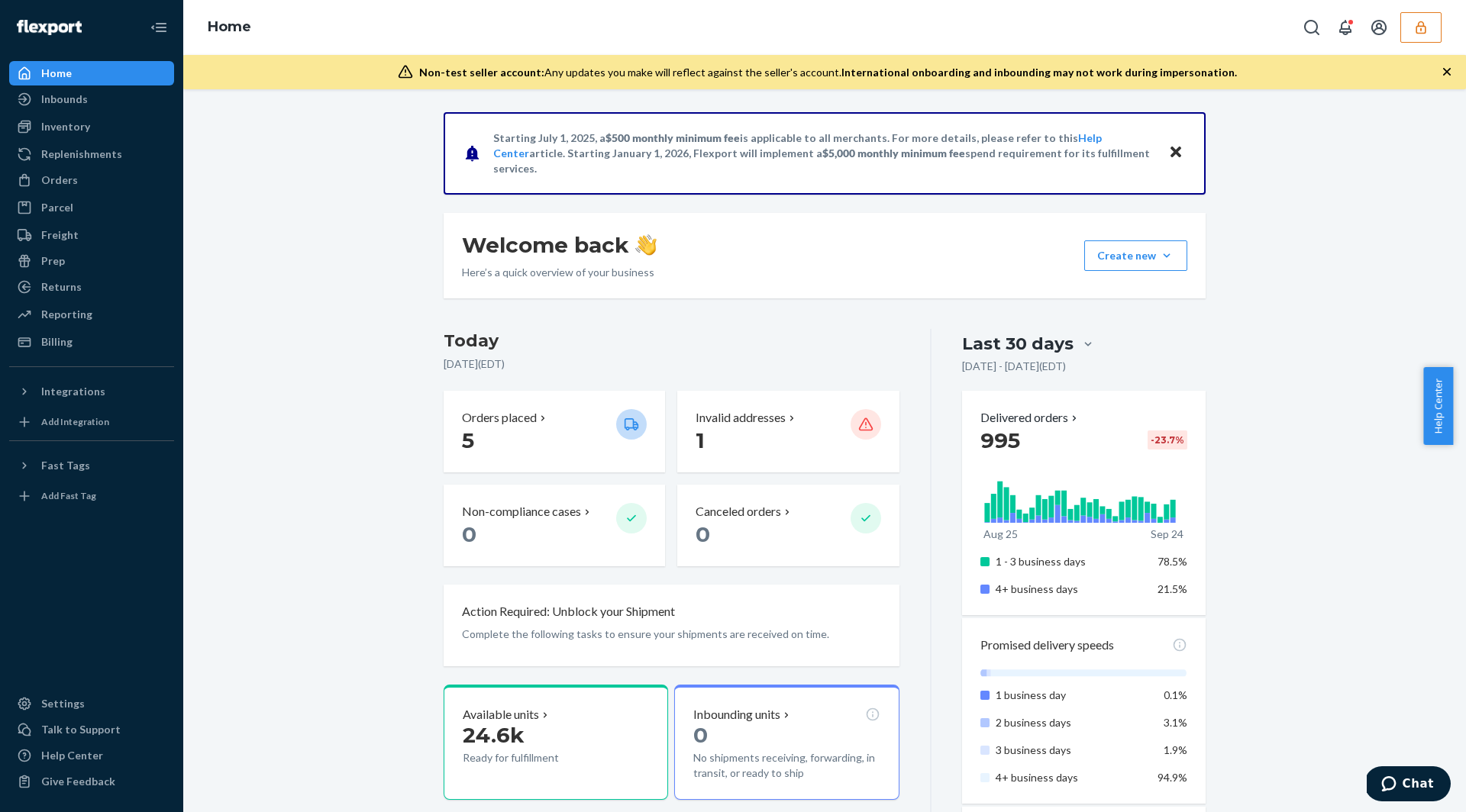
click at [47, 178] on div "Orders" at bounding box center [60, 180] width 37 height 15
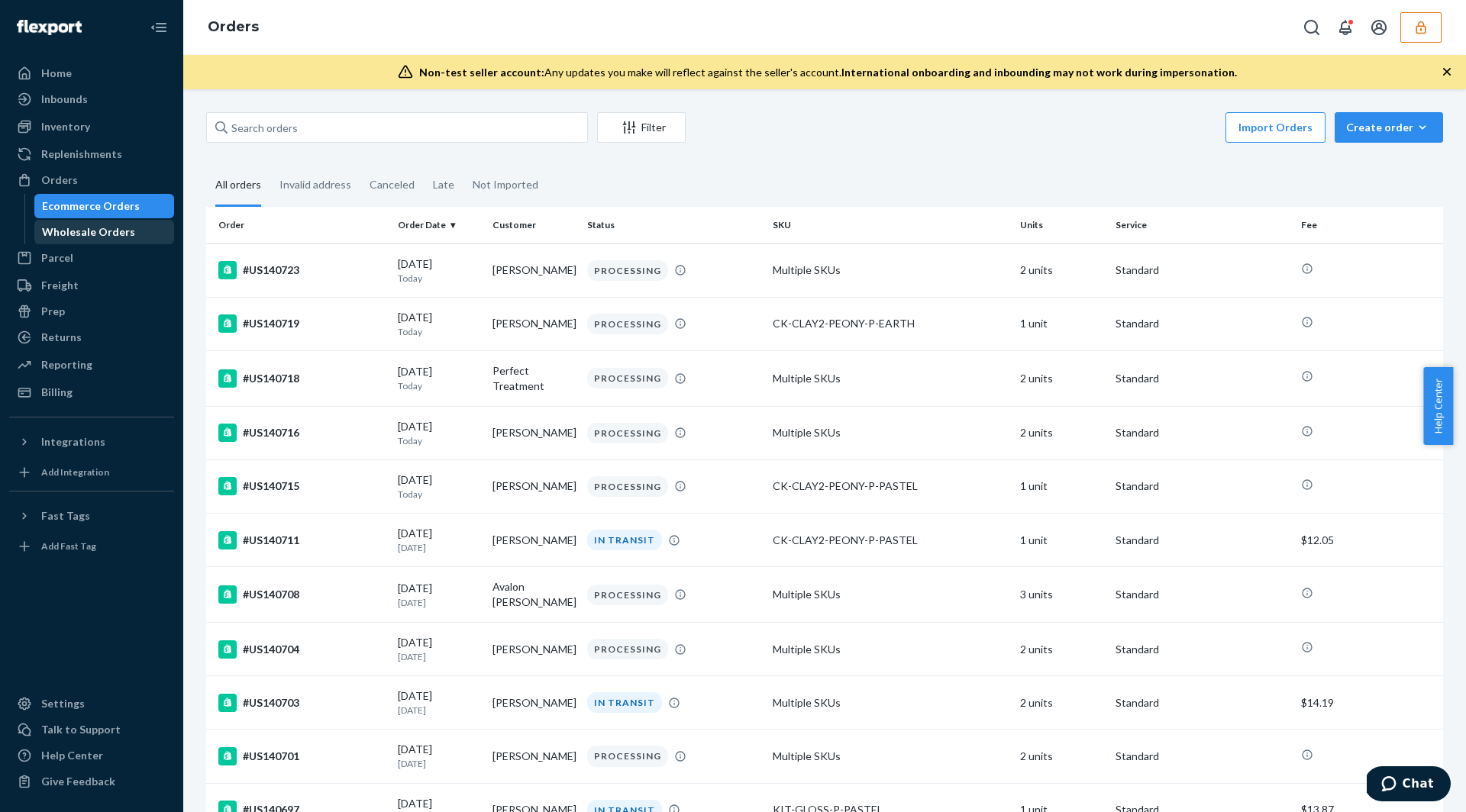
click at [59, 225] on div "Wholesale Orders" at bounding box center [88, 232] width 93 height 15
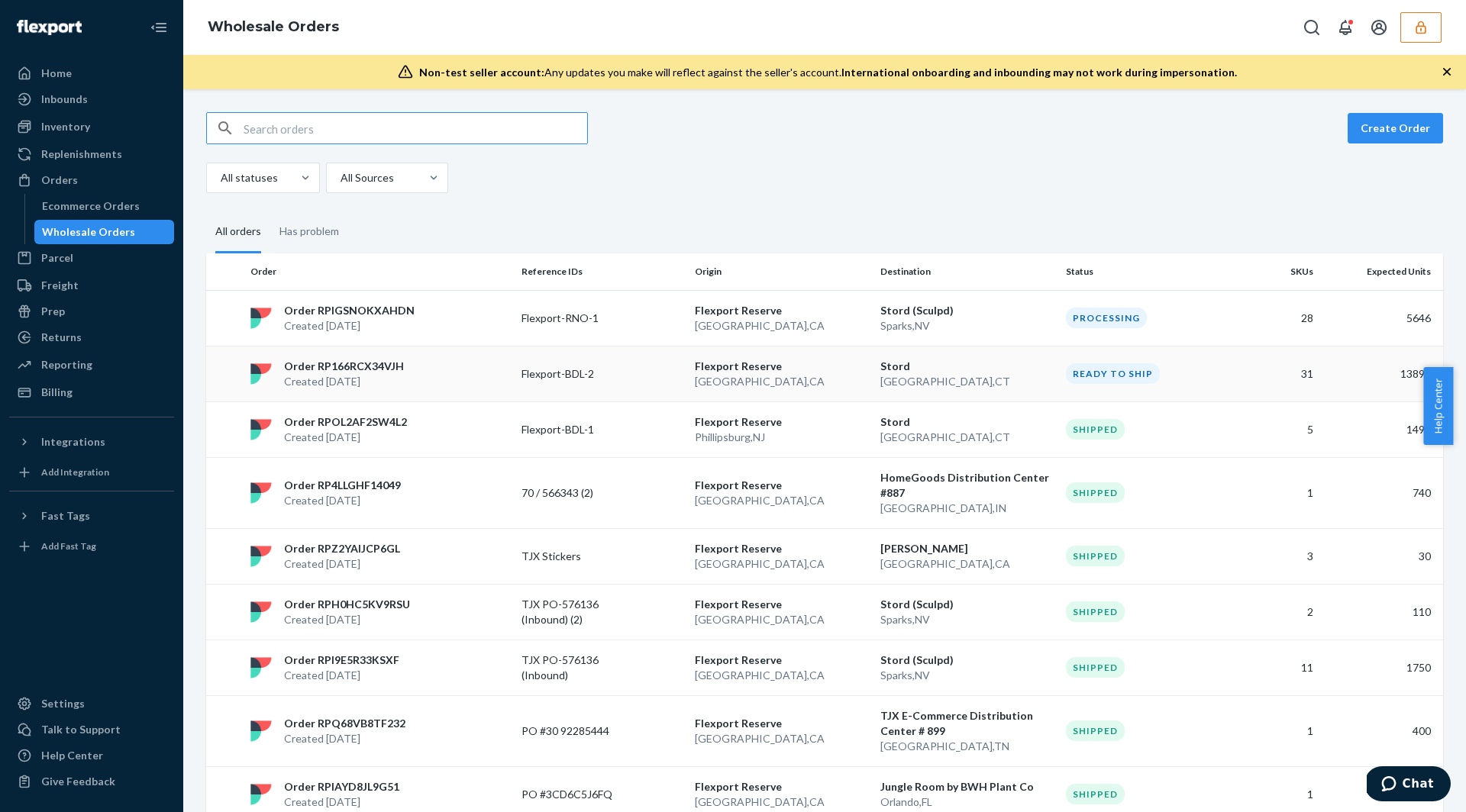
click at [1024, 374] on p "North Haven , CT" at bounding box center [966, 381] width 173 height 15
click at [925, 387] on td "Stord North Haven , CT" at bounding box center [967, 374] width 186 height 56
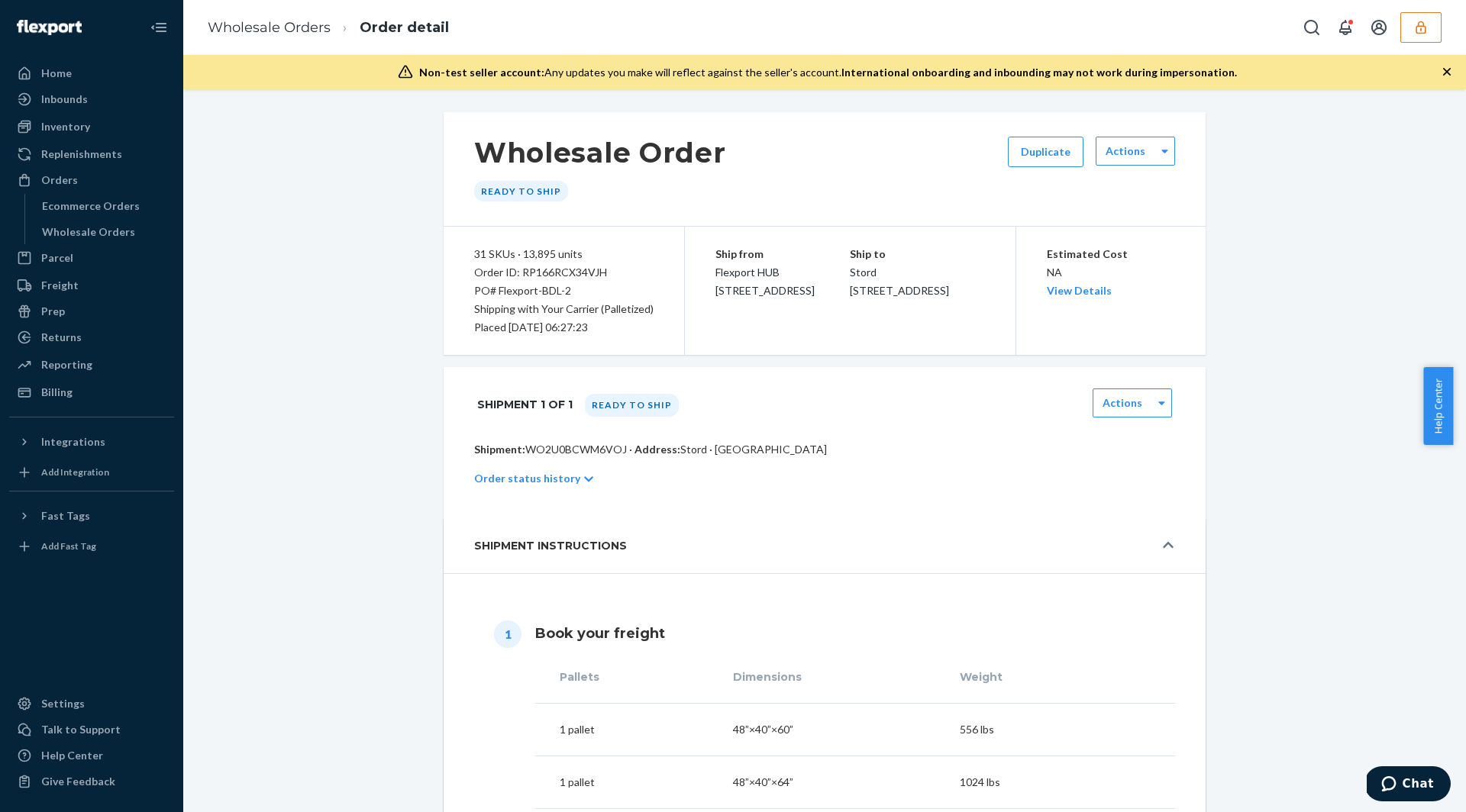
click at [549, 272] on div "Order ID: RP166RCX34VJH" at bounding box center [564, 272] width 179 height 18
copy div "RP166RCX34VJH"
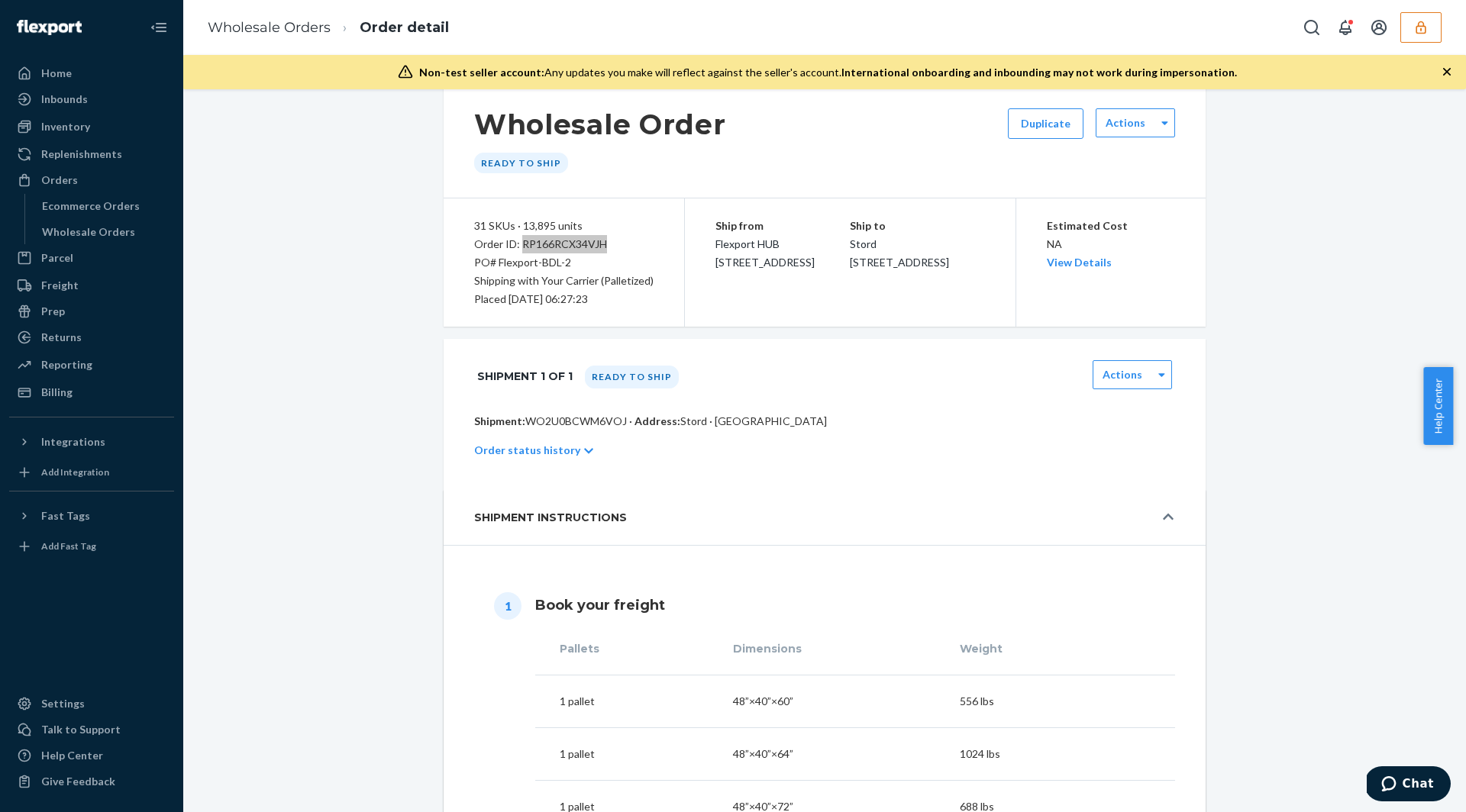
scroll to position [71, 0]
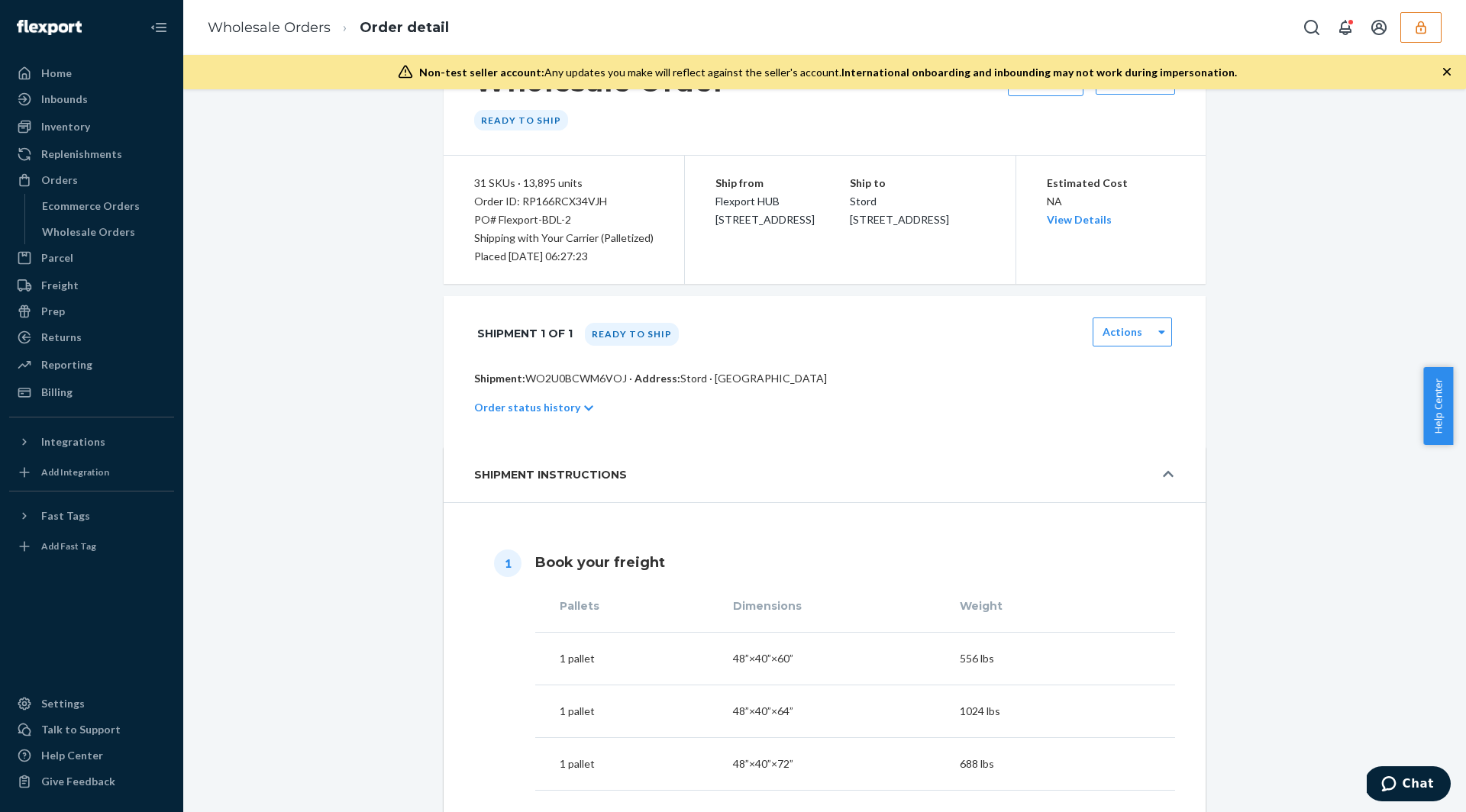
click at [535, 652] on td "1 pallet" at bounding box center [625, 659] width 179 height 52
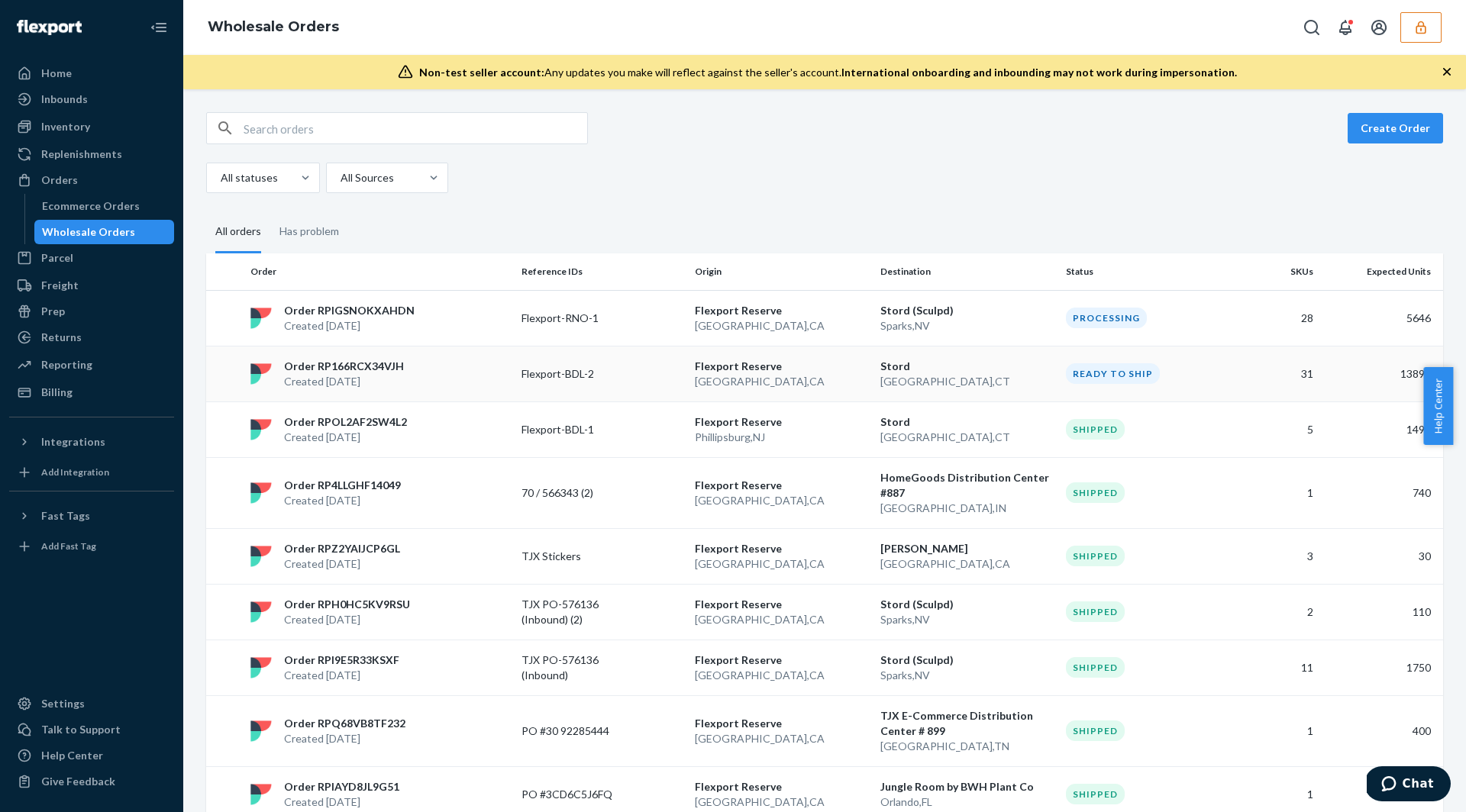
click at [900, 374] on p "North Haven , CT" at bounding box center [966, 381] width 173 height 15
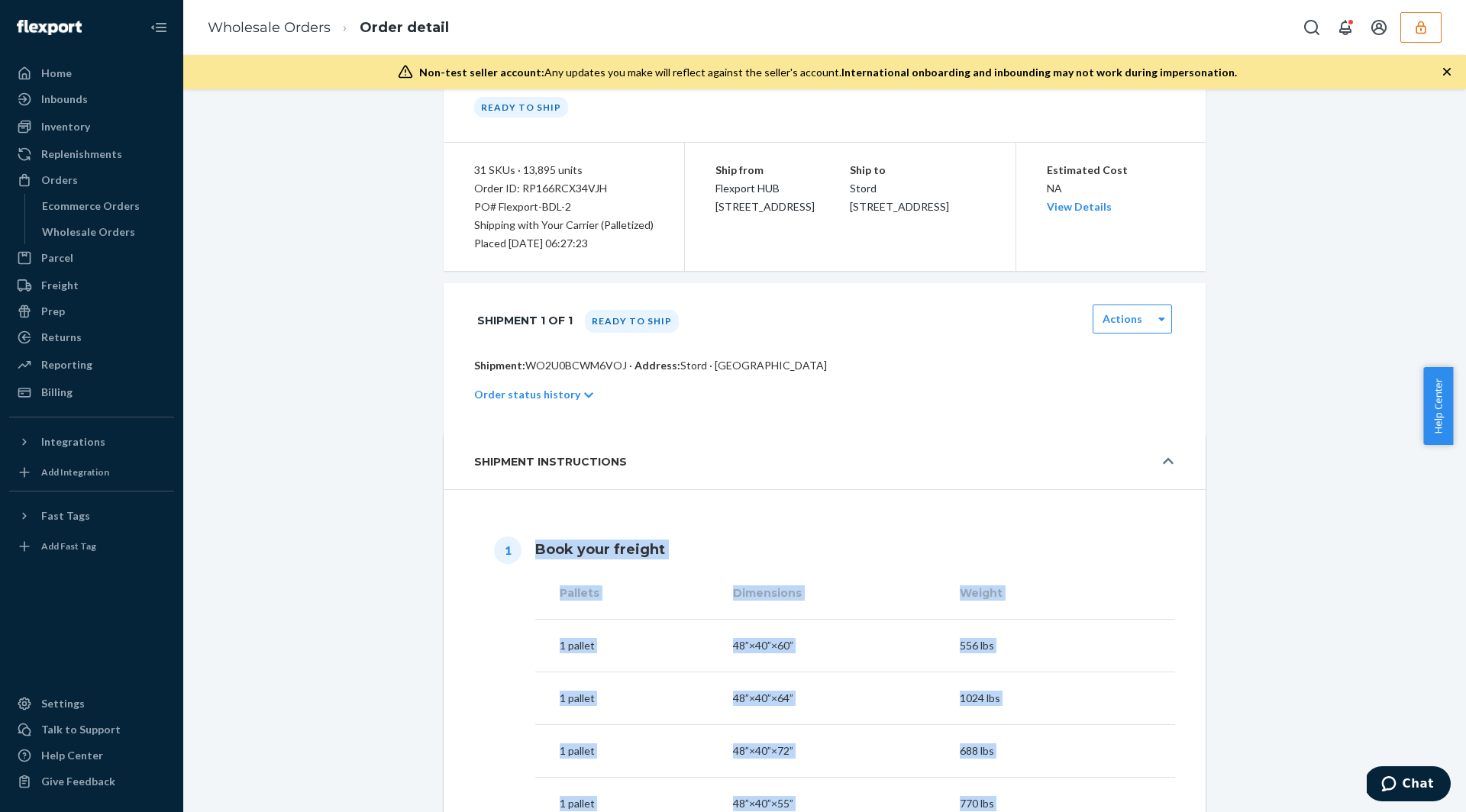
scroll to position [81, 0]
drag, startPoint x: 533, startPoint y: 582, endPoint x: 553, endPoint y: 649, distance: 69.9
copy tbody "1 pallet 48”×40”×60” 556 lbs 1 pallet 48”×40”×64” 1024 lbs 1 pallet 48”×40”×72”…"
click at [582, 360] on p "Shipment: WO2U0BCWM6VOJ · Address: Stord · North Haven, CT 06473" at bounding box center [825, 368] width 701 height 15
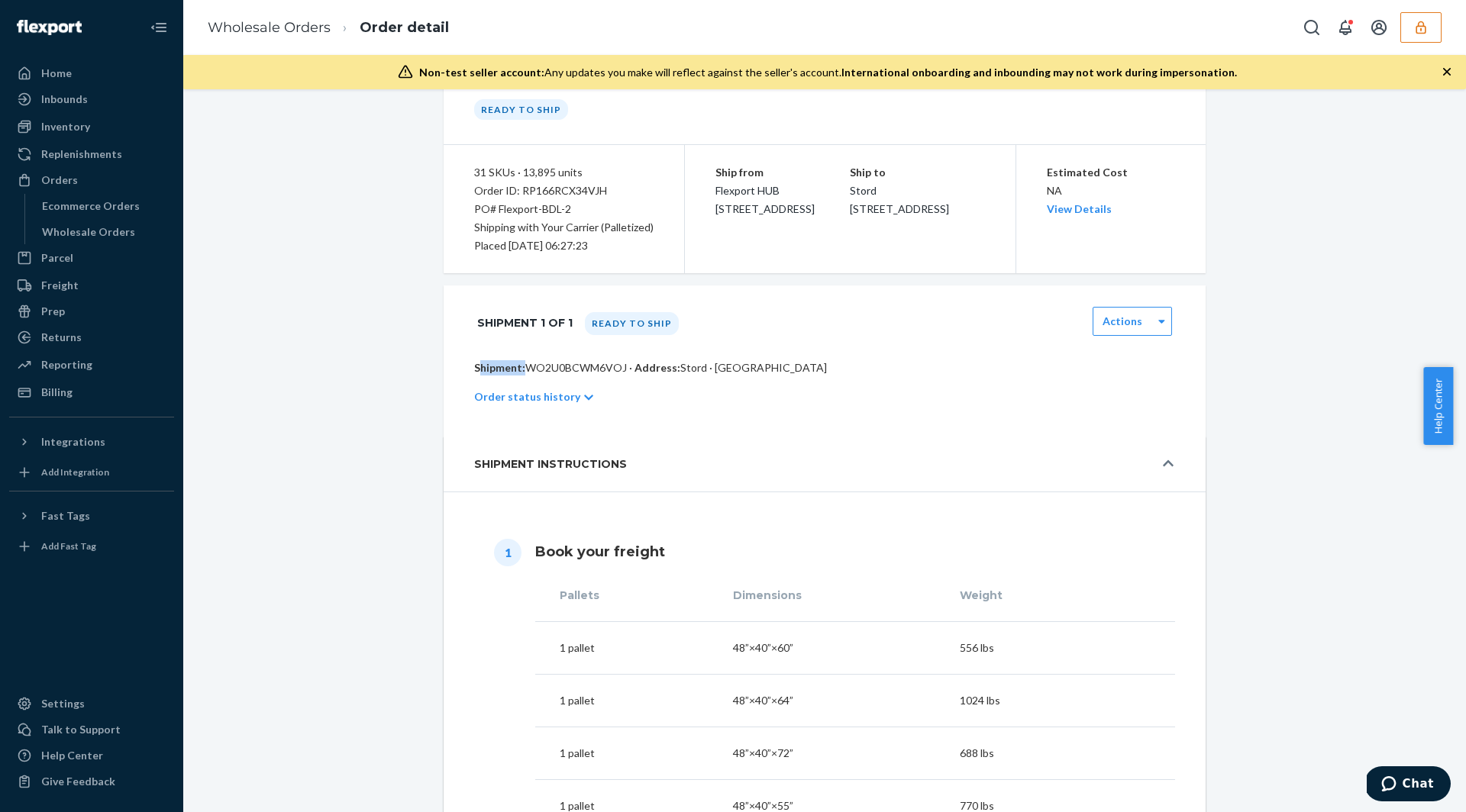
click at [582, 360] on p "Shipment: WO2U0BCWM6VOJ · Address: Stord · North Haven, CT 06473" at bounding box center [825, 368] width 701 height 15
click at [579, 363] on p "Shipment: WO2U0BCWM6VOJ · Address: Stord · North Haven, CT 06473" at bounding box center [825, 368] width 701 height 15
copy p "WO2U0BCWM6VOJ"
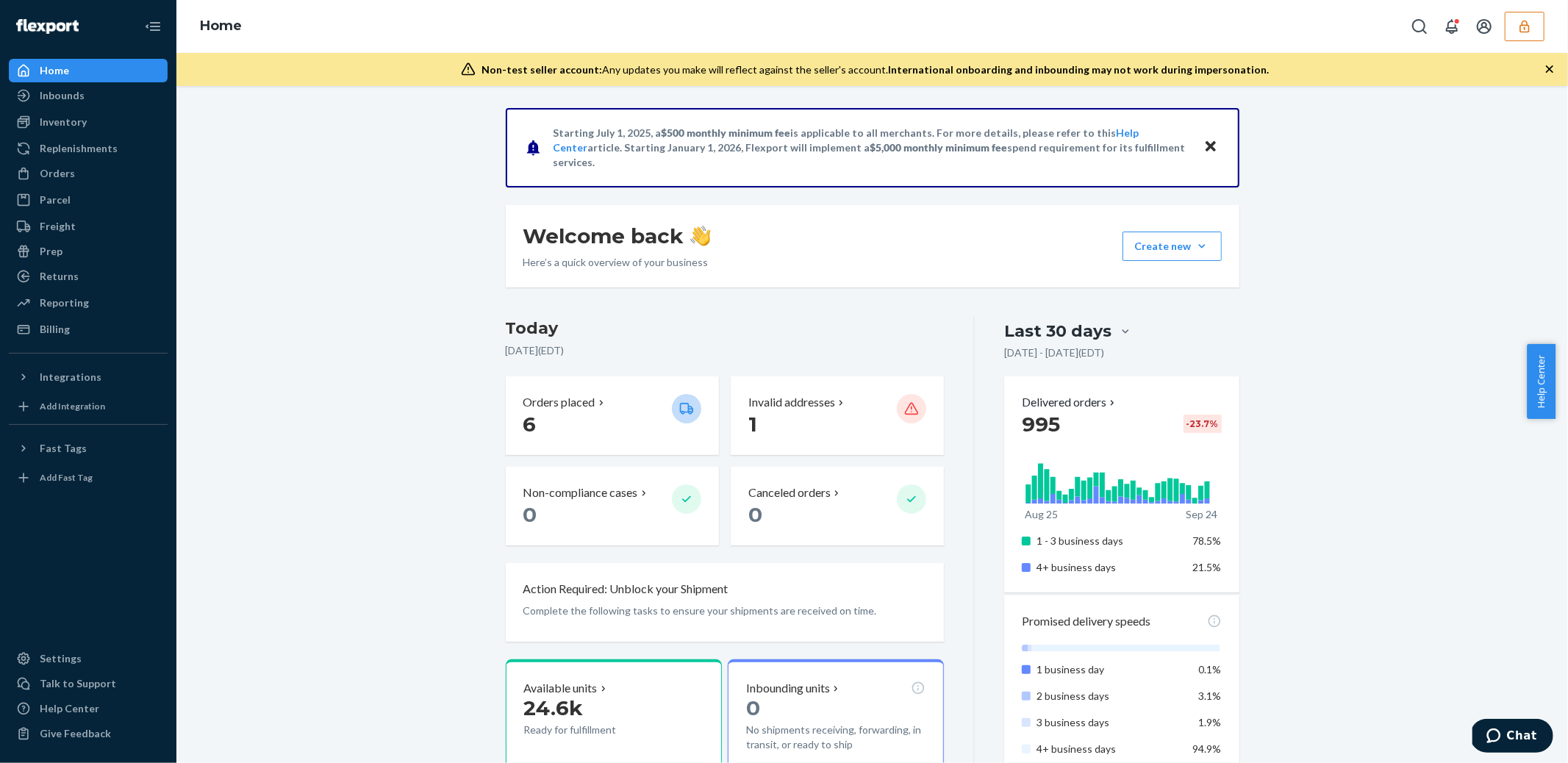
click at [1519, 34] on button "button" at bounding box center [1525, 27] width 40 height 30
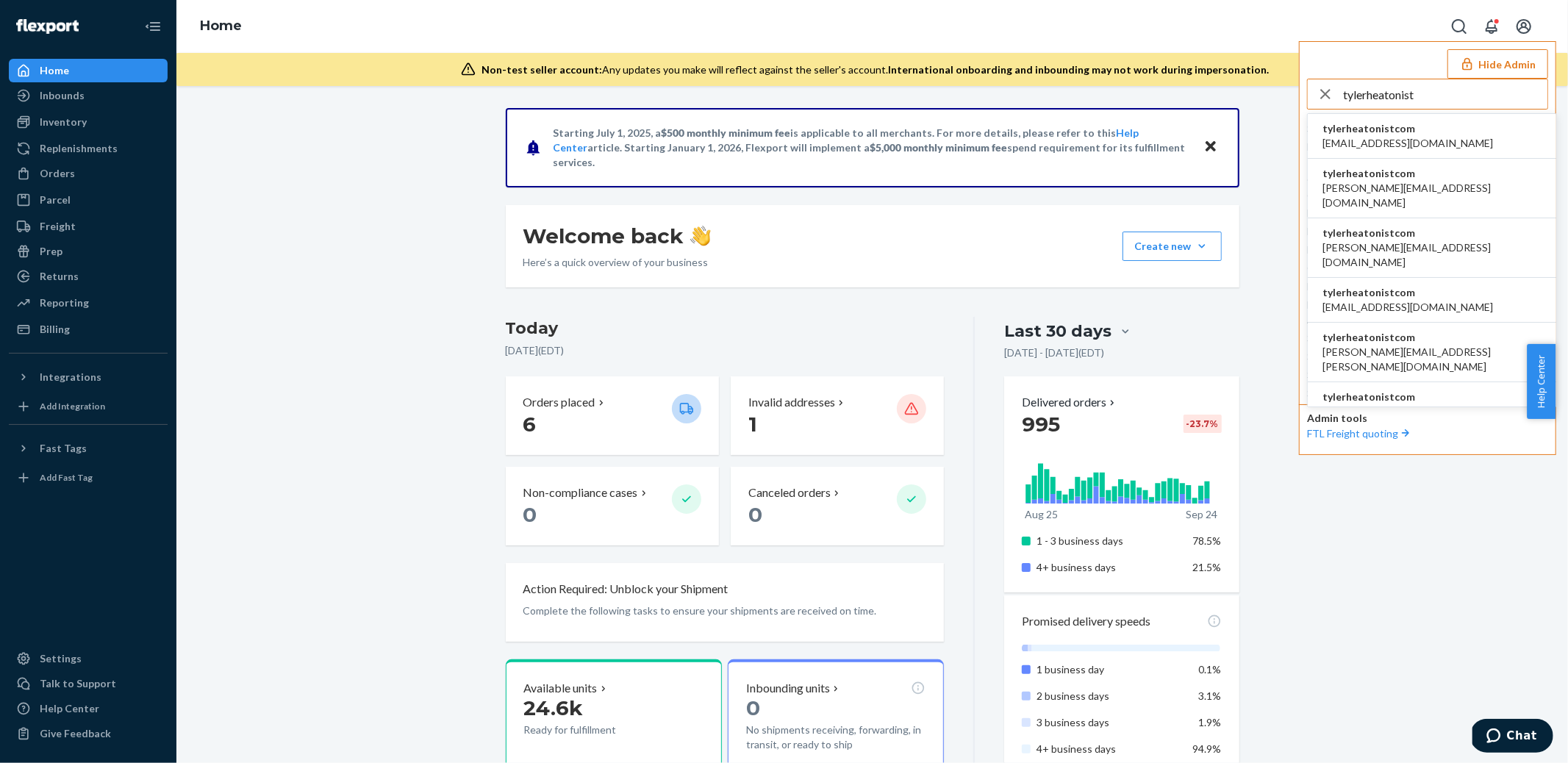
type input "tylerheatonist"
click at [1402, 146] on span "[EMAIL_ADDRESS][DOMAIN_NAME]" at bounding box center [1408, 144] width 171 height 15
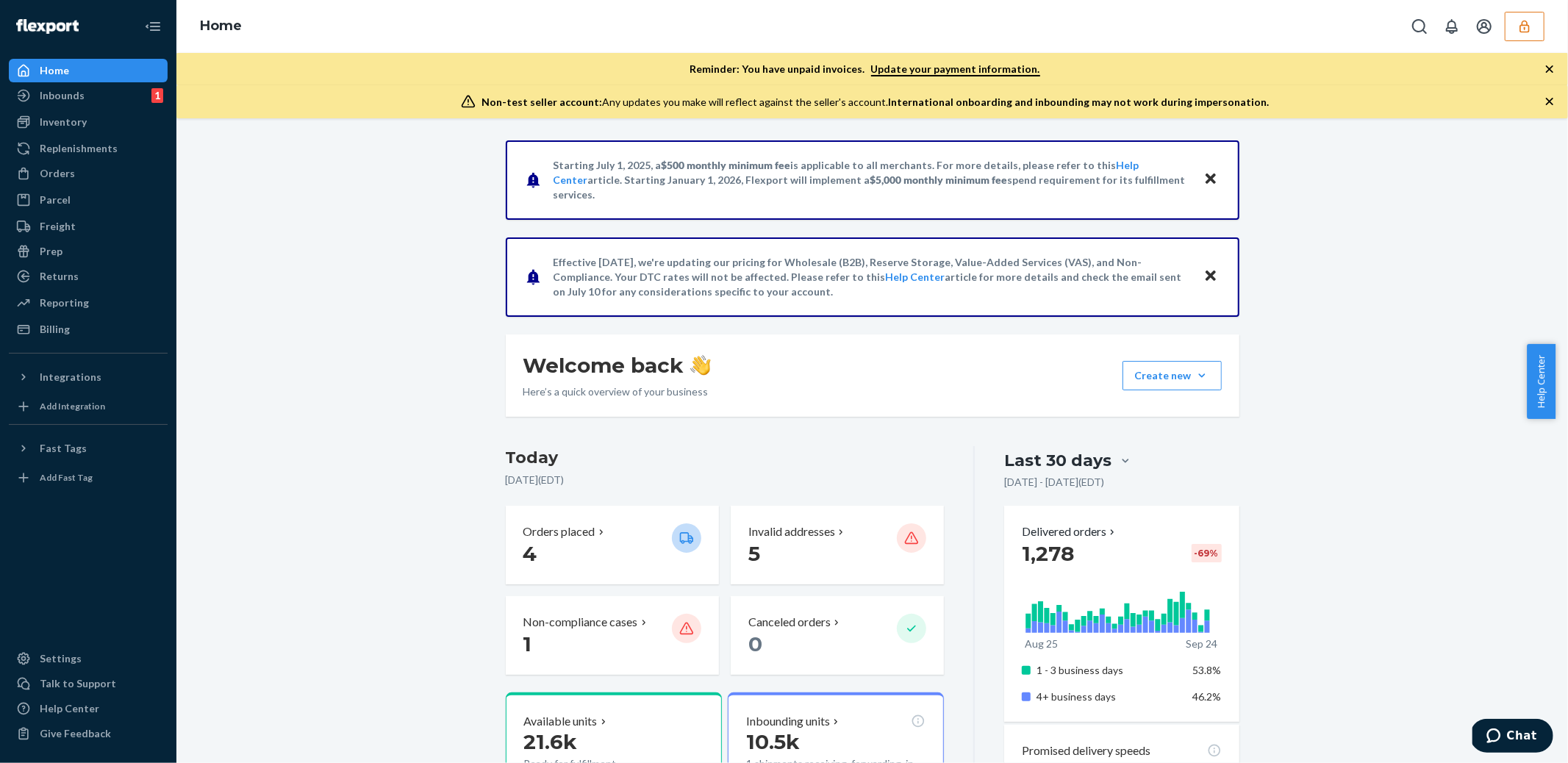
click at [68, 173] on div "Orders" at bounding box center [58, 173] width 35 height 15
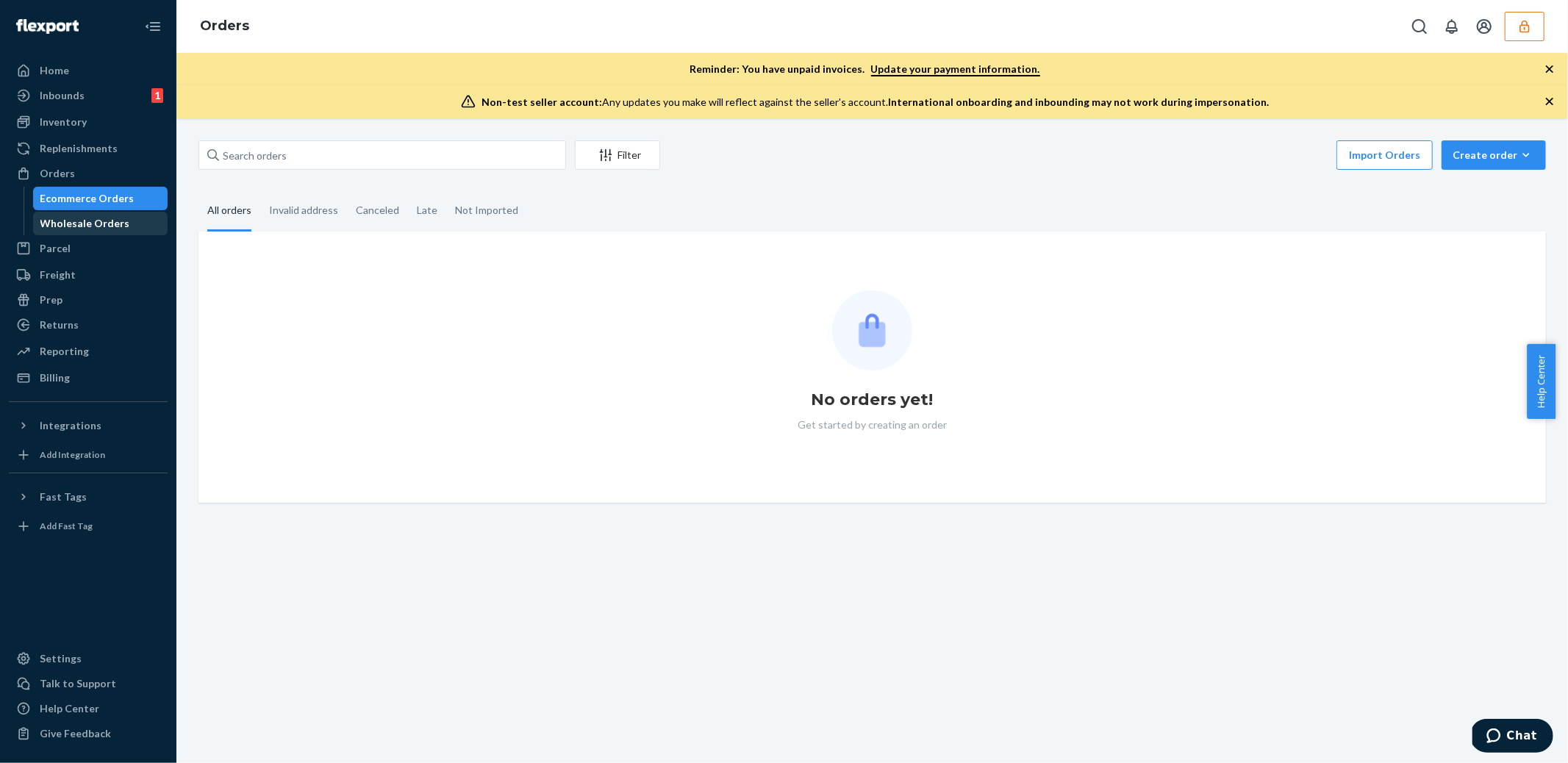
click at [89, 227] on div "Wholesale Orders" at bounding box center [85, 224] width 90 height 15
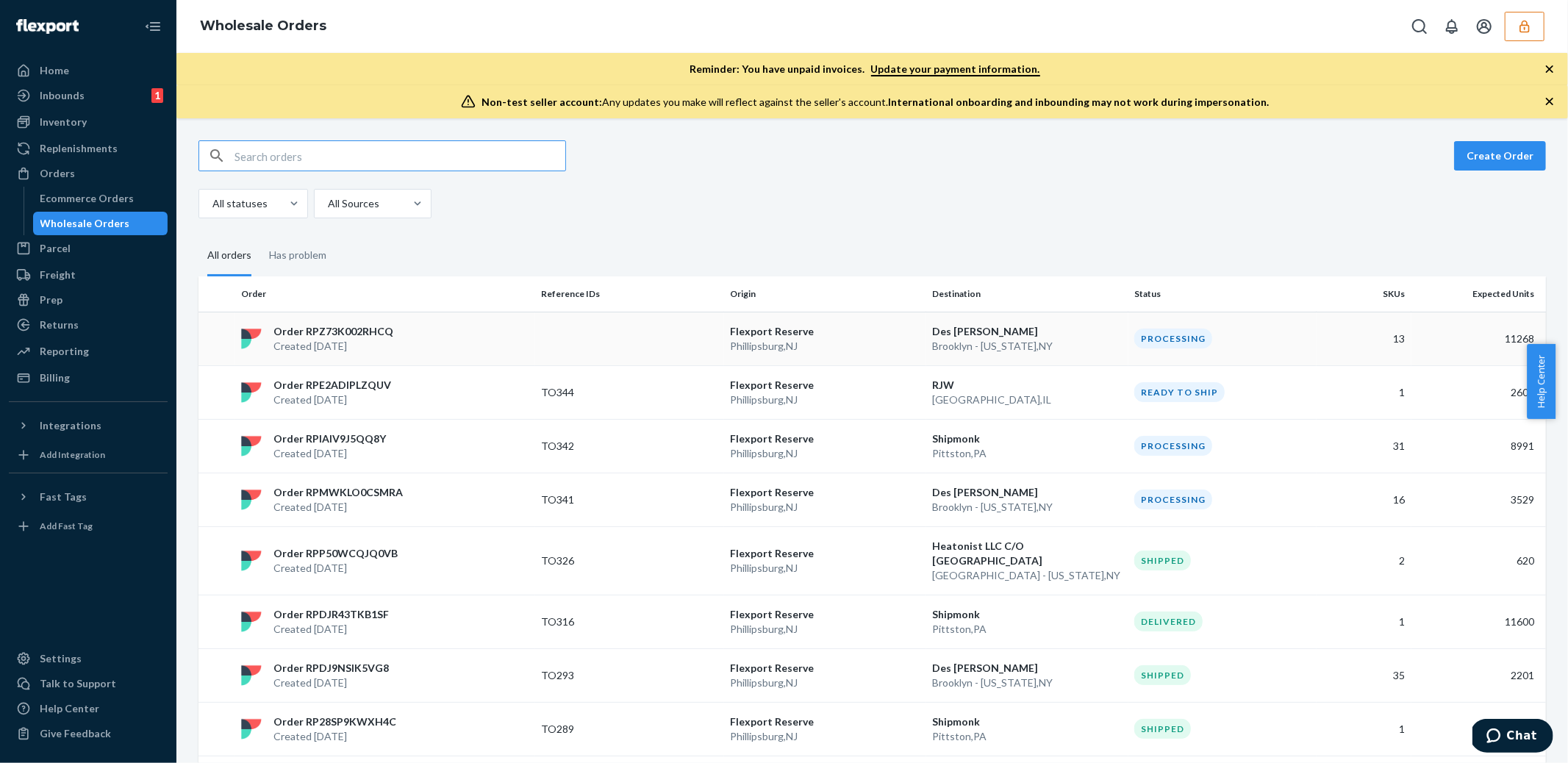
click at [1017, 344] on p "[GEOGRAPHIC_DATA] - [US_STATE] , [GEOGRAPHIC_DATA]" at bounding box center [1028, 346] width 190 height 15
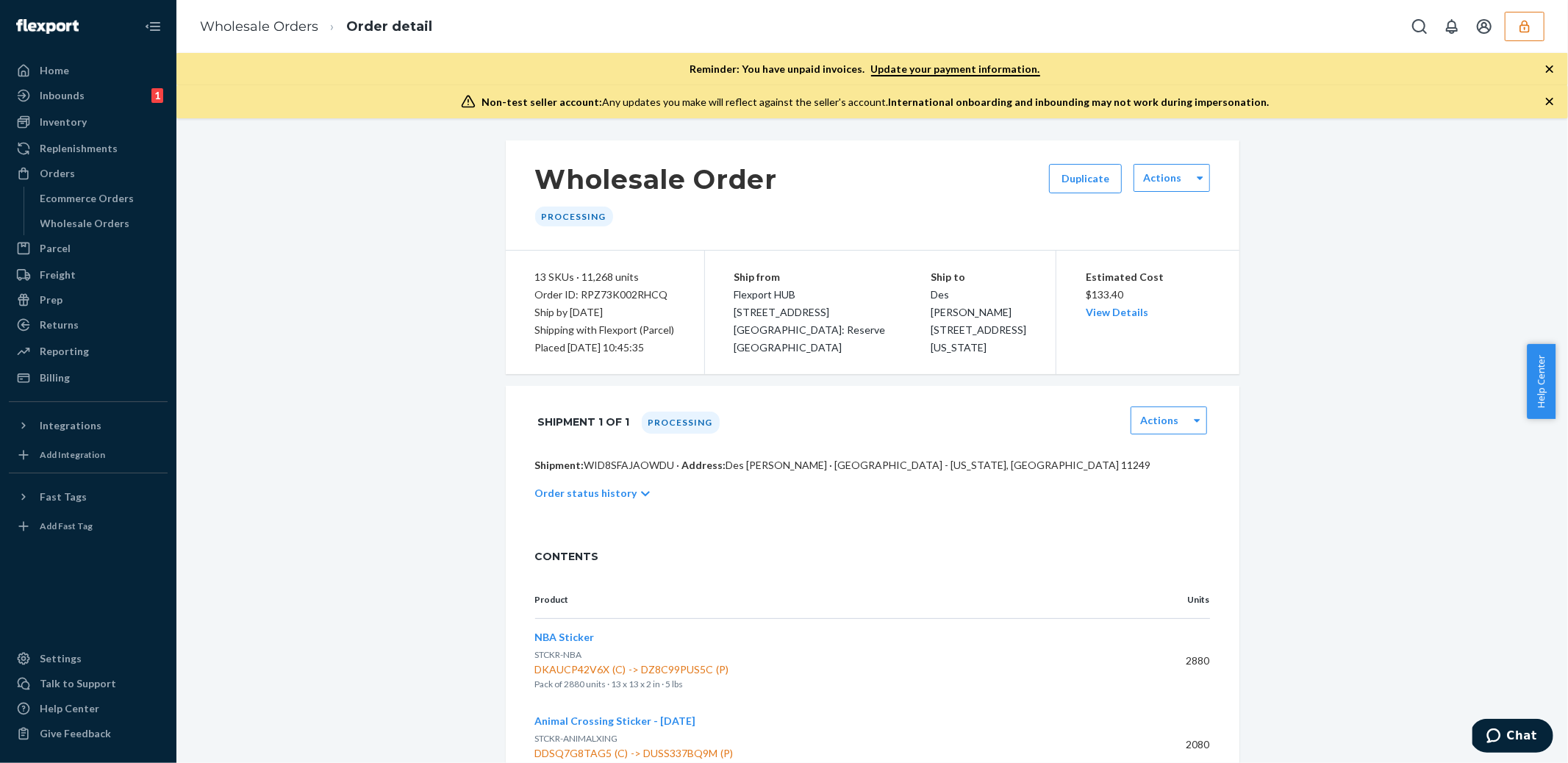
click at [637, 465] on p "Shipment: WID8SFAJAOWDU · Address: [PERSON_NAME][GEOGRAPHIC_DATA] - [US_STATE],…" at bounding box center [873, 465] width 675 height 15
click at [637, 465] on p "Shipment: WID8SFAJAOWDU · Address: Des Desiderio · Brooklyn - New York, NY 11249" at bounding box center [873, 465] width 675 height 15
copy p "WID8SFAJAOWDU"
click at [1523, 30] on icon "button" at bounding box center [1525, 26] width 15 height 15
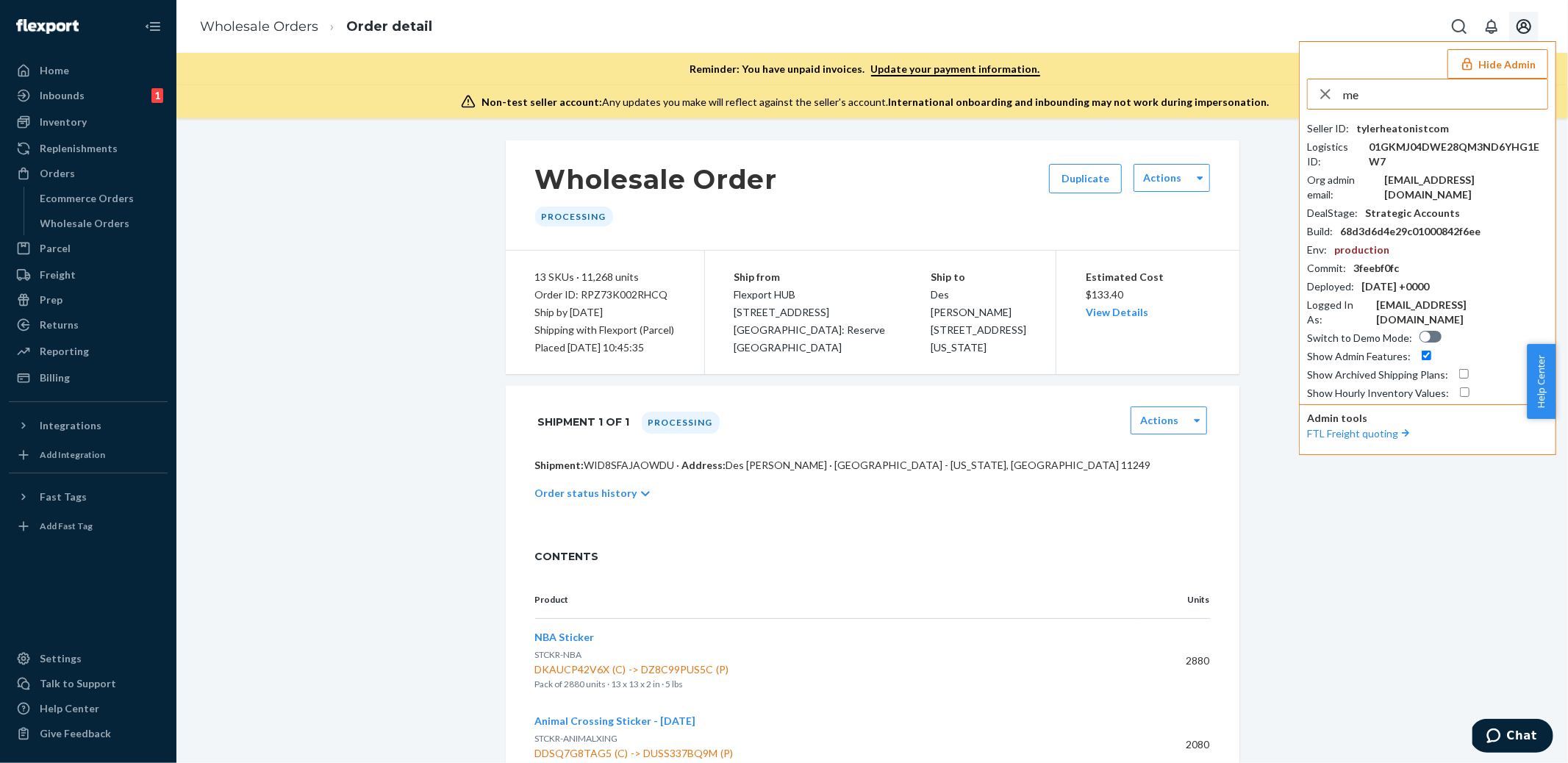
type input "m"
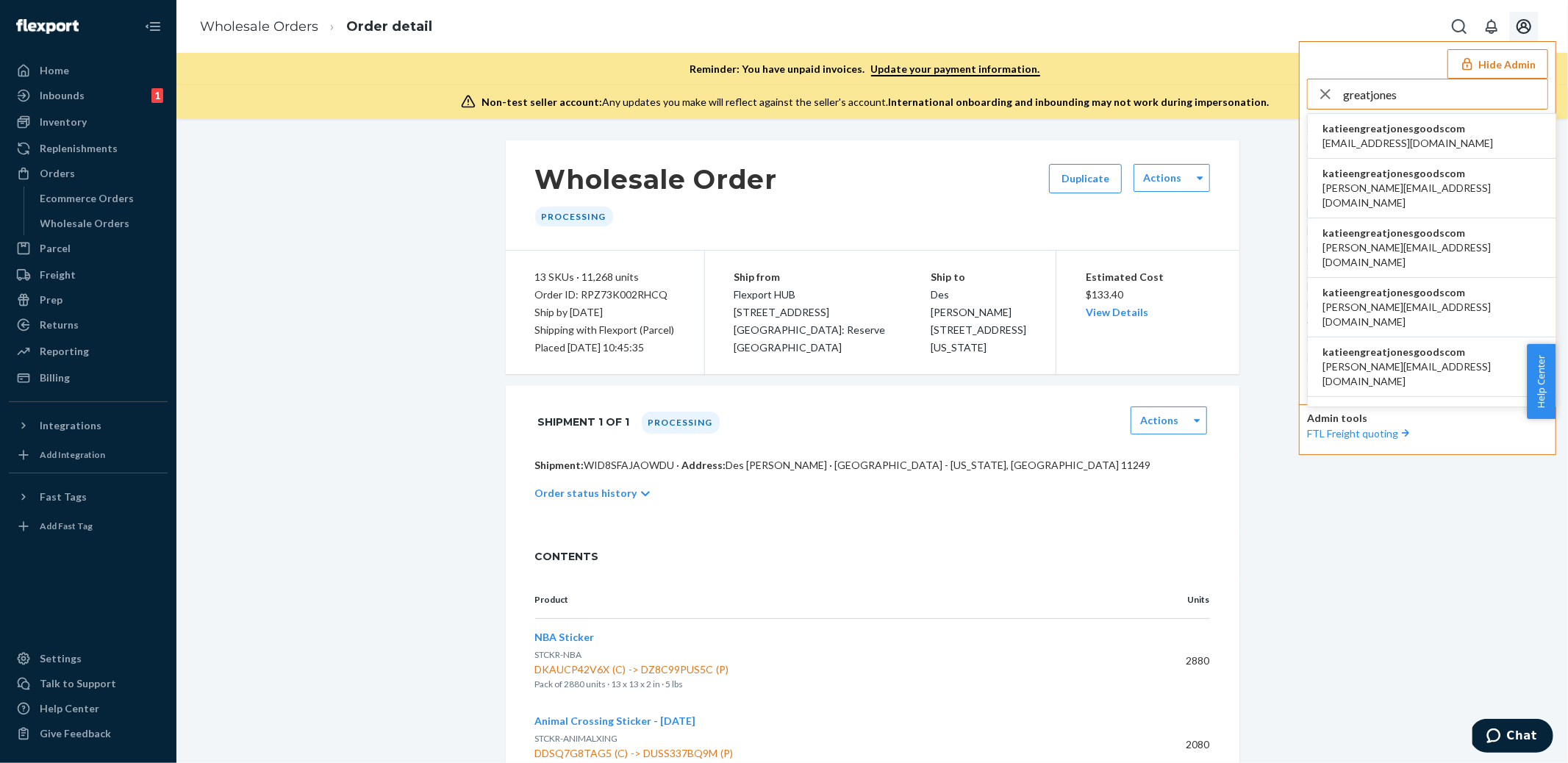
type input "greatjones"
click at [1432, 141] on span "accounting@greatjonesgoods.com" at bounding box center [1408, 144] width 171 height 15
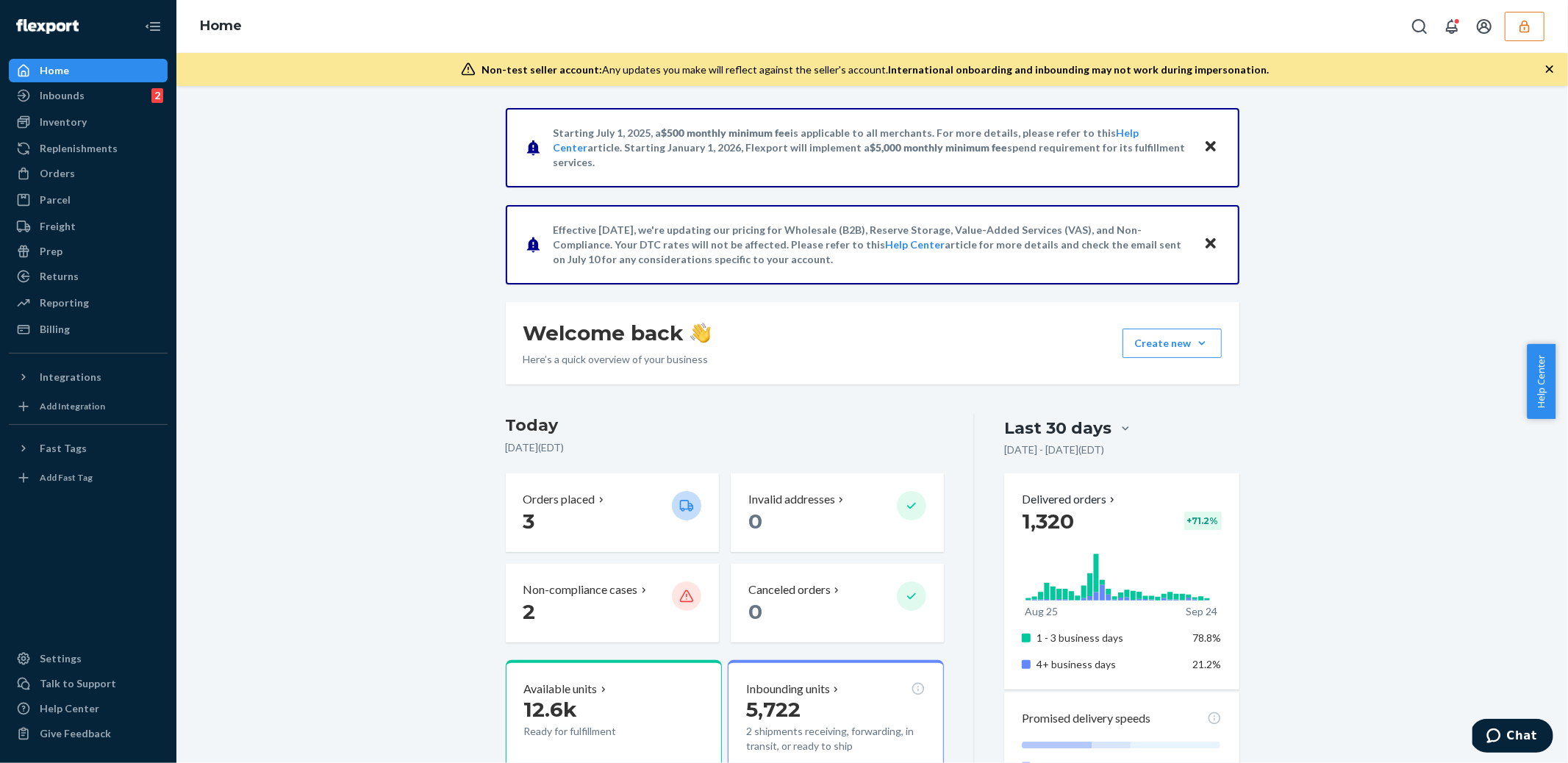
click at [1536, 33] on button "button" at bounding box center [1525, 27] width 40 height 30
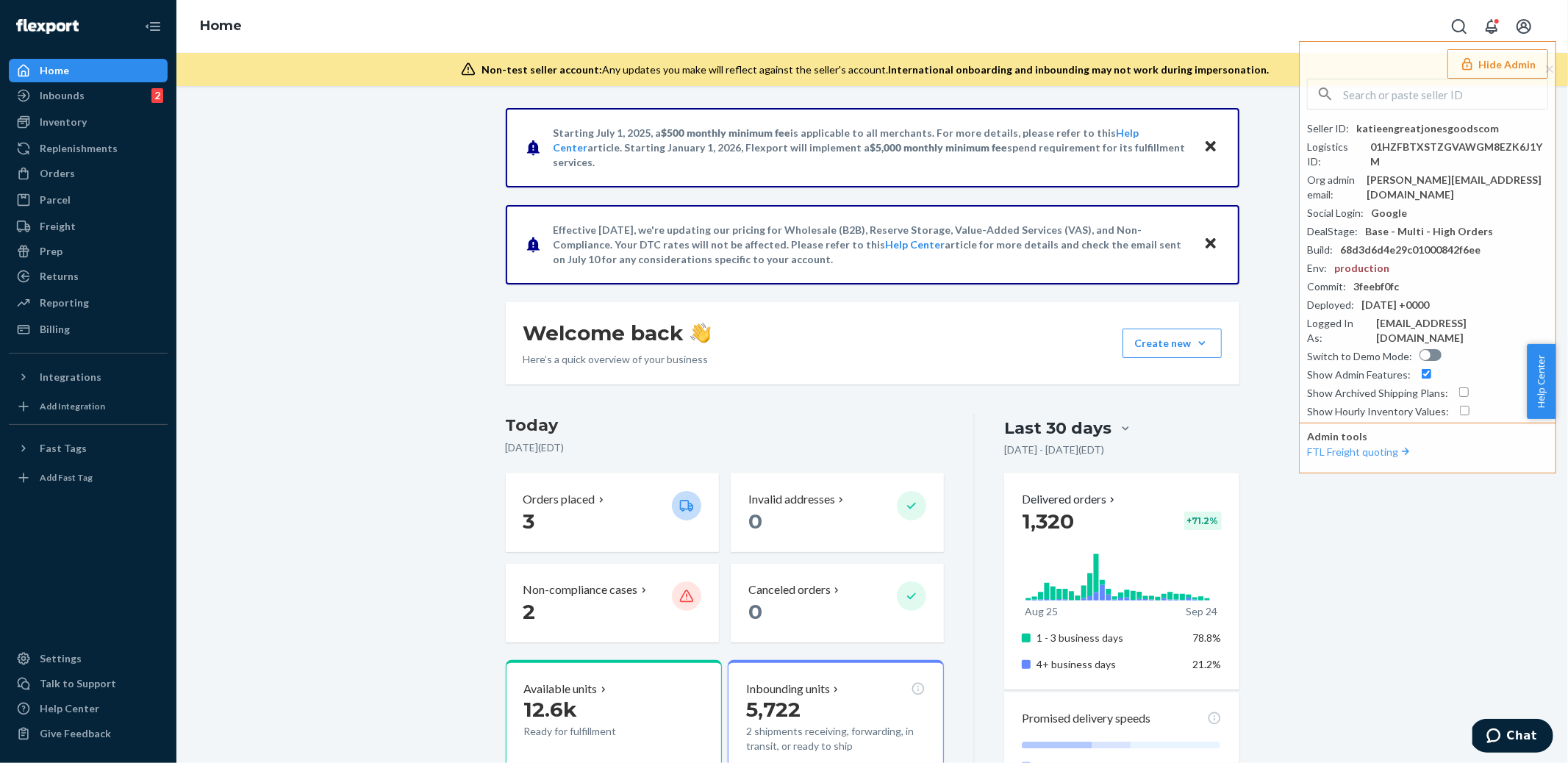
click at [419, 296] on div "Starting [DATE], a $500 monthly minimum fee is applicable to all merchants. For…" at bounding box center [872, 711] width 1370 height 1205
click at [409, 293] on div "Starting [DATE], a $500 monthly minimum fee is applicable to all merchants. For…" at bounding box center [872, 711] width 1370 height 1205
click at [395, 367] on div "Starting [DATE], a $500 monthly minimum fee is applicable to all merchants. For…" at bounding box center [872, 711] width 1370 height 1205
click at [1492, 66] on button "Hide Admin" at bounding box center [1498, 64] width 101 height 30
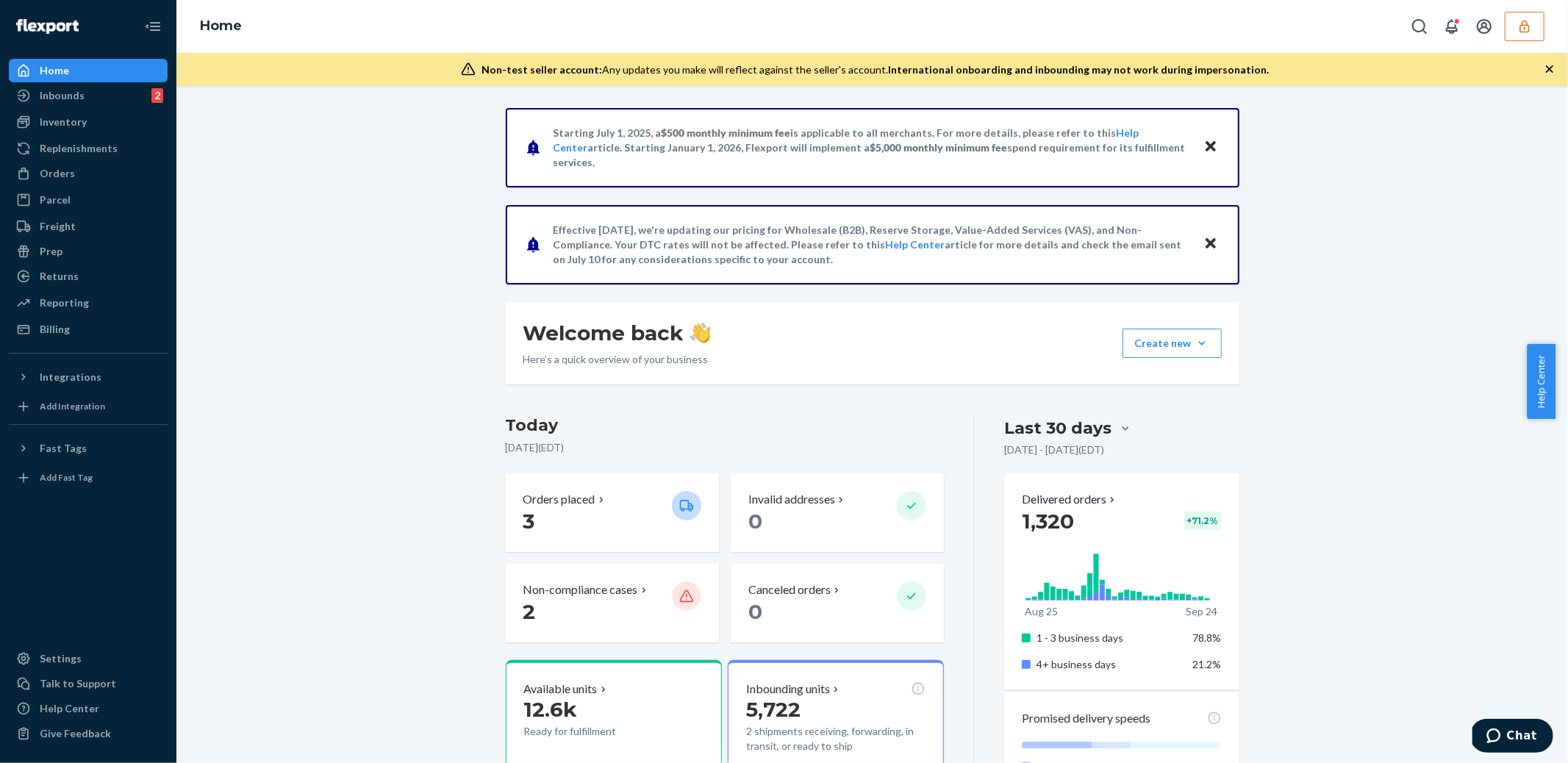
click at [402, 366] on div "Starting [DATE], a $500 monthly minimum fee is applicable to all merchants. For…" at bounding box center [872, 711] width 1370 height 1205
click at [71, 151] on div "Replenishments" at bounding box center [79, 148] width 78 height 15
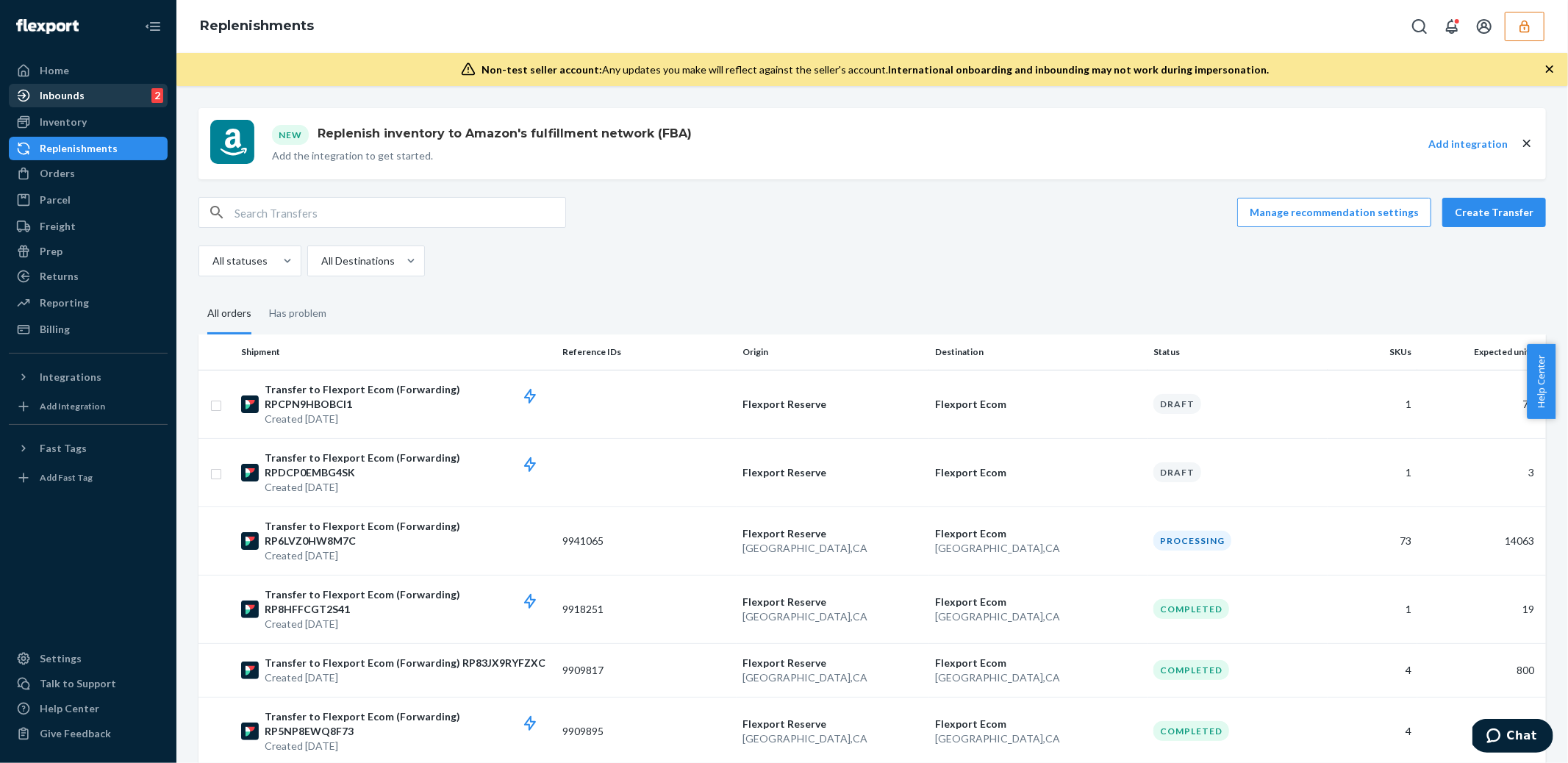
click at [64, 94] on div "Inbounds" at bounding box center [62, 96] width 45 height 15
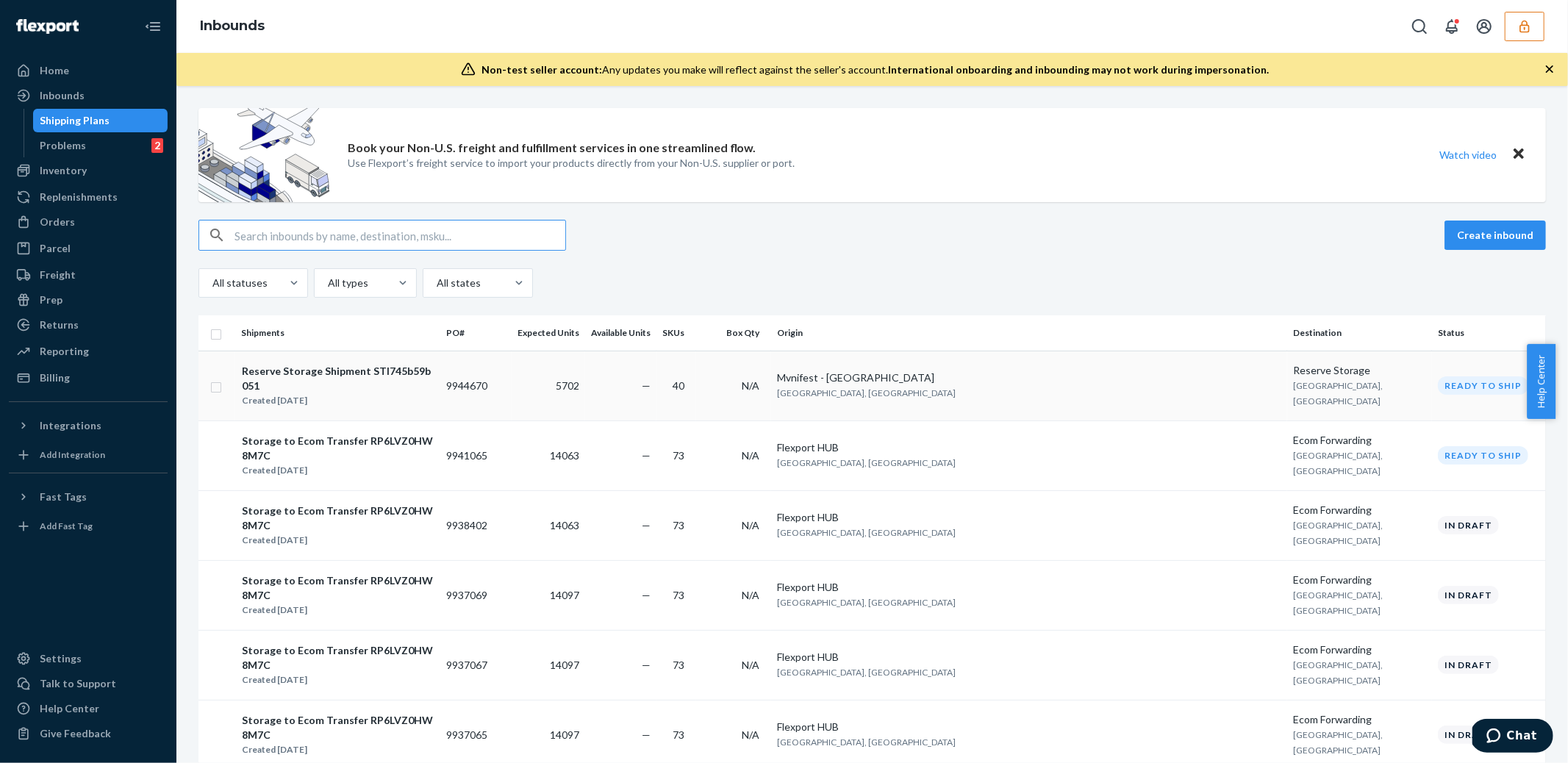
click at [1053, 386] on td "Mvnifest - [GEOGRAPHIC_DATA] [GEOGRAPHIC_DATA], [GEOGRAPHIC_DATA]" at bounding box center [1029, 385] width 516 height 70
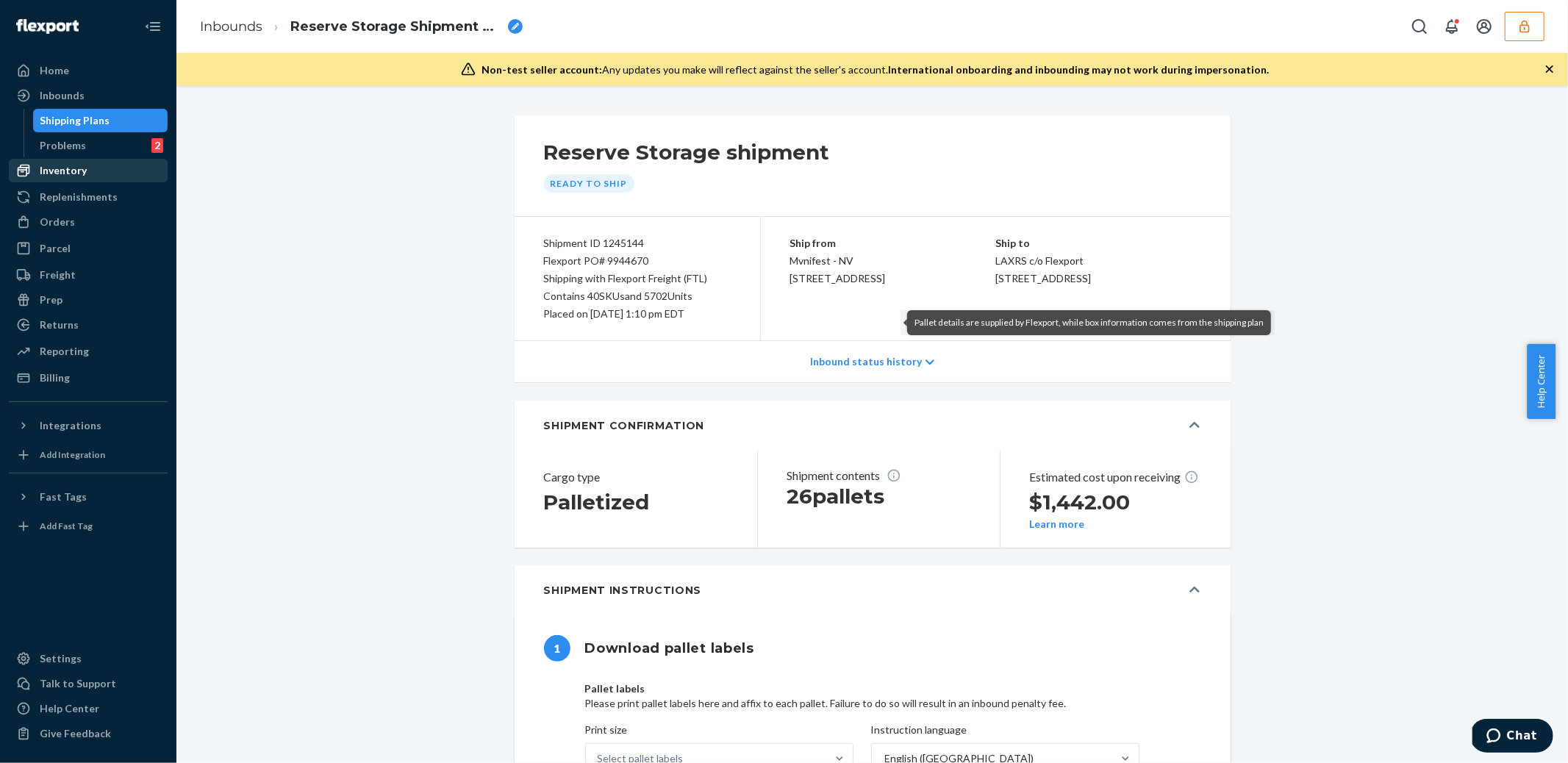
click at [68, 175] on div "Inventory" at bounding box center [63, 171] width 47 height 15
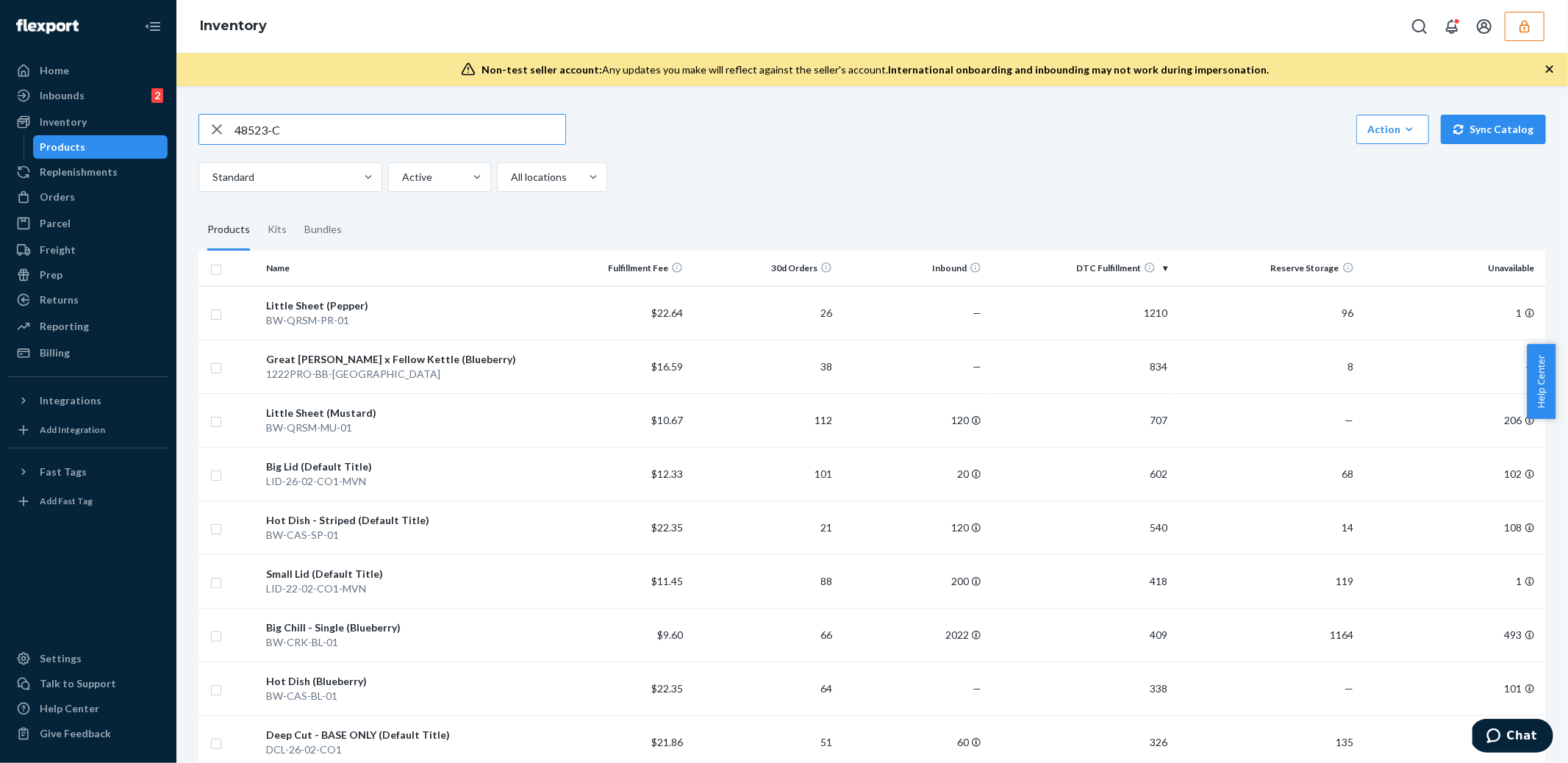
type input "48523-C"
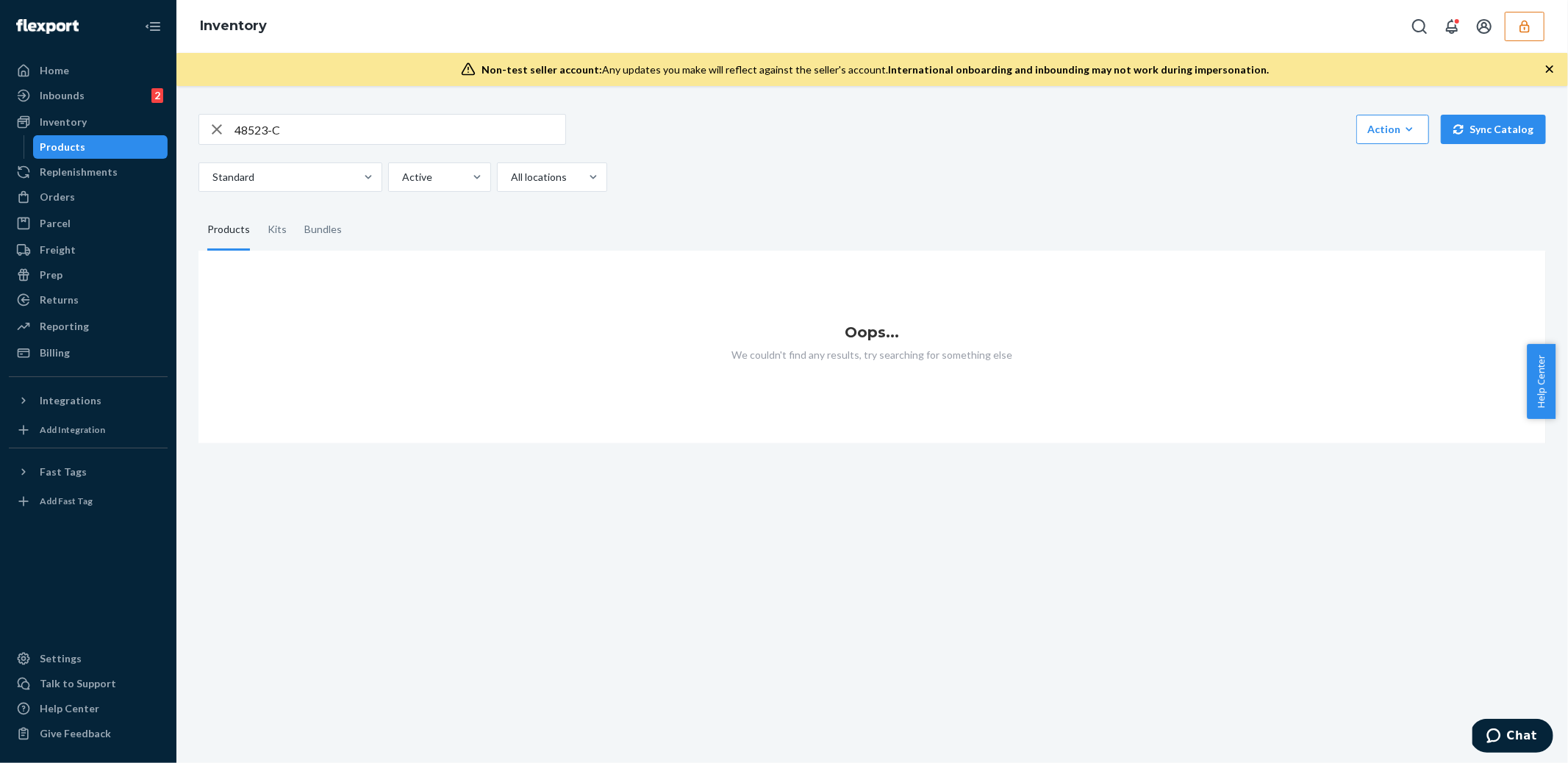
click at [329, 137] on input "48523-C" at bounding box center [399, 130] width 331 height 30
type input "`"
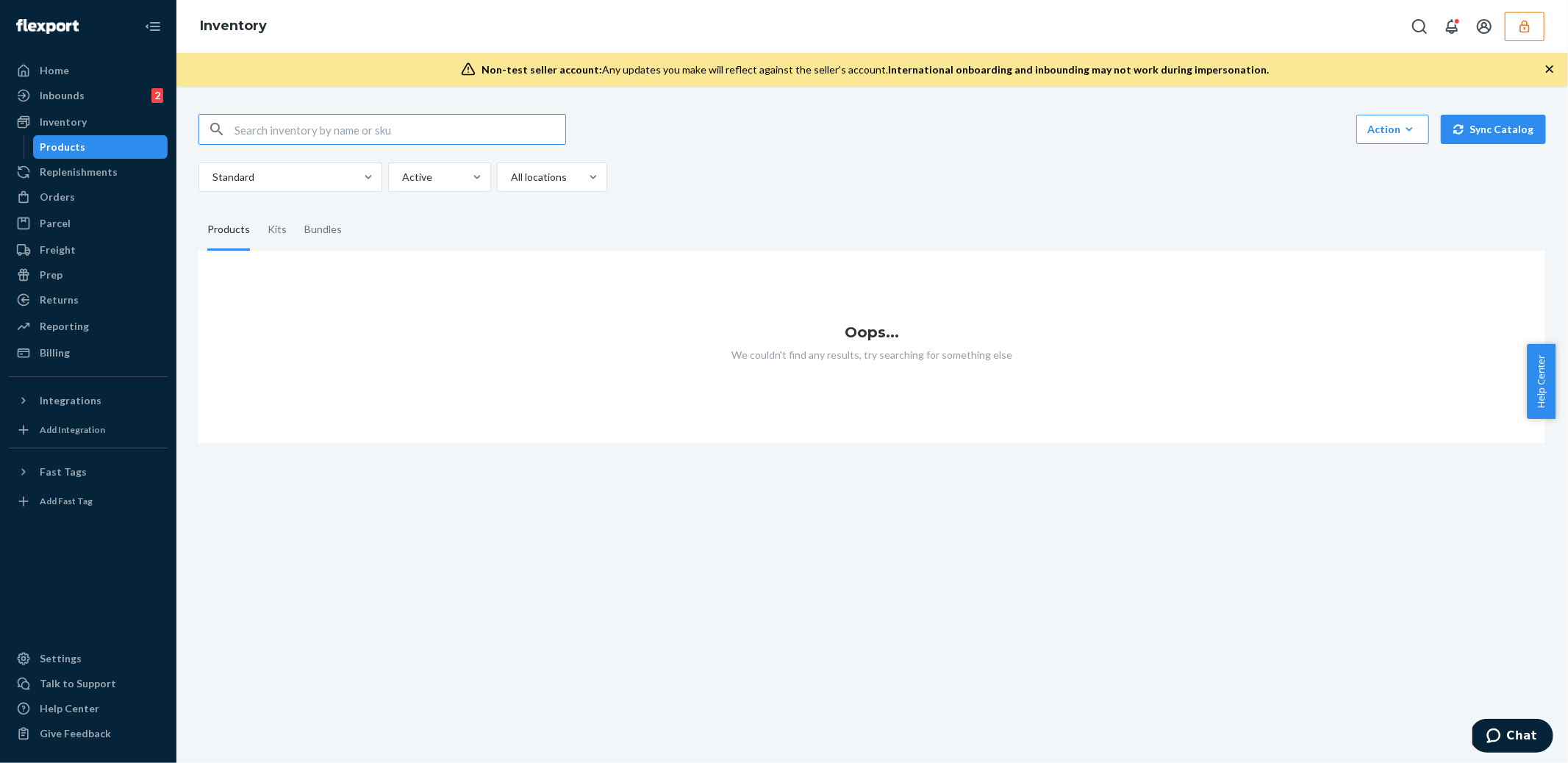
click at [272, 132] on input "text" at bounding box center [399, 130] width 331 height 30
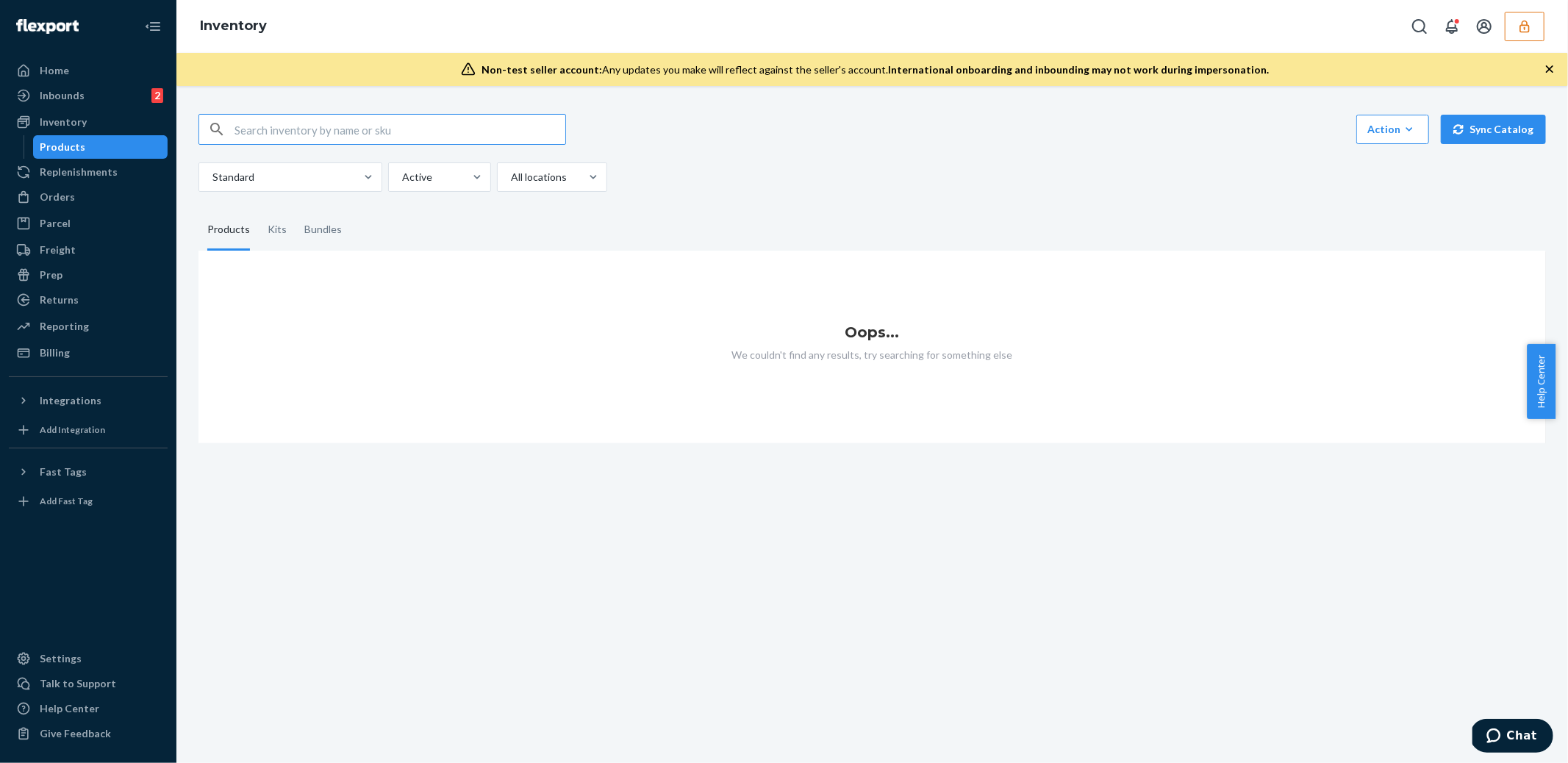
click at [272, 132] on input "text" at bounding box center [399, 130] width 331 height 30
click at [86, 150] on div "Products" at bounding box center [101, 147] width 132 height 21
click at [65, 101] on div "Inbounds" at bounding box center [62, 96] width 45 height 15
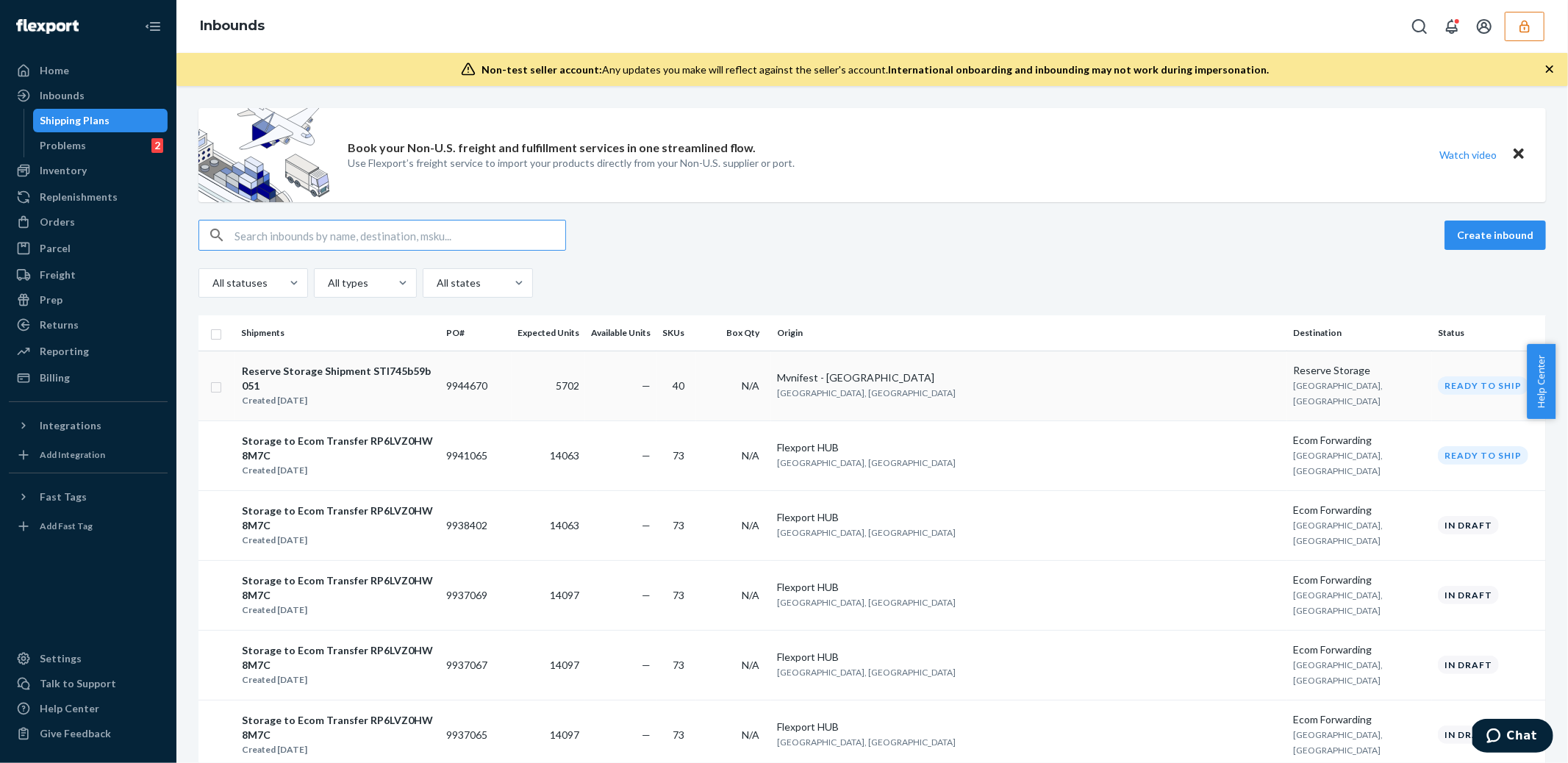
click at [1069, 382] on td "Mvnifest - [GEOGRAPHIC_DATA] [GEOGRAPHIC_DATA], [GEOGRAPHIC_DATA]" at bounding box center [1029, 385] width 516 height 70
